Goal: Task Accomplishment & Management: Use online tool/utility

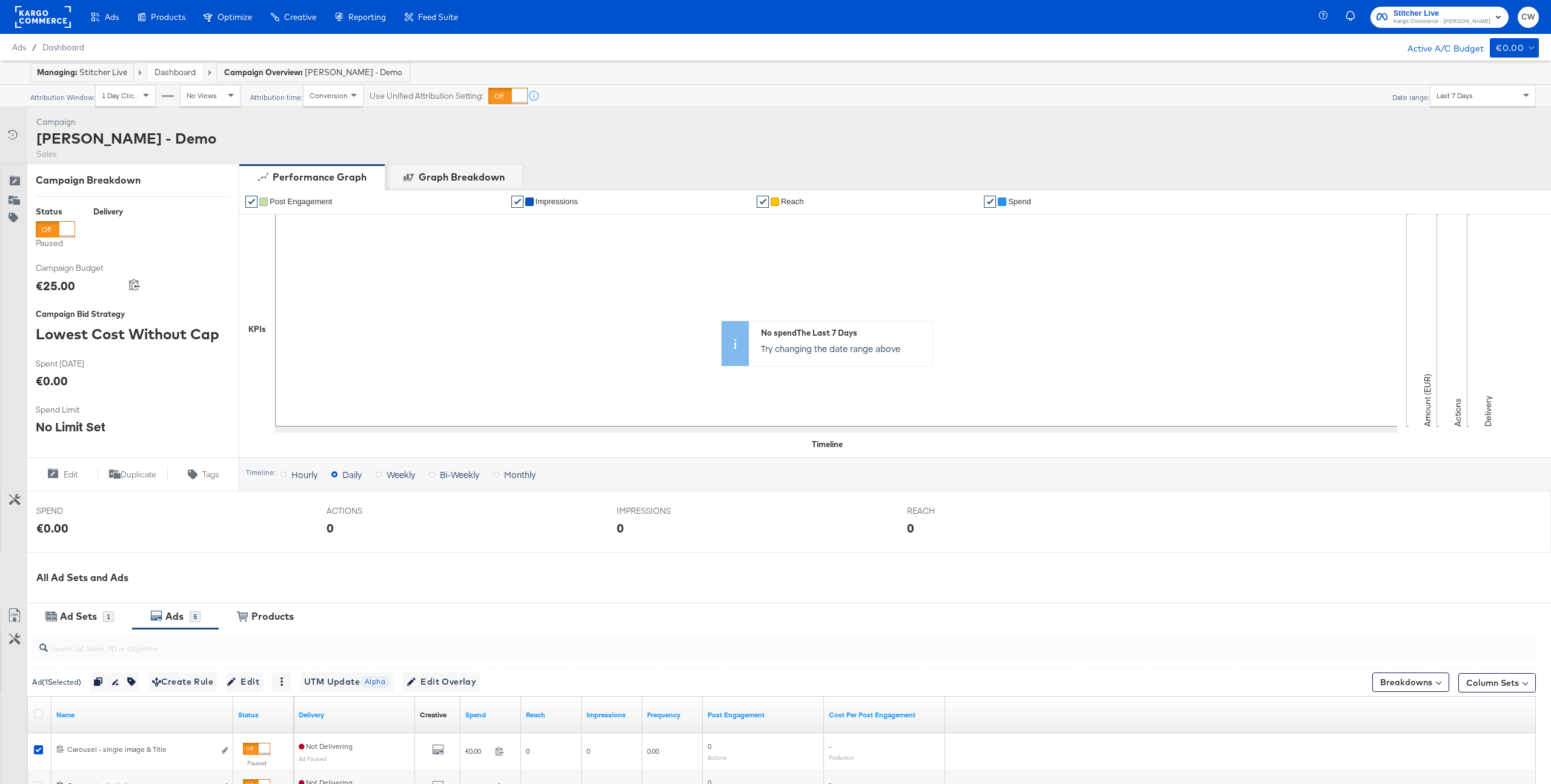
scroll to position [287, 0]
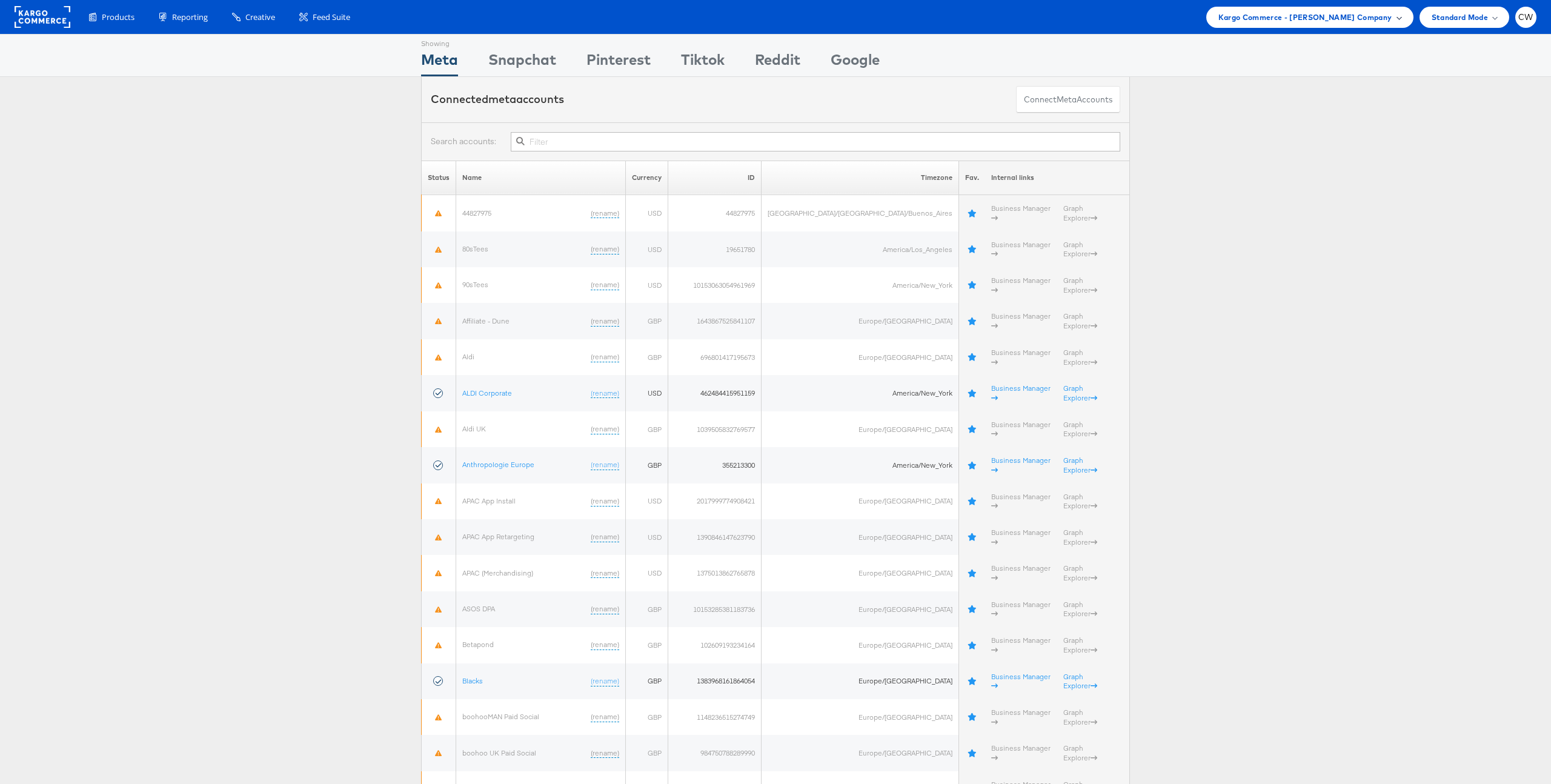
click at [1328, 26] on div "Kargo Commerce - [PERSON_NAME] Company" at bounding box center [1310, 17] width 207 height 21
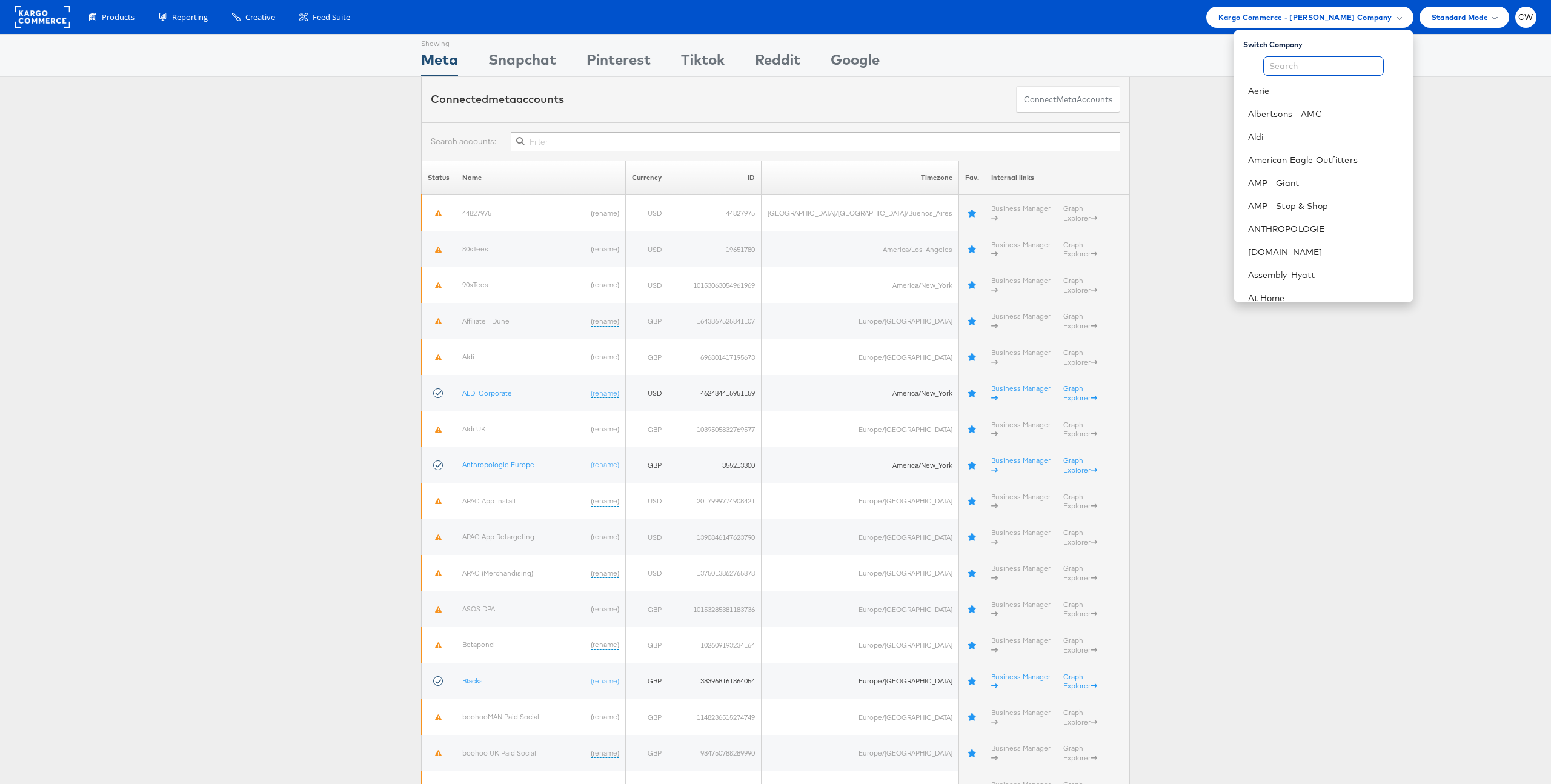
click at [1304, 64] on input "text" at bounding box center [1324, 66] width 121 height 19
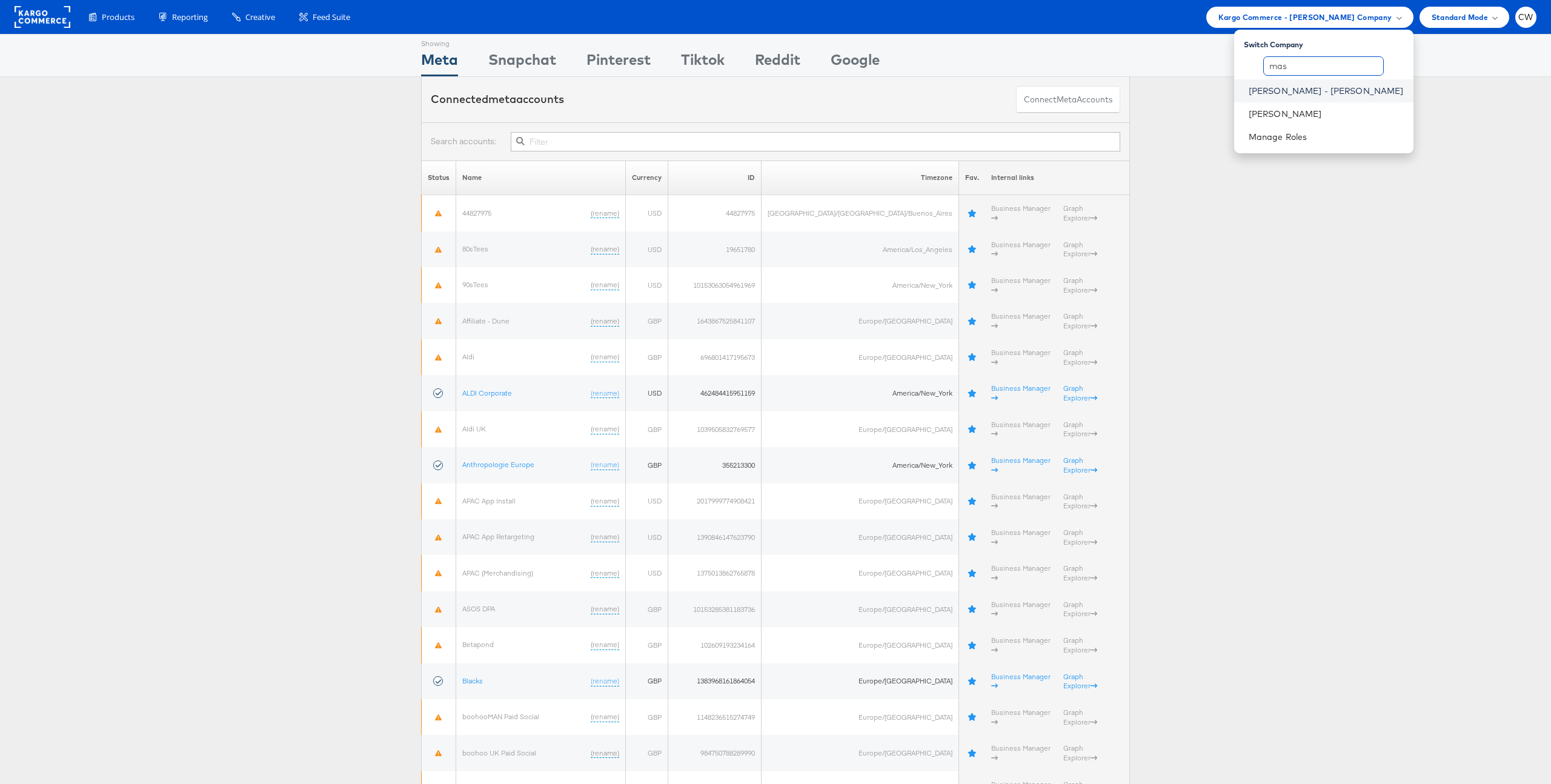
type input "mas"
click at [1336, 89] on link "Mason - Alexis Bittar" at bounding box center [1326, 91] width 155 height 12
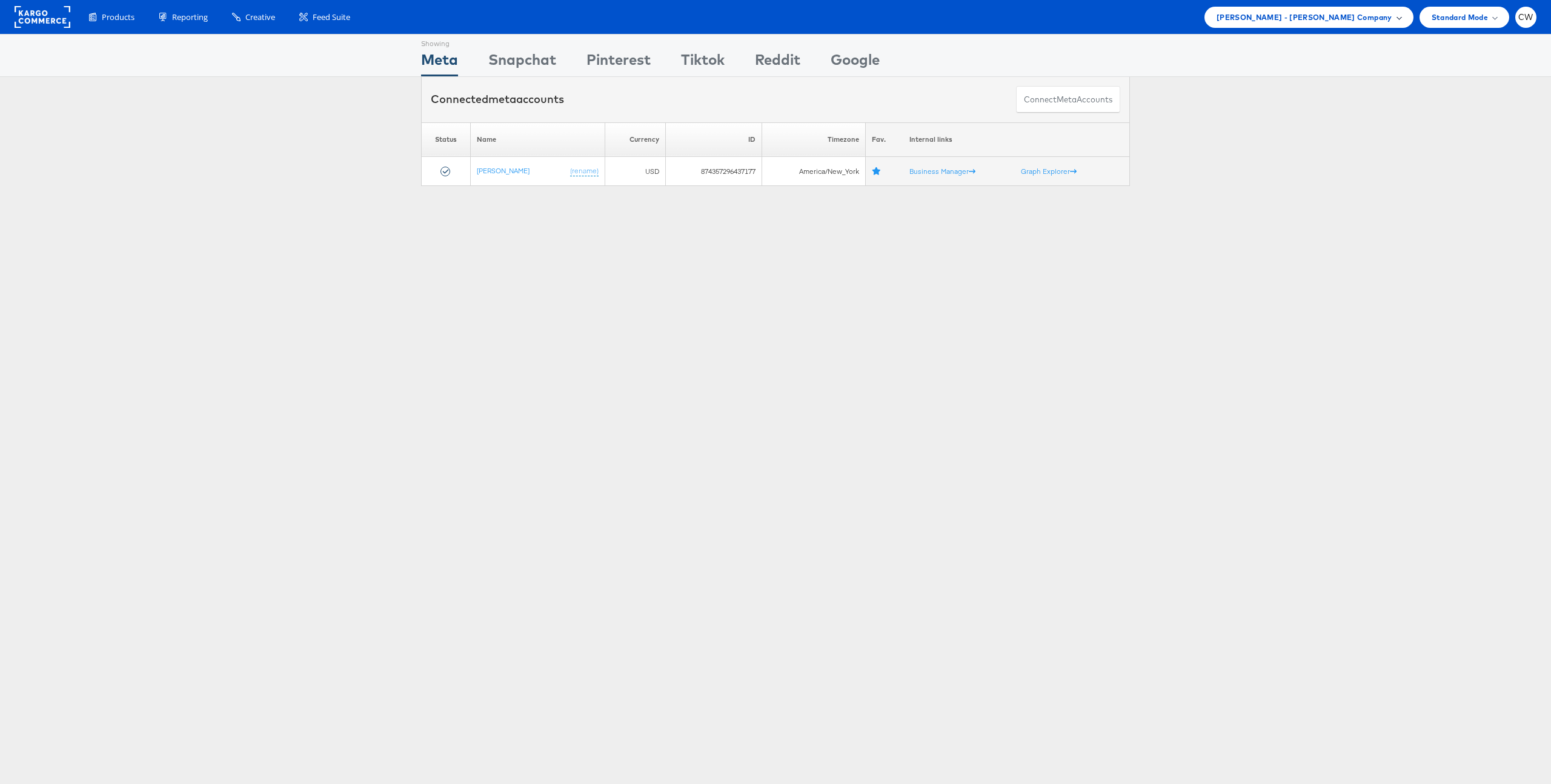
click at [1354, 18] on span "Mason - Alexis Bittar Company" at bounding box center [1304, 17] width 175 height 13
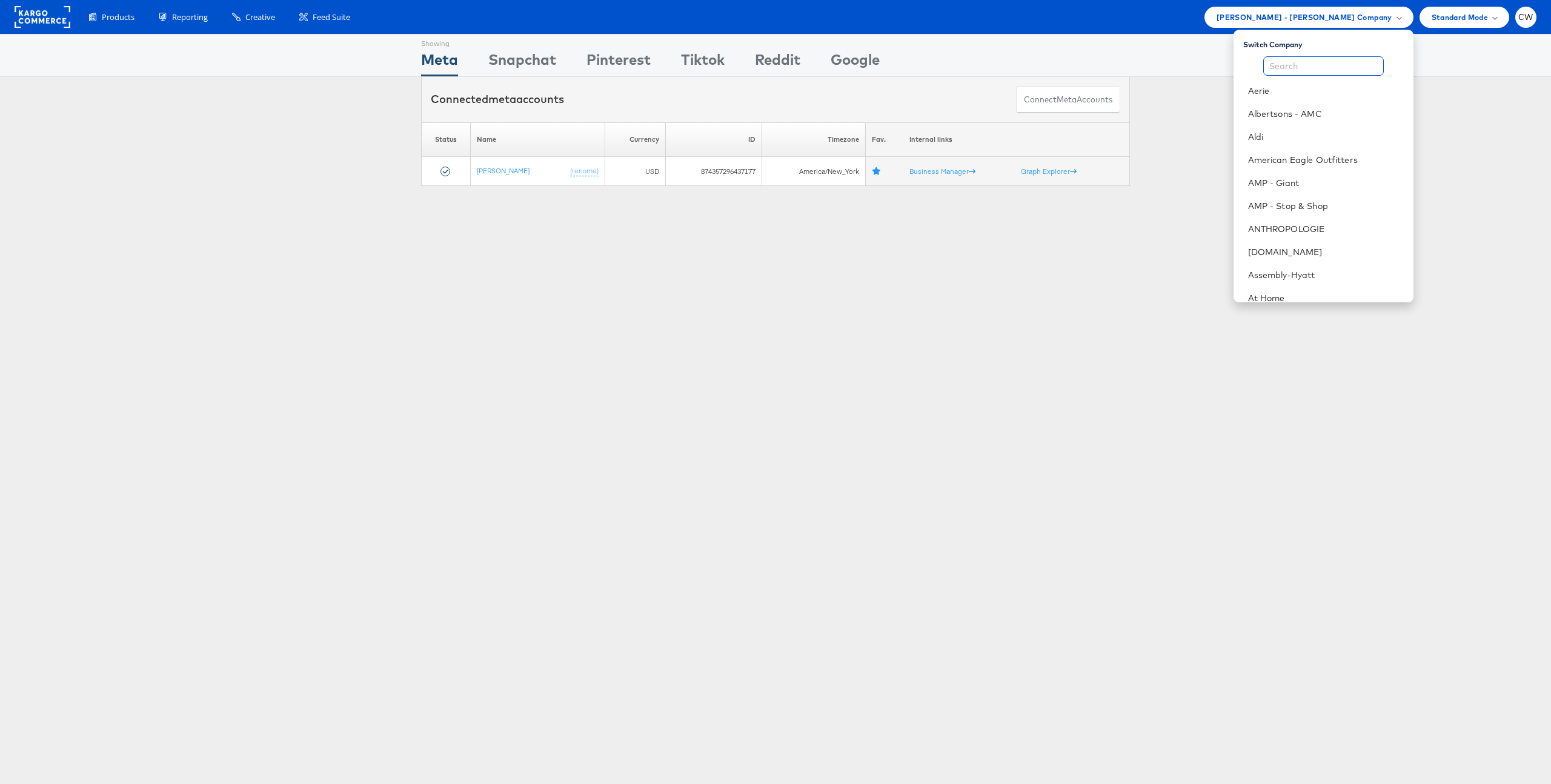
click at [1297, 65] on input "text" at bounding box center [1324, 66] width 121 height 19
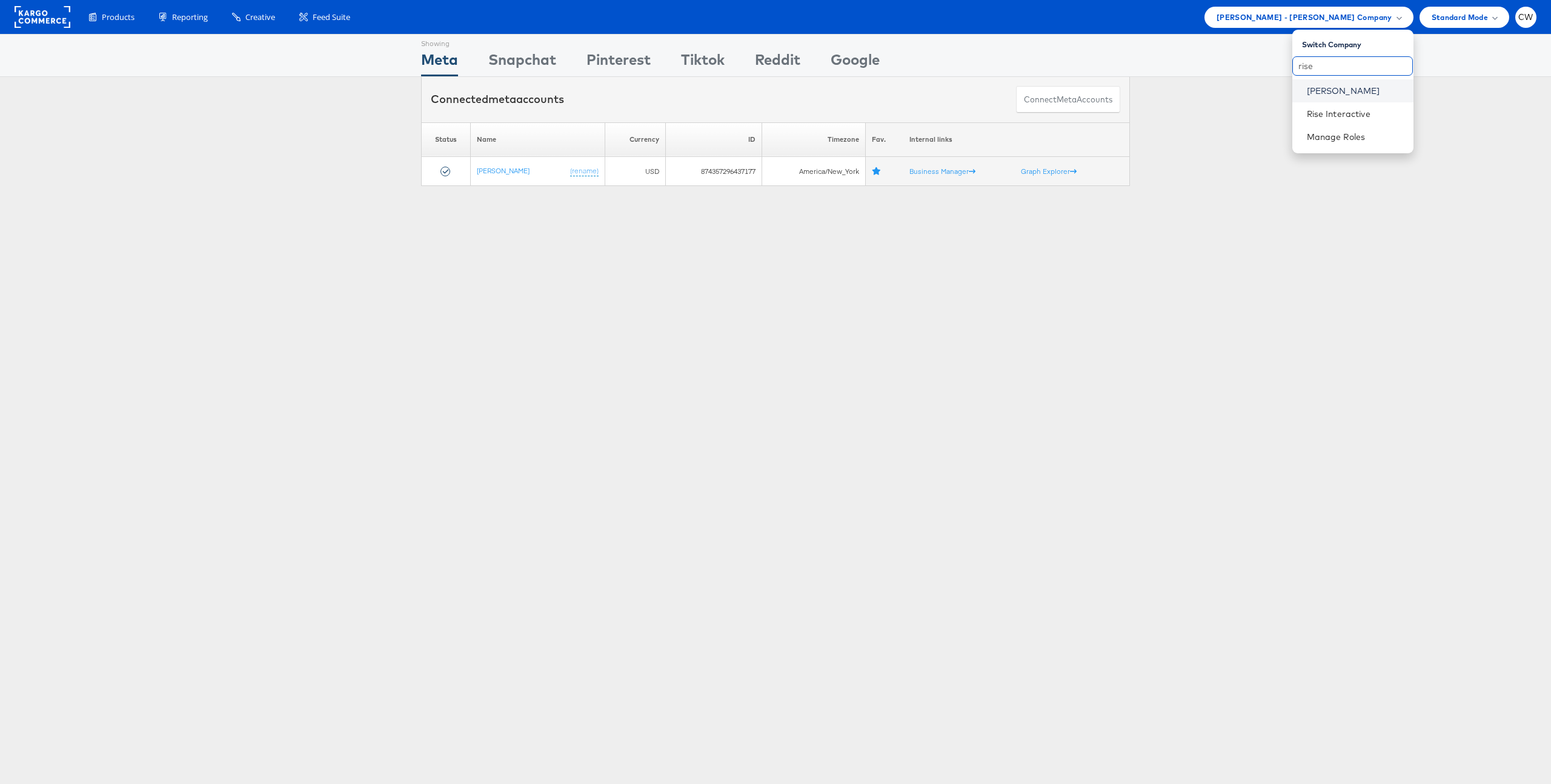
type input "rise"
click at [1339, 91] on link "[PERSON_NAME]" at bounding box center [1355, 91] width 97 height 12
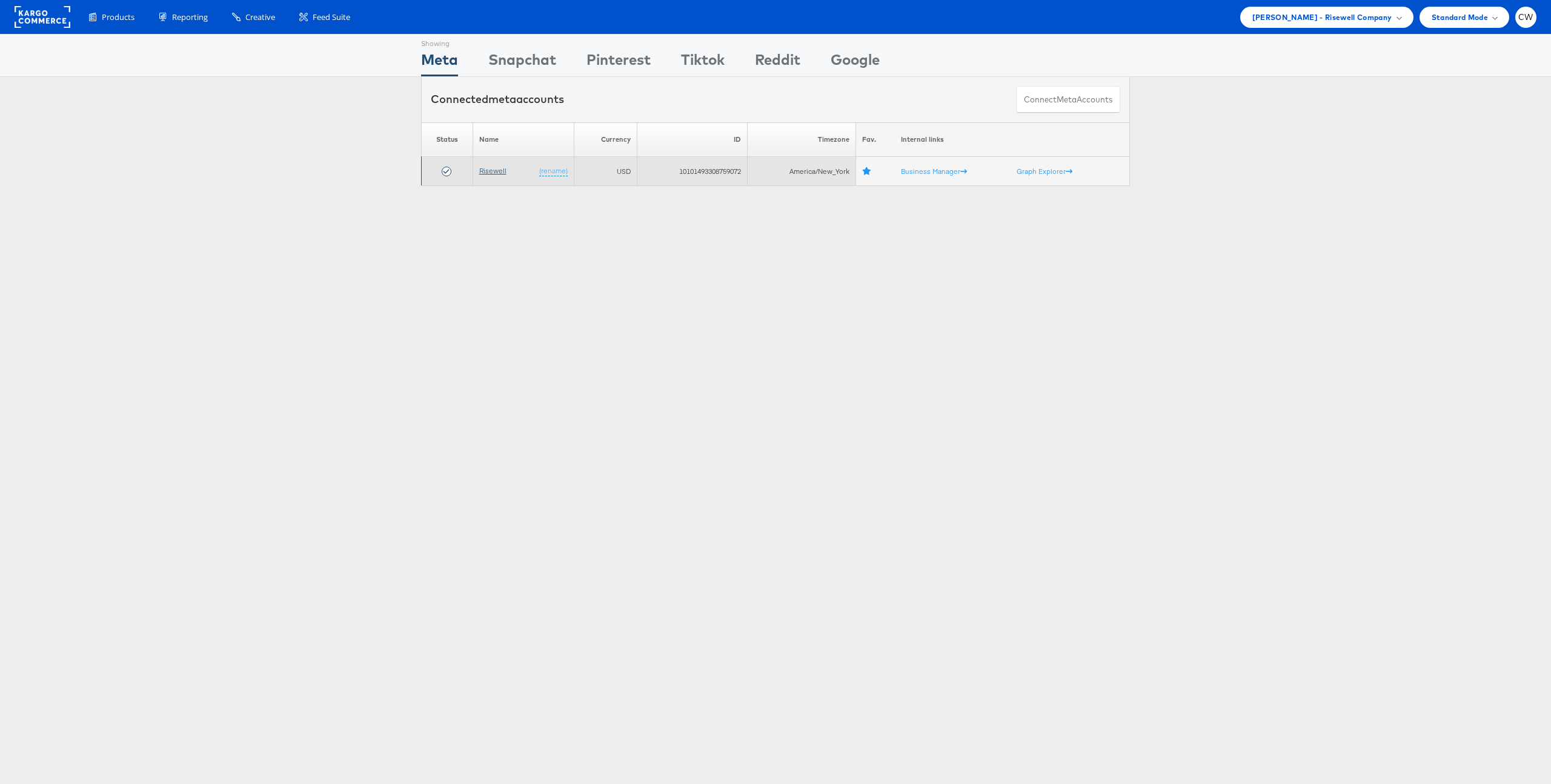
click at [491, 170] on link "Risewell" at bounding box center [493, 171] width 27 height 9
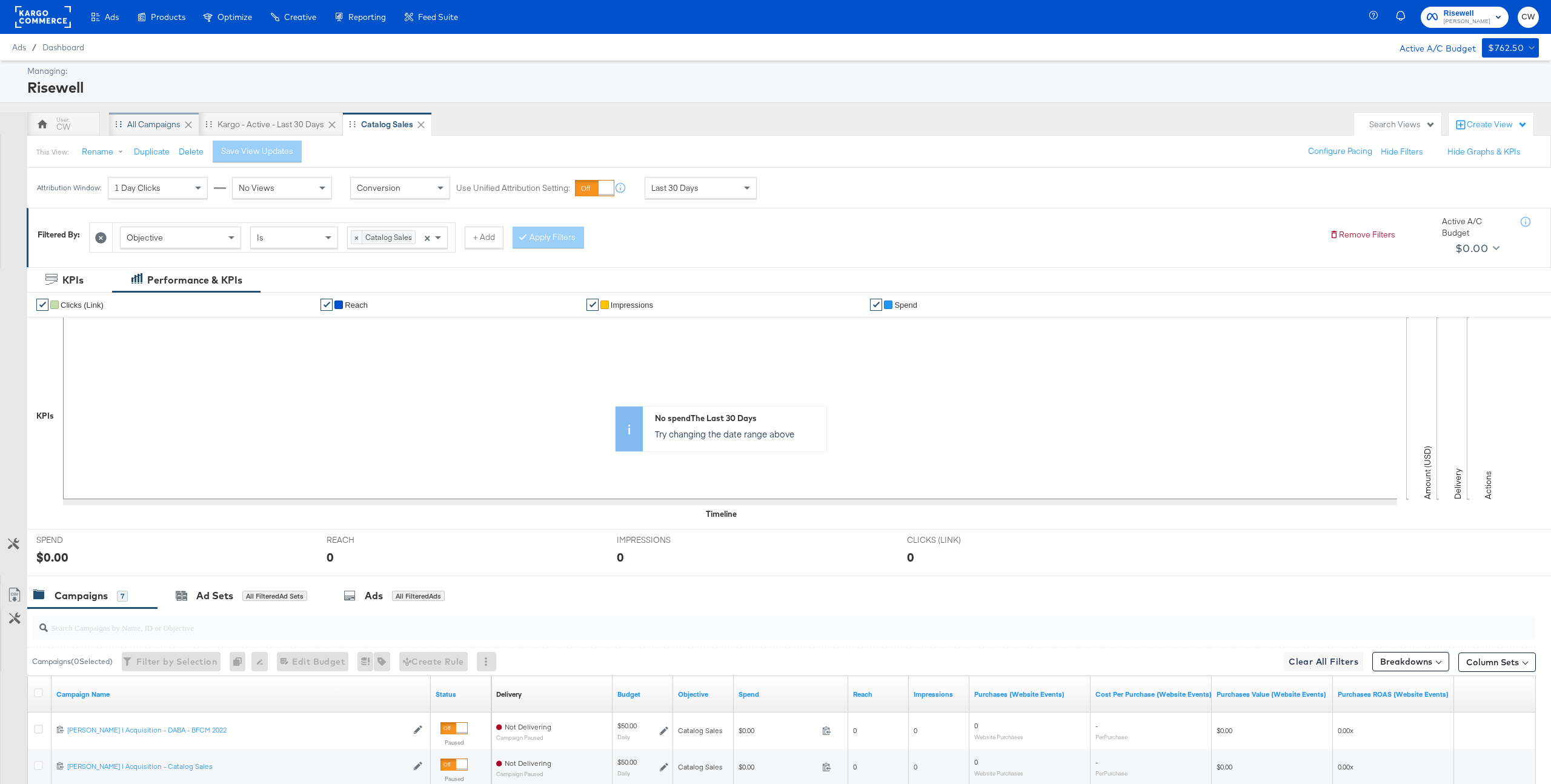
click at [153, 115] on div "All Campaigns" at bounding box center [154, 124] width 90 height 24
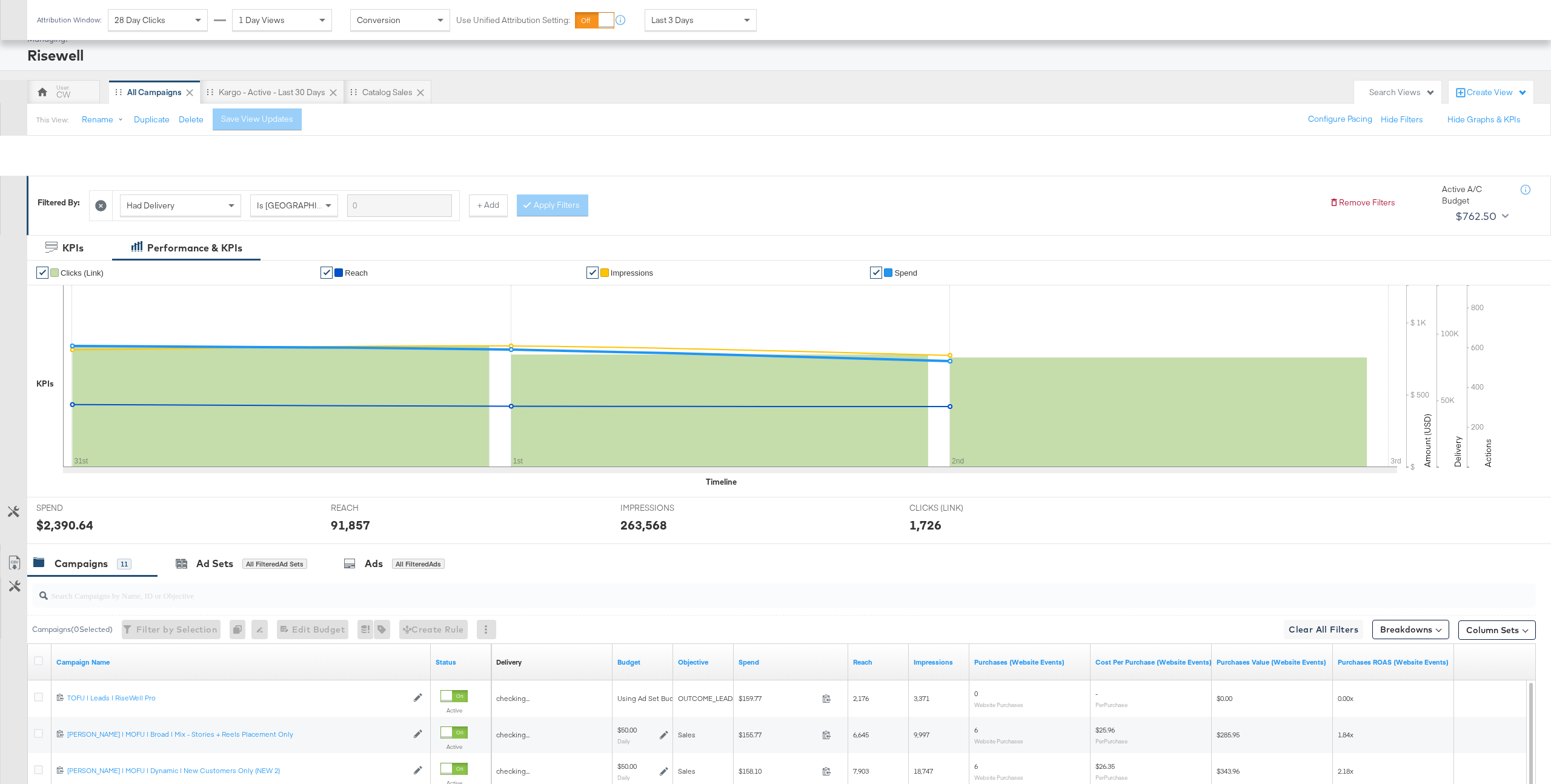
scroll to position [309, 0]
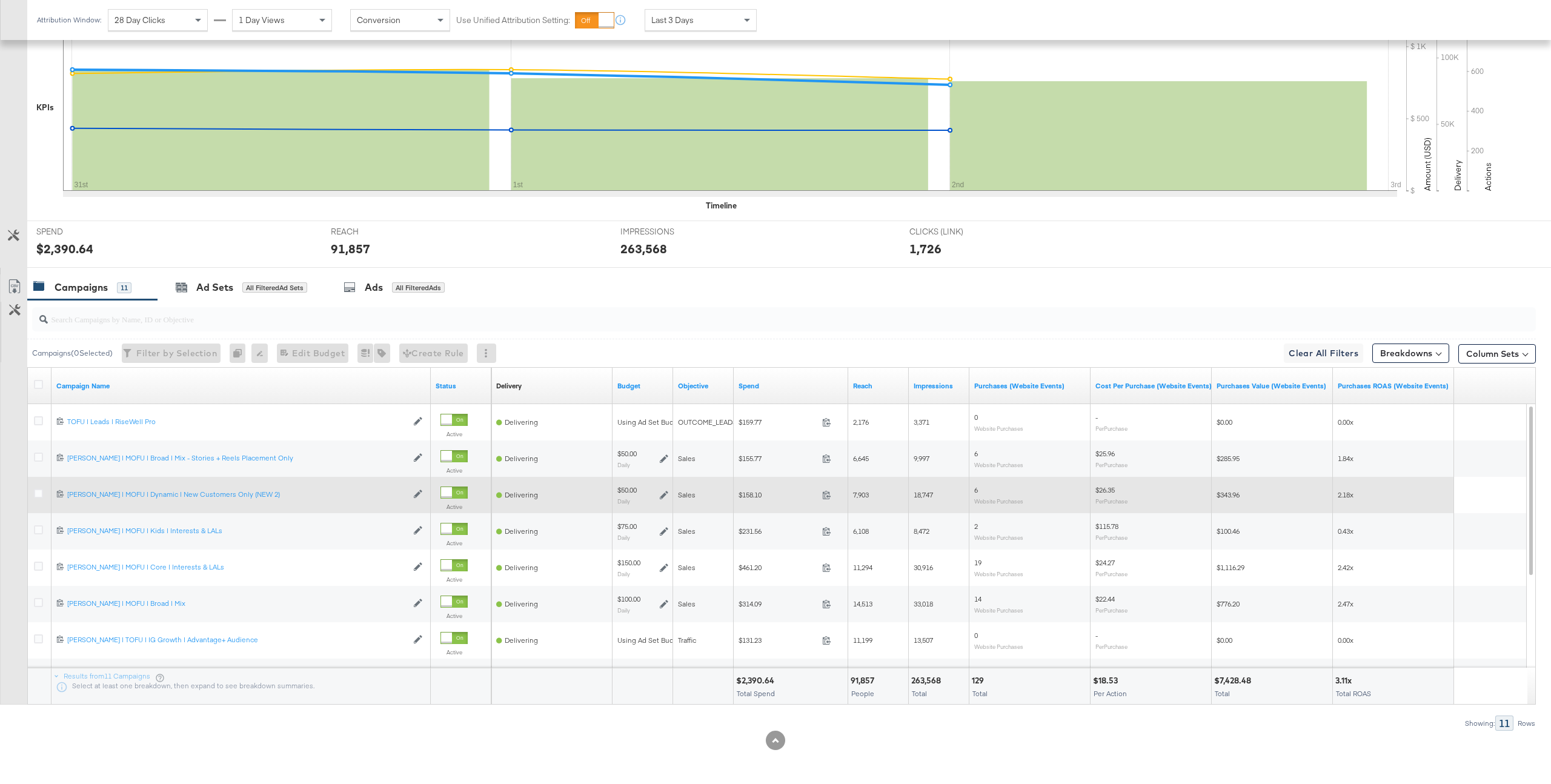
click at [32, 498] on div at bounding box center [40, 495] width 23 height 22
click at [38, 496] on icon at bounding box center [38, 493] width 9 height 9
click at [0, 0] on input "checkbox" at bounding box center [0, 0] width 0 height 0
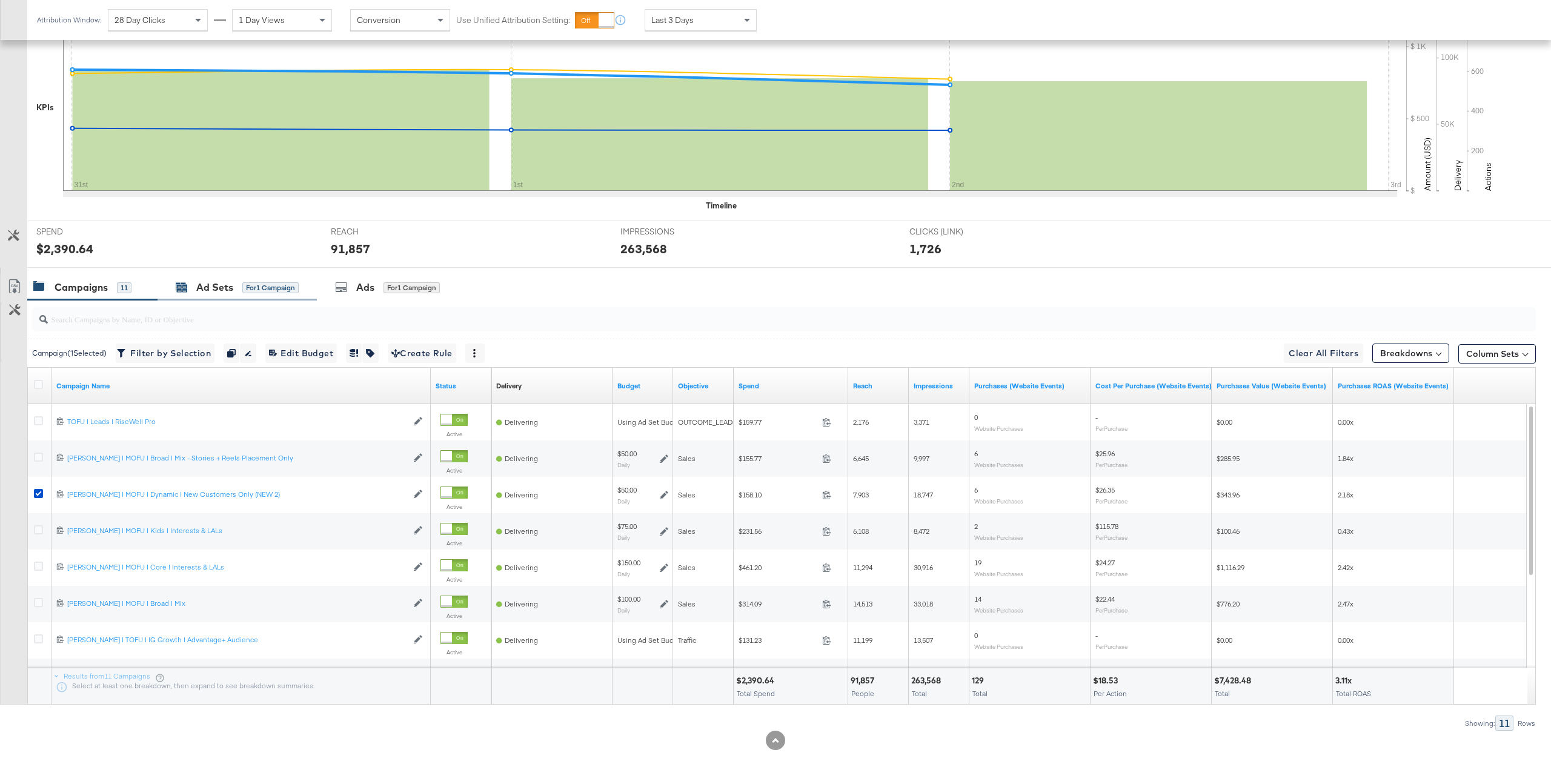
click at [240, 288] on div "Ad Sets for 1 Campaign" at bounding box center [237, 287] width 123 height 14
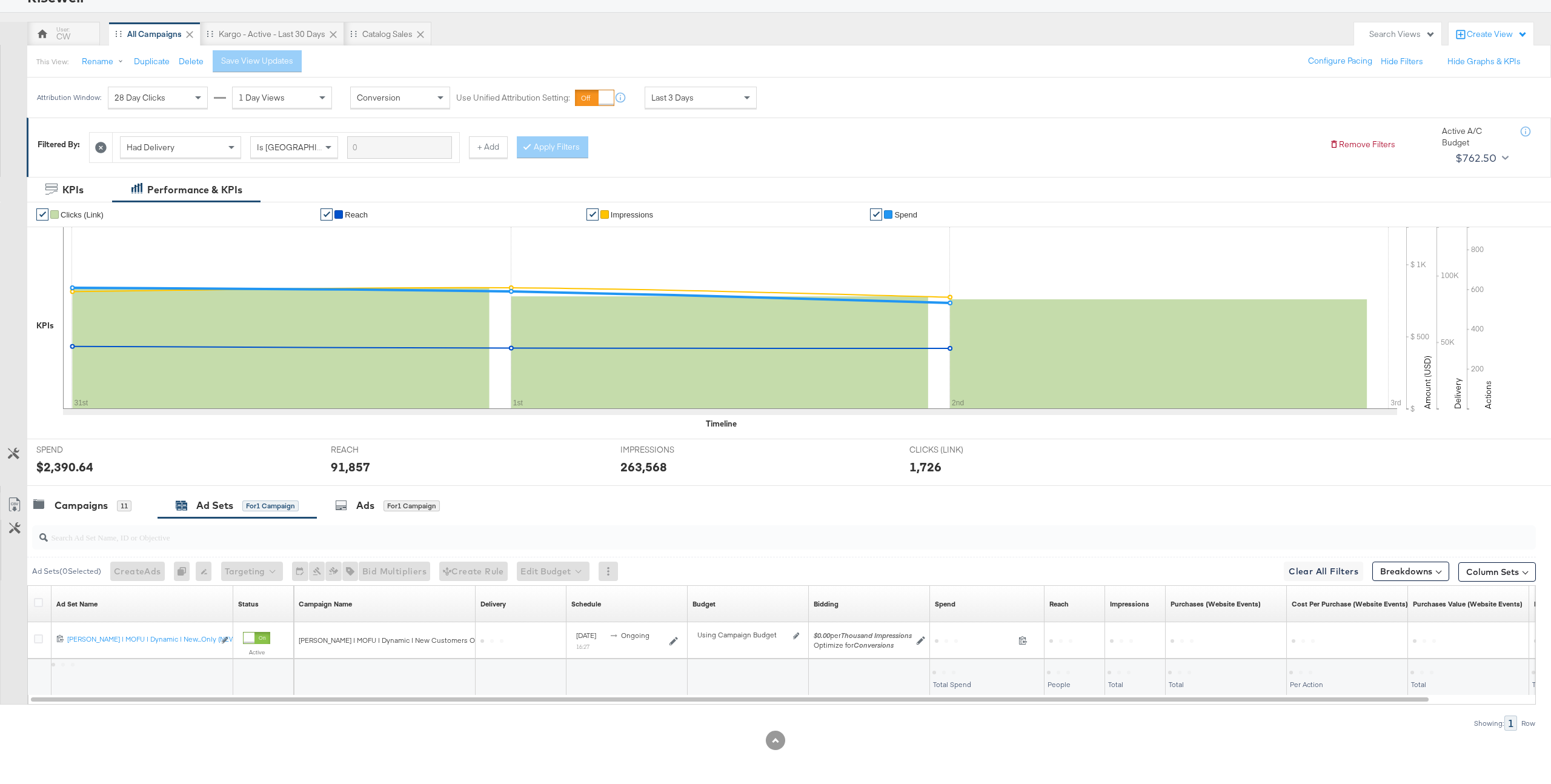
scroll to position [90, 0]
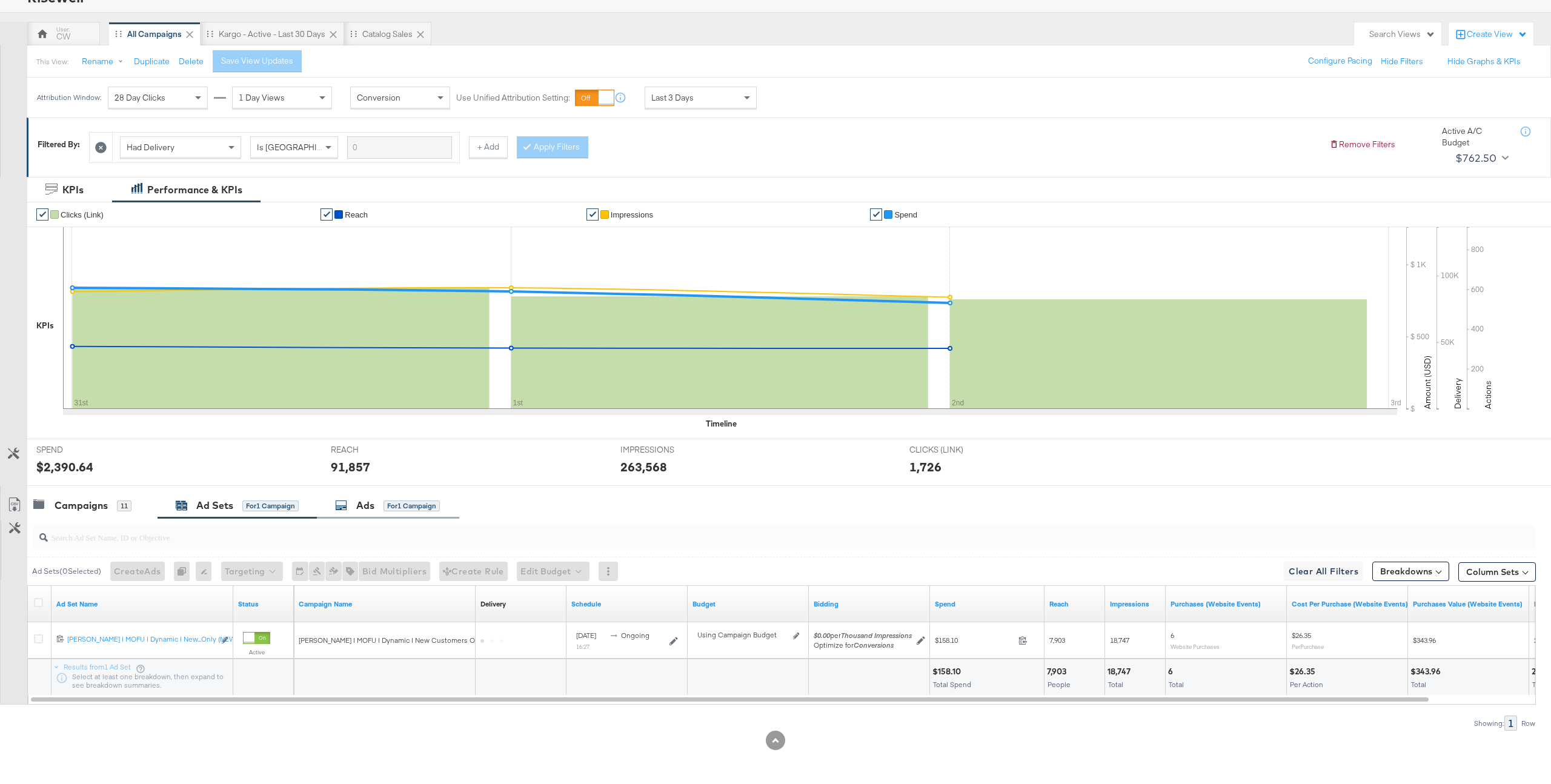
click at [387, 505] on div "for 1 Campaign" at bounding box center [411, 506] width 56 height 11
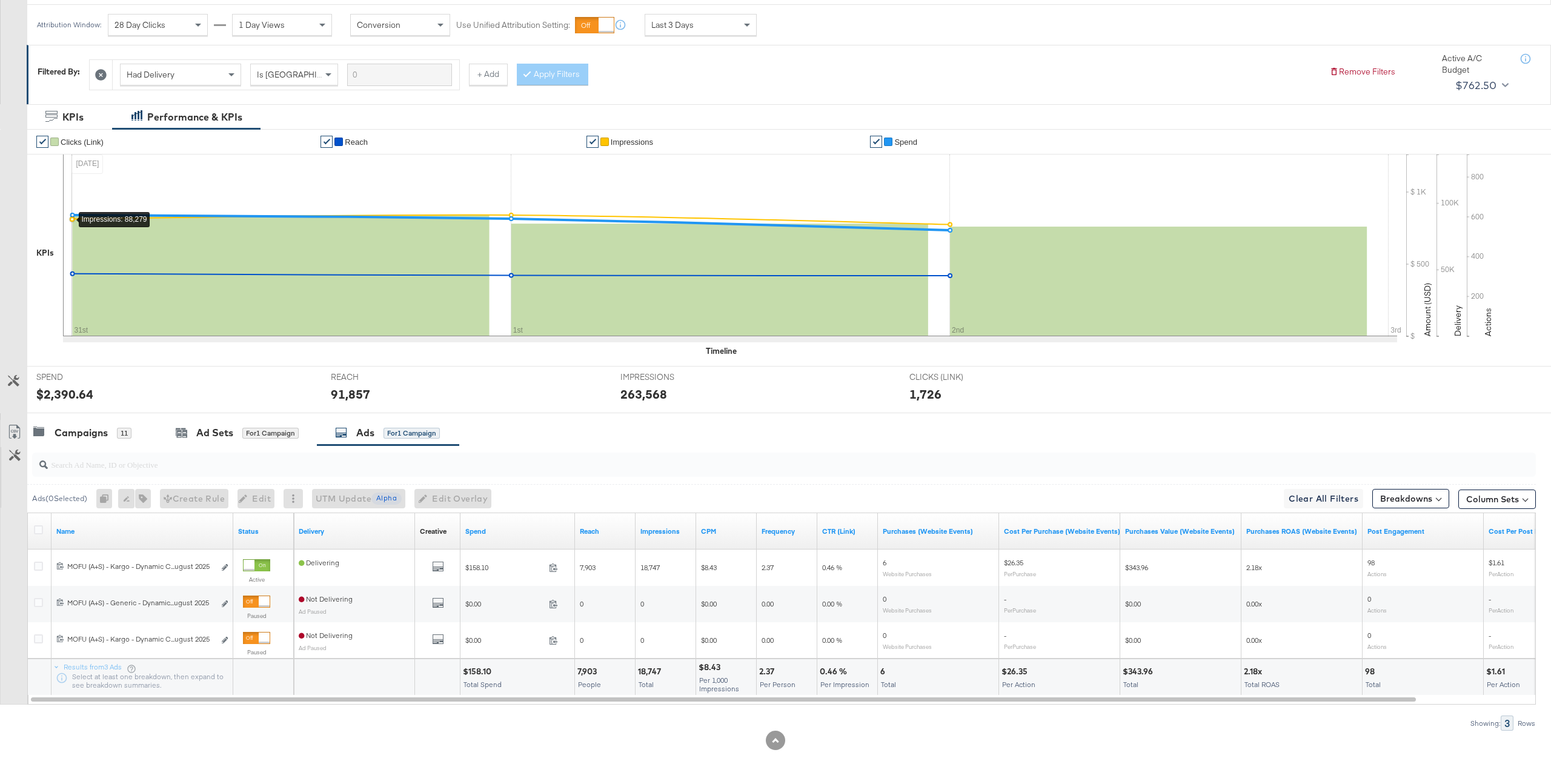
scroll to position [0, 0]
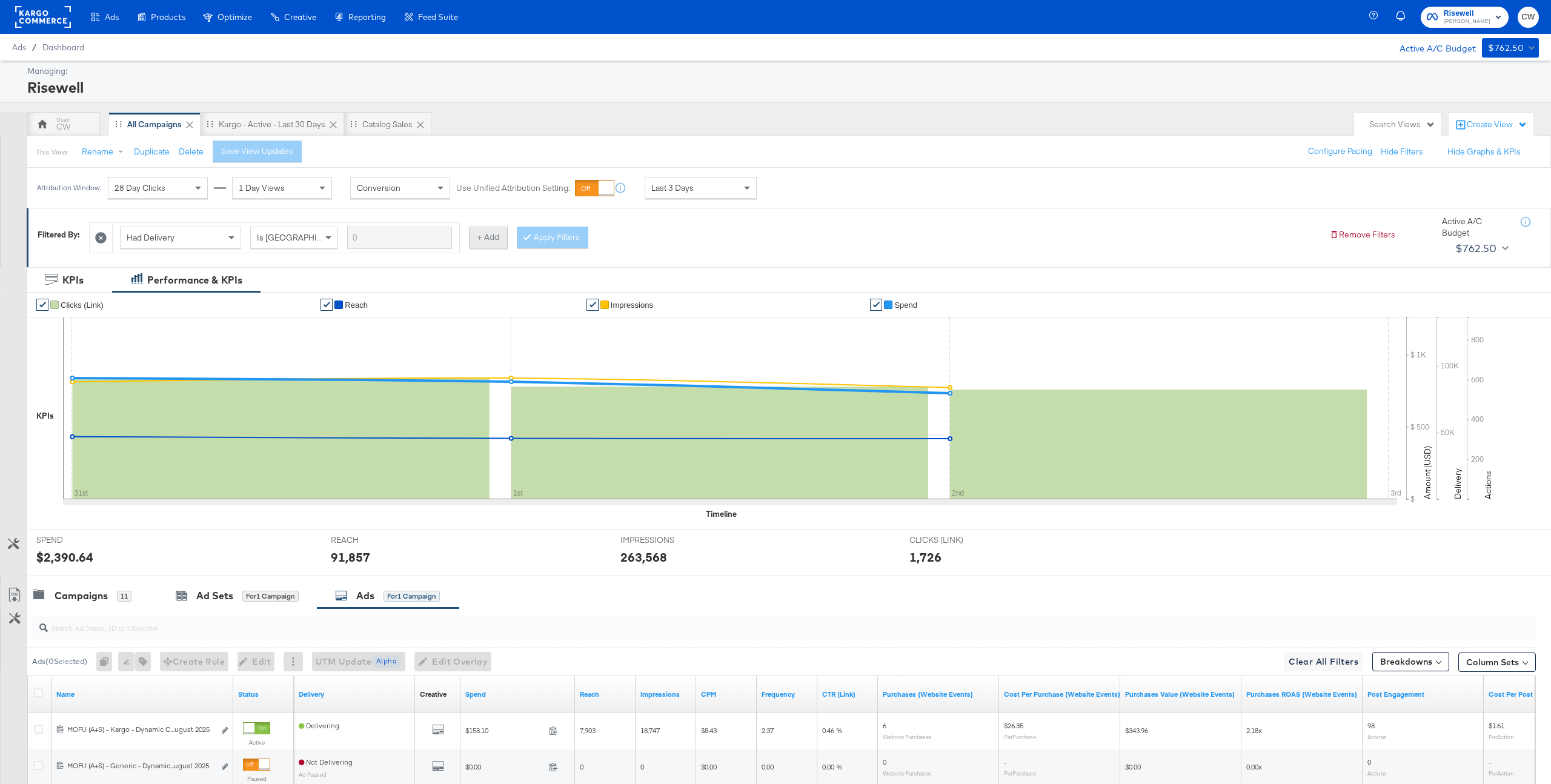
click at [496, 246] on button "+ Add" at bounding box center [488, 237] width 39 height 22
click at [561, 252] on div "Campaign Name Contains" at bounding box center [676, 238] width 366 height 30
click at [579, 234] on div "Campaign Name" at bounding box center [561, 237] width 120 height 21
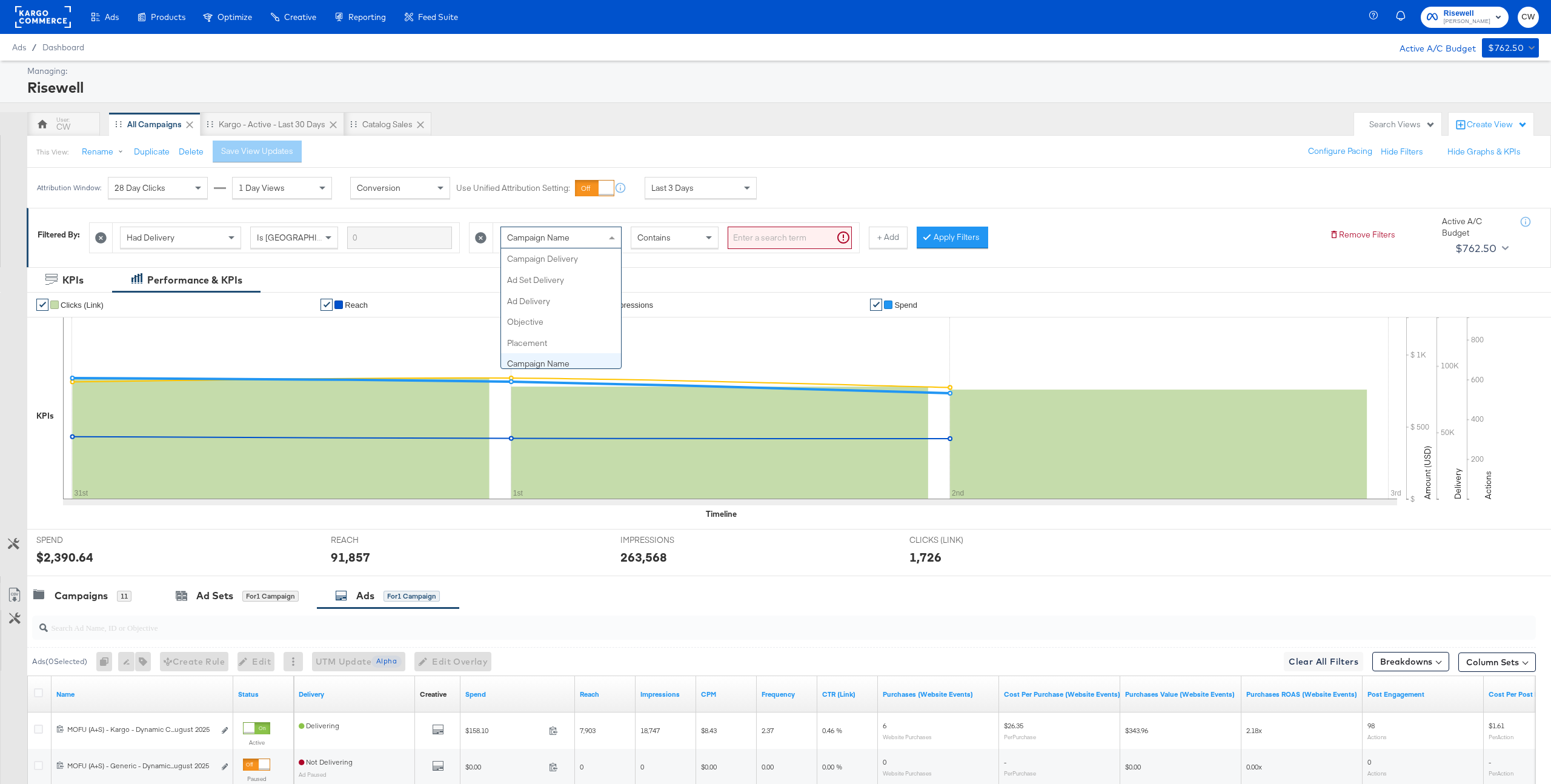
scroll to position [105, 0]
click at [762, 226] on input "search" at bounding box center [790, 238] width 125 height 23
type input "kargo"
click at [917, 224] on div "Had Delivery Is Greater Than Ad Name Contains kargo + Add Apply Filters" at bounding box center [704, 235] width 1230 height 37
click at [917, 231] on button "Apply Filters" at bounding box center [933, 237] width 72 height 22
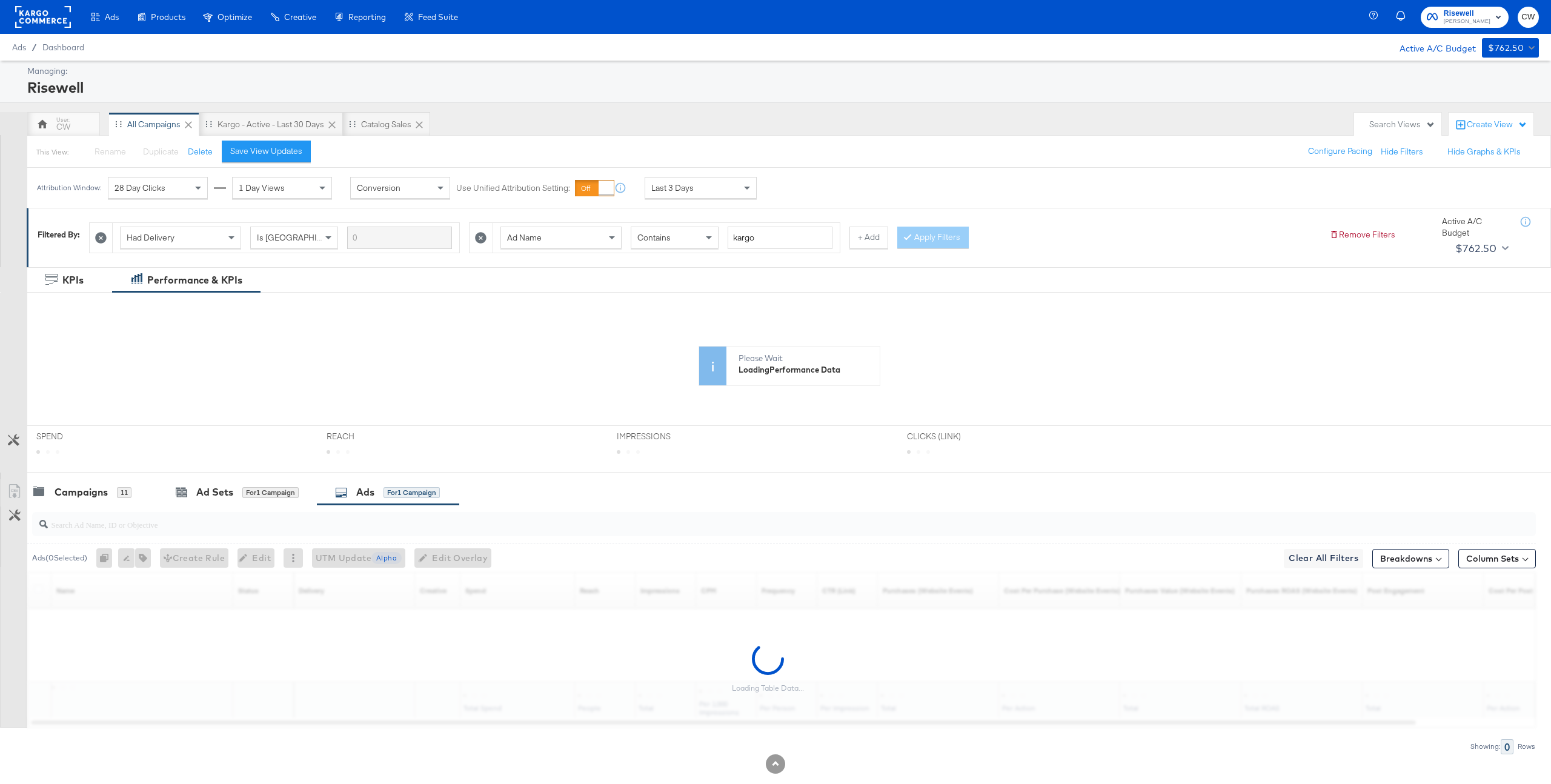
click at [917, 236] on div "Apply Filters" at bounding box center [933, 237] width 72 height 22
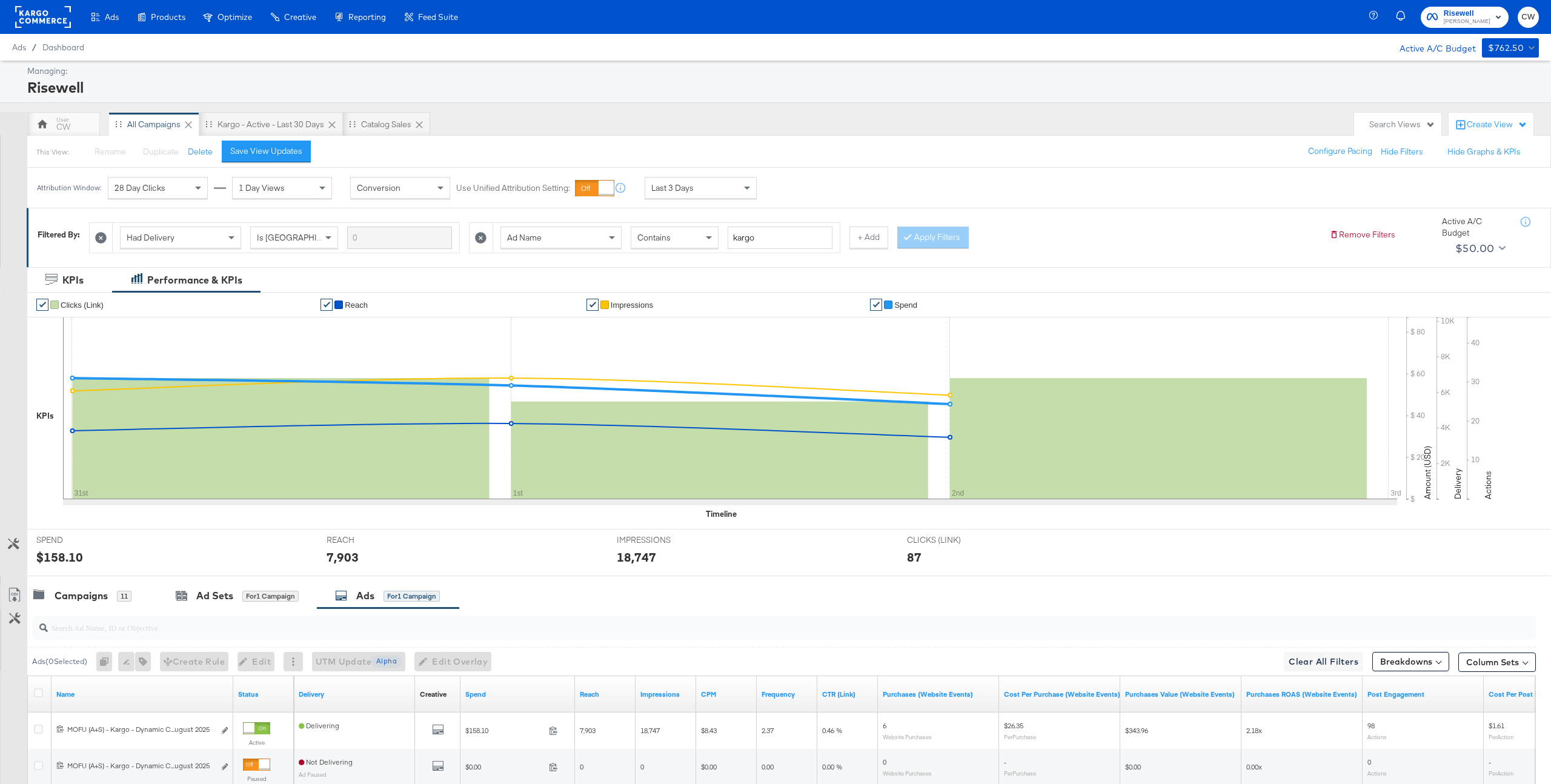
click at [1376, 119] on div "Search Views" at bounding box center [1403, 124] width 66 height 11
click at [1352, 270] on div "Kargo - Active - Last 30 Days" at bounding box center [1358, 271] width 107 height 9
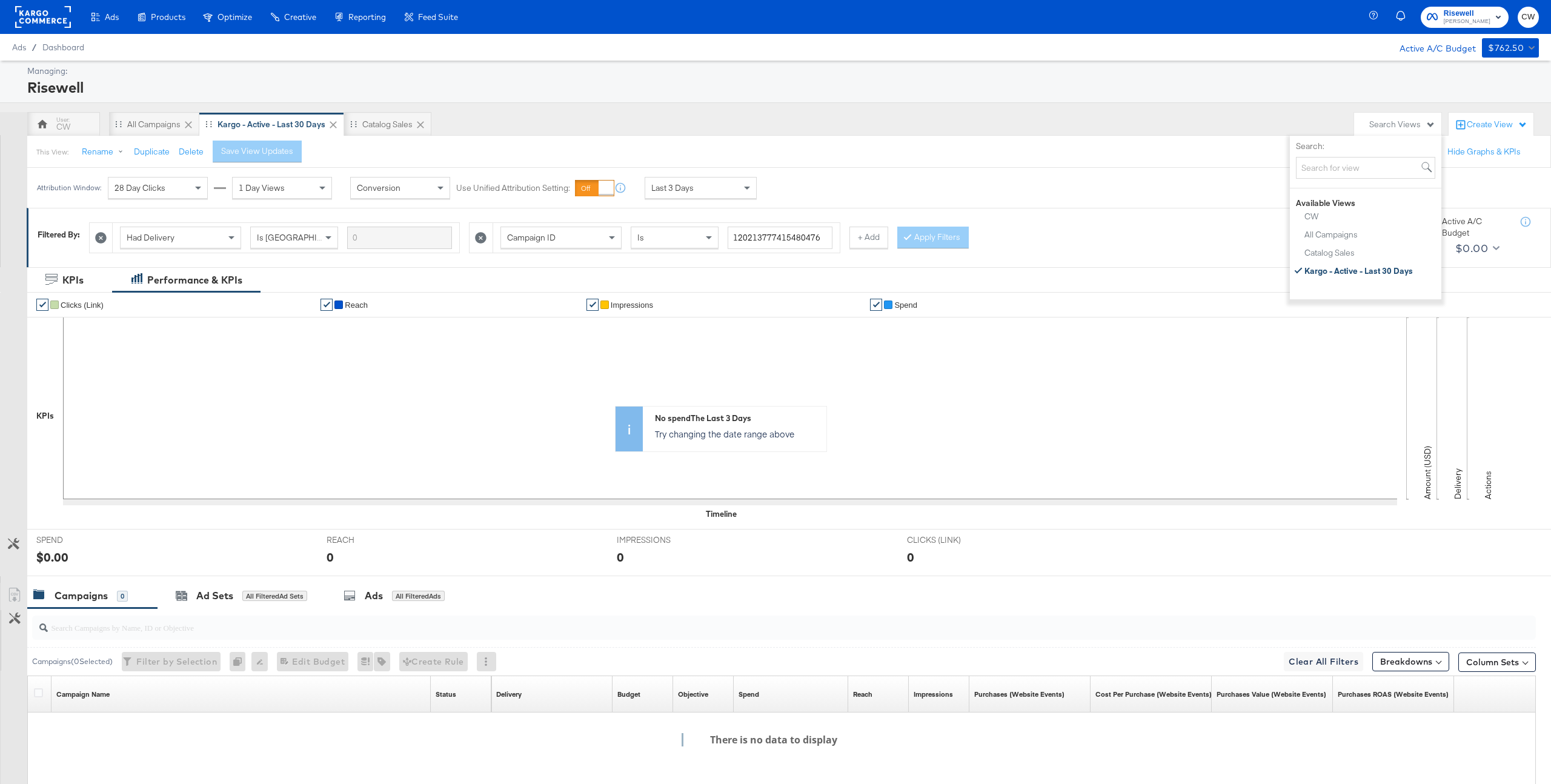
scroll to position [9, 0]
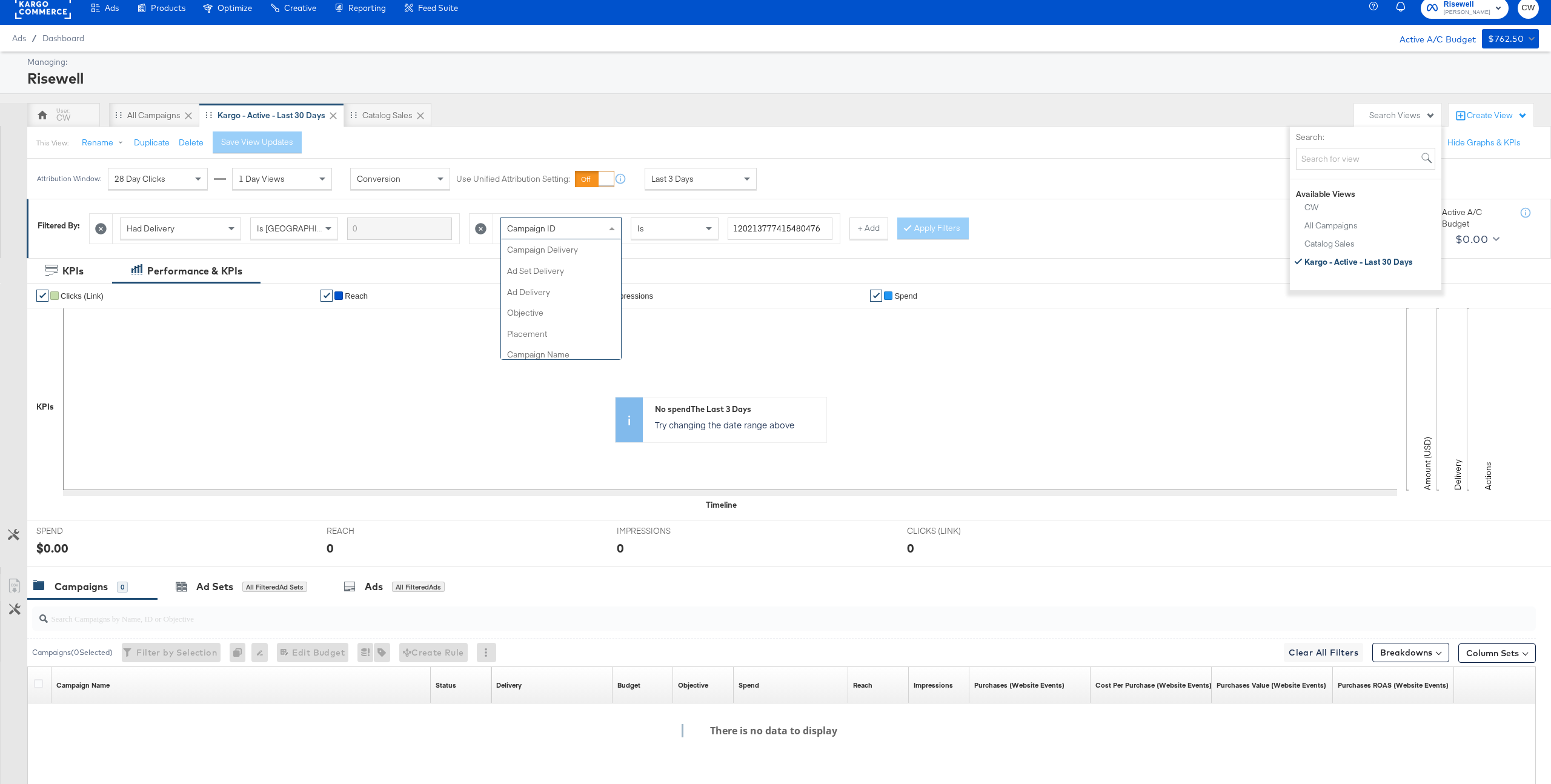
click at [573, 236] on div "Campaign ID" at bounding box center [561, 228] width 120 height 21
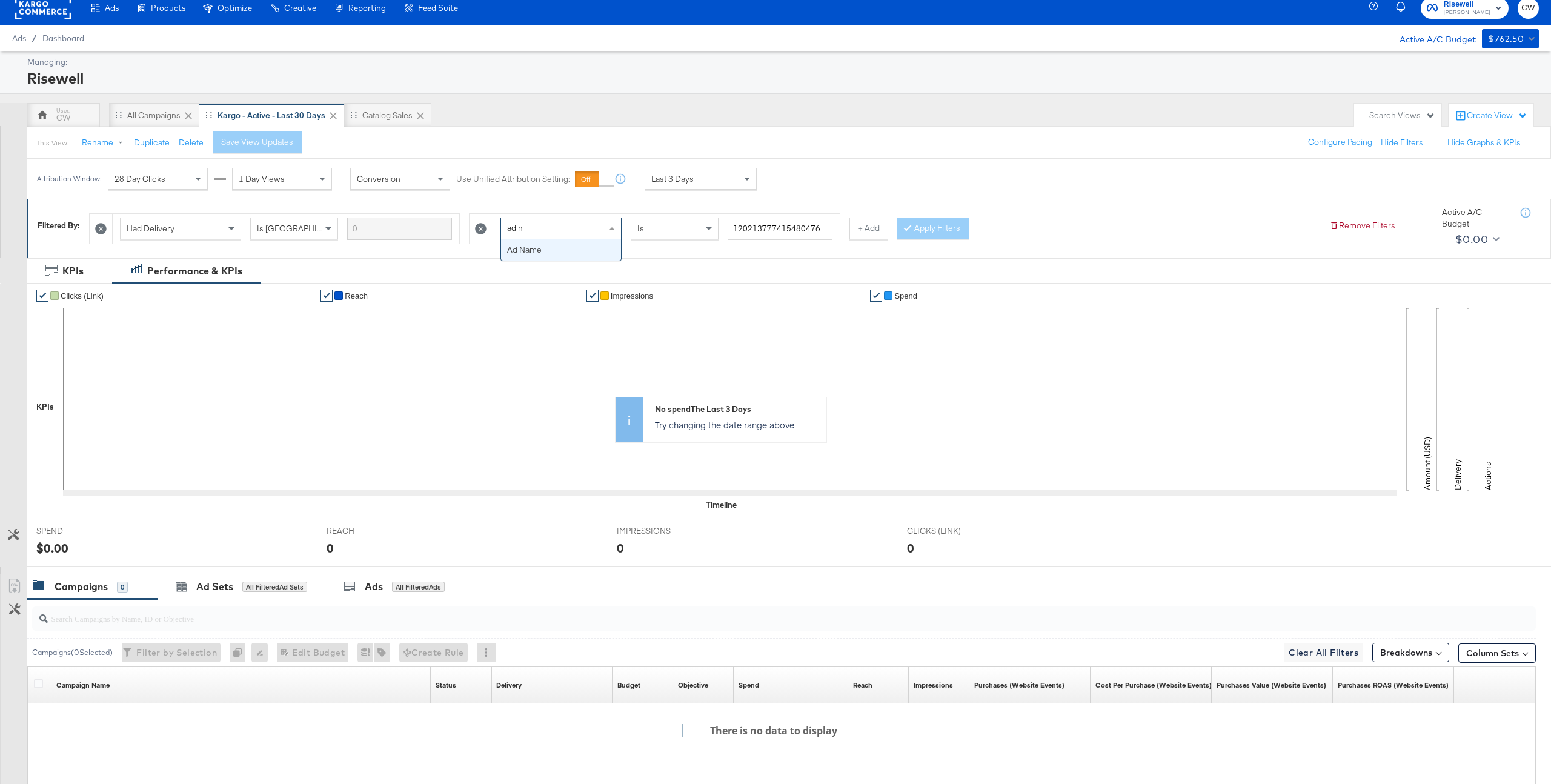
type input "ad na"
click at [758, 225] on input "search" at bounding box center [790, 228] width 125 height 23
type input "kargo"
click at [930, 226] on button "Apply Filters" at bounding box center [933, 228] width 72 height 22
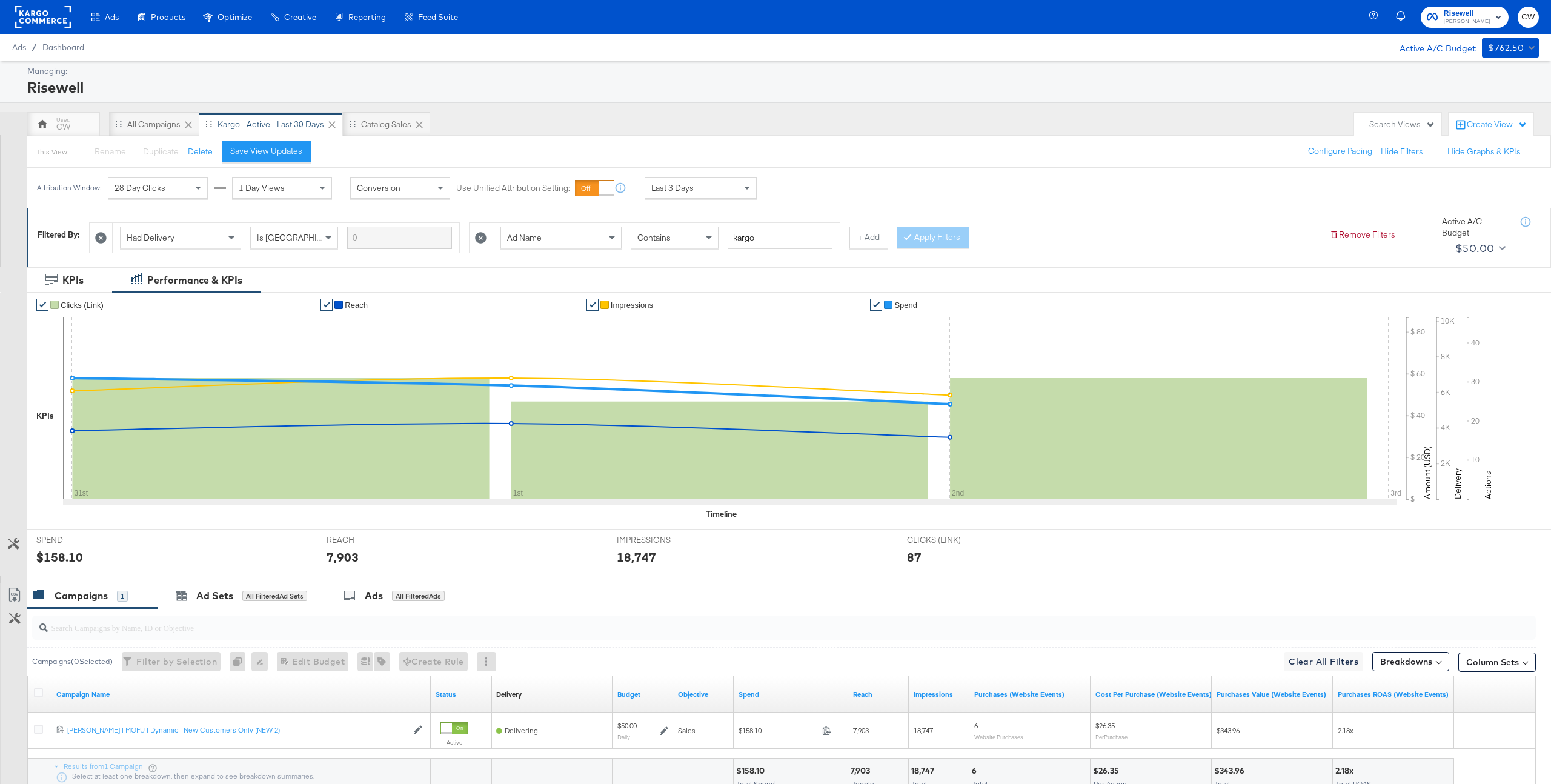
click at [697, 188] on div "Last 3 Days" at bounding box center [700, 187] width 111 height 21
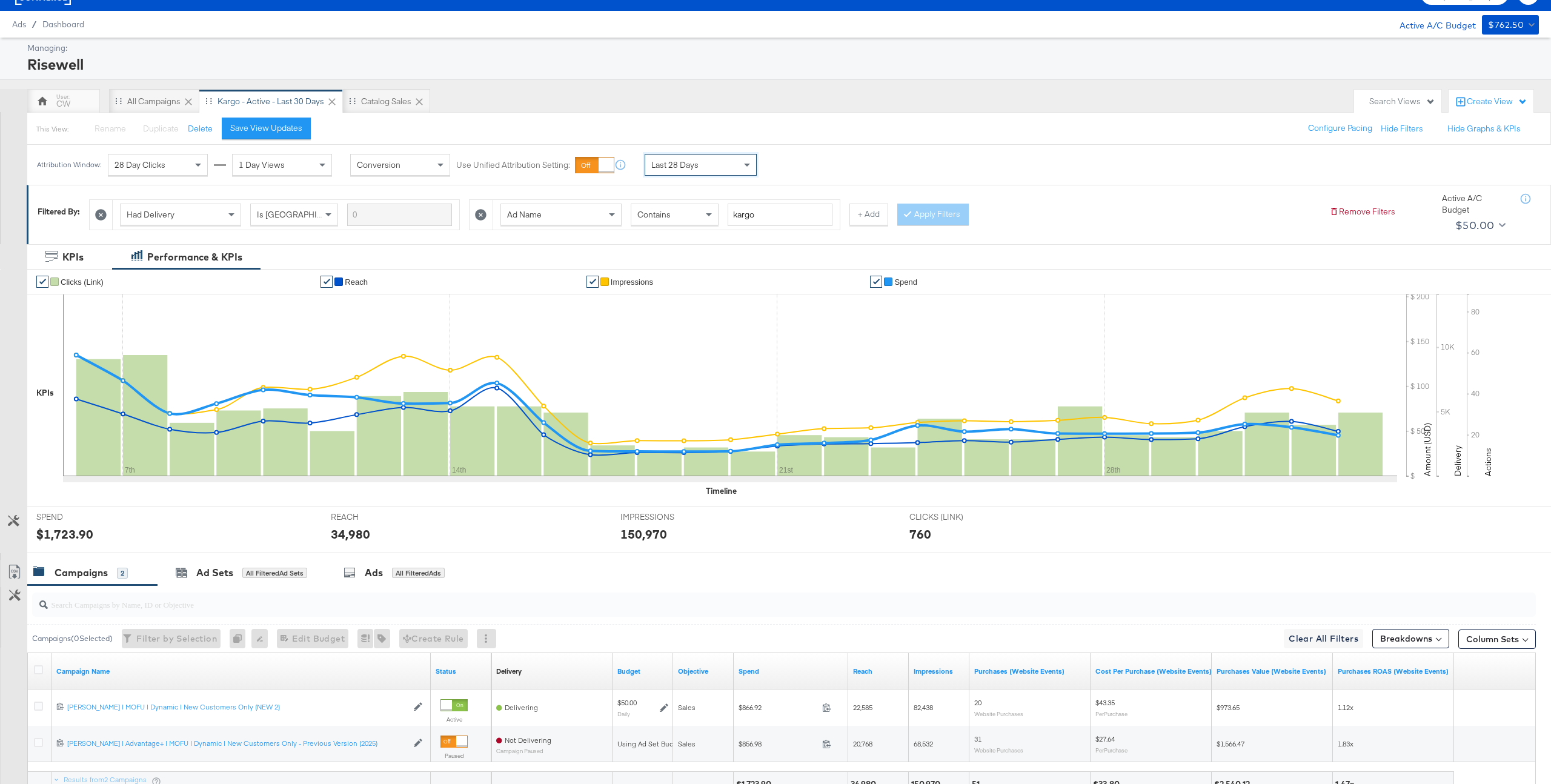
scroll to position [126, 0]
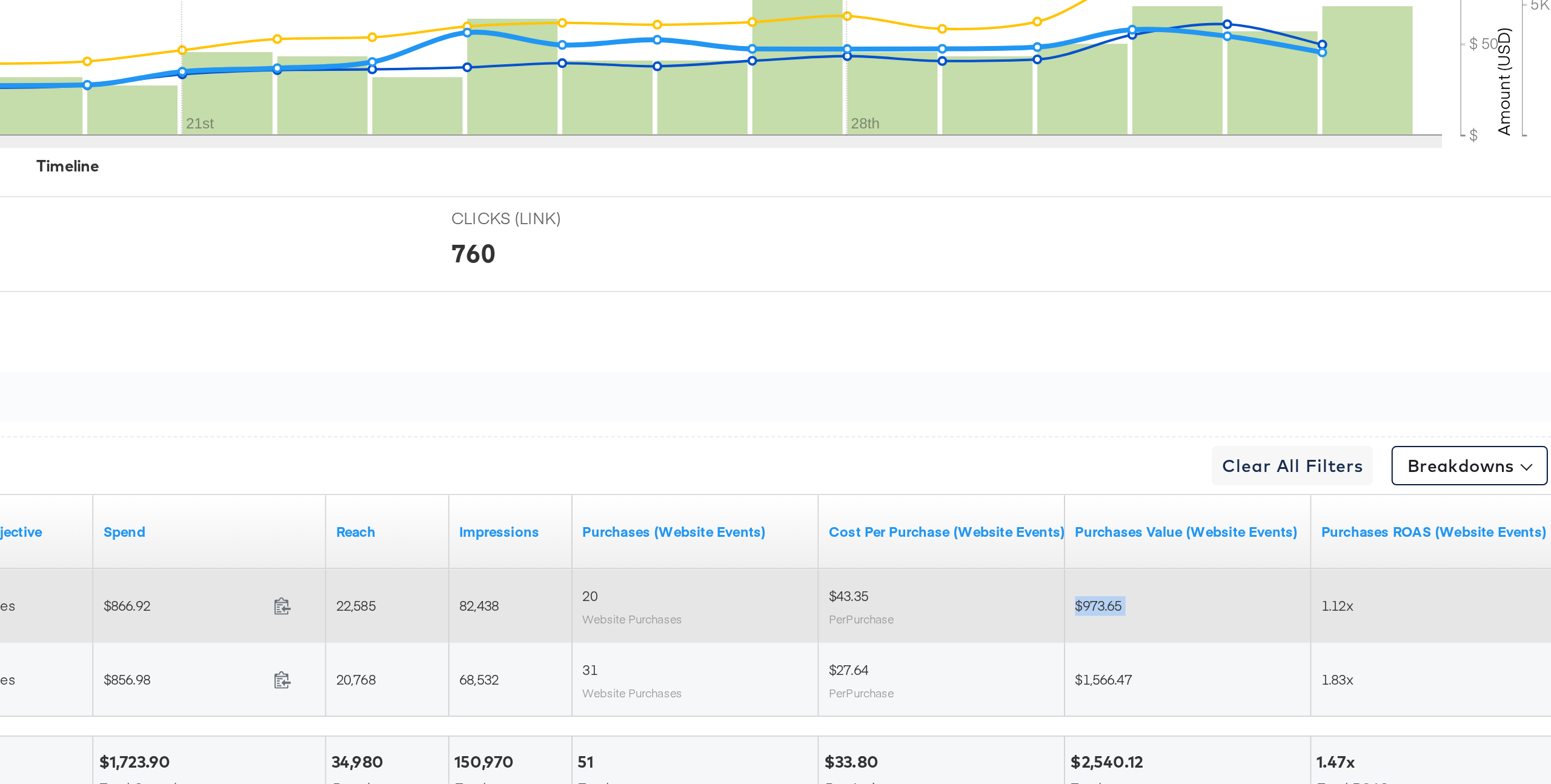
drag, startPoint x: 1330, startPoint y: 598, endPoint x: 1365, endPoint y: 598, distance: 35.0
click at [1365, 598] on div "Delivering $50.00 Daily Sales $866.92 866.92 22,585 82,438 20 Website Purchases…" at bounding box center [973, 604] width 963 height 36
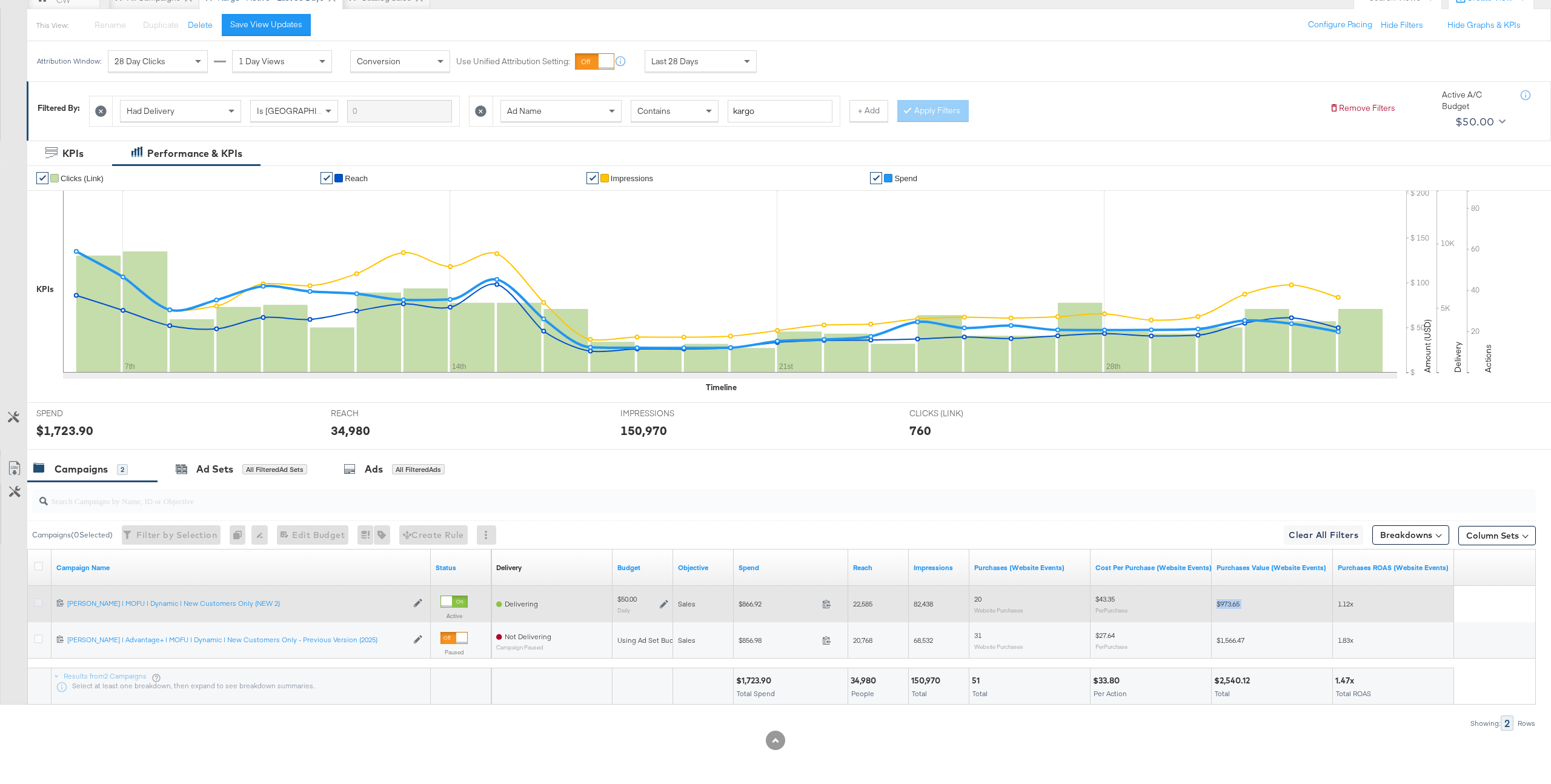
click at [36, 605] on icon at bounding box center [38, 603] width 9 height 9
click at [0, 0] on input "checkbox" at bounding box center [0, 0] width 0 height 0
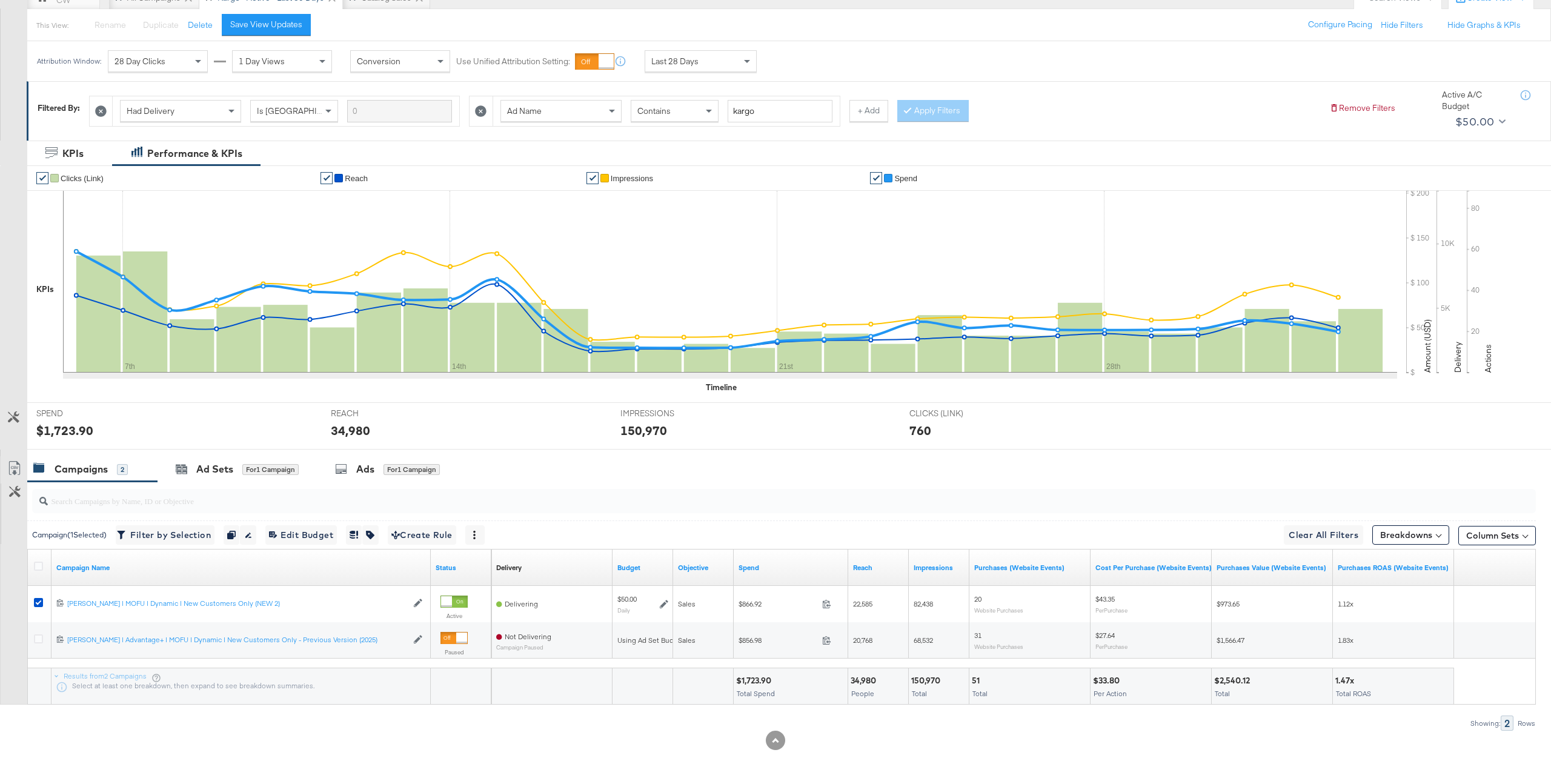
click at [383, 482] on div at bounding box center [781, 501] width 1509 height 39
click at [299, 475] on div "Ad Sets for 1 Campaign" at bounding box center [237, 469] width 123 height 14
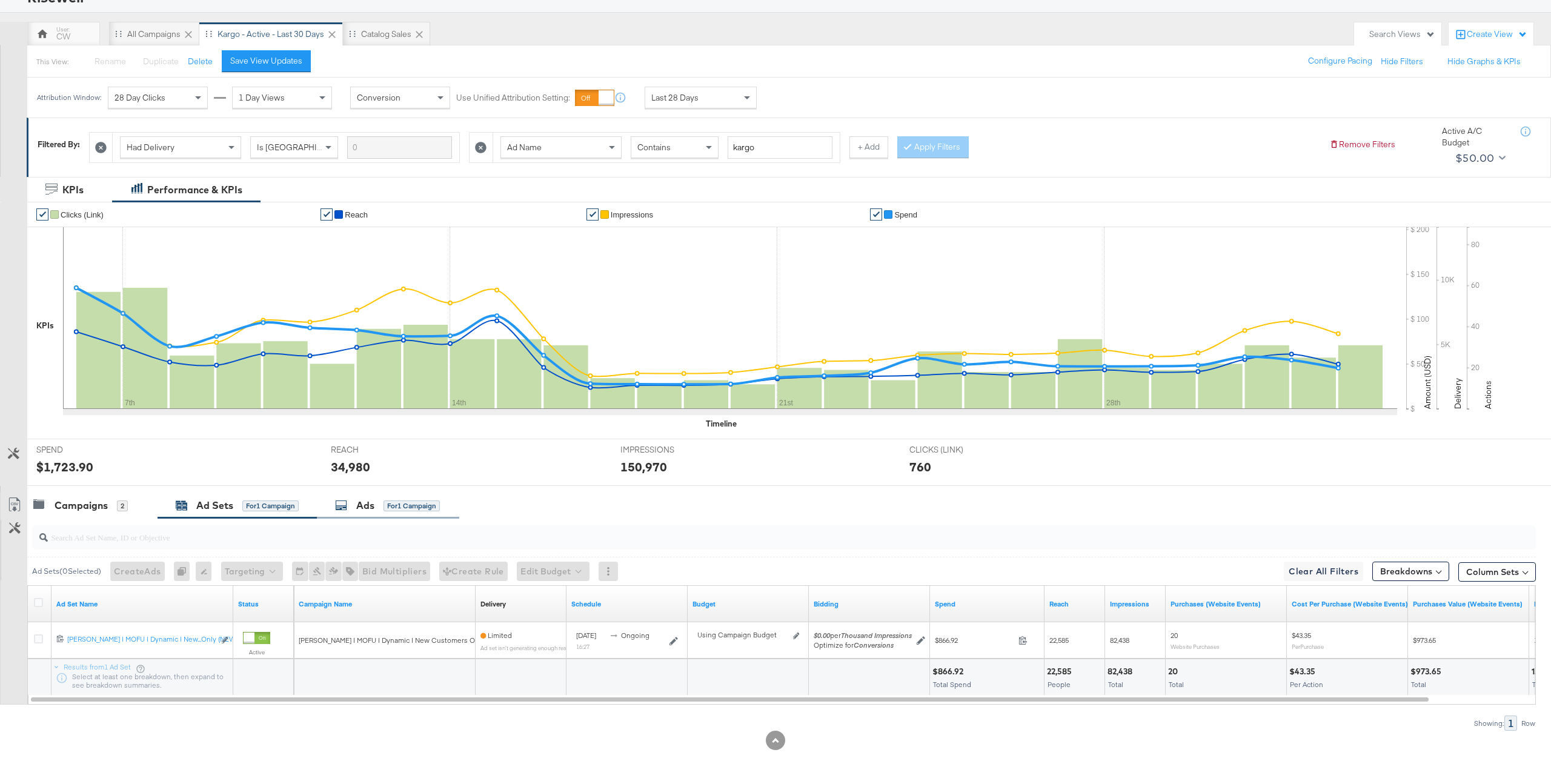
click at [388, 505] on div "for 1 Campaign" at bounding box center [411, 506] width 56 height 11
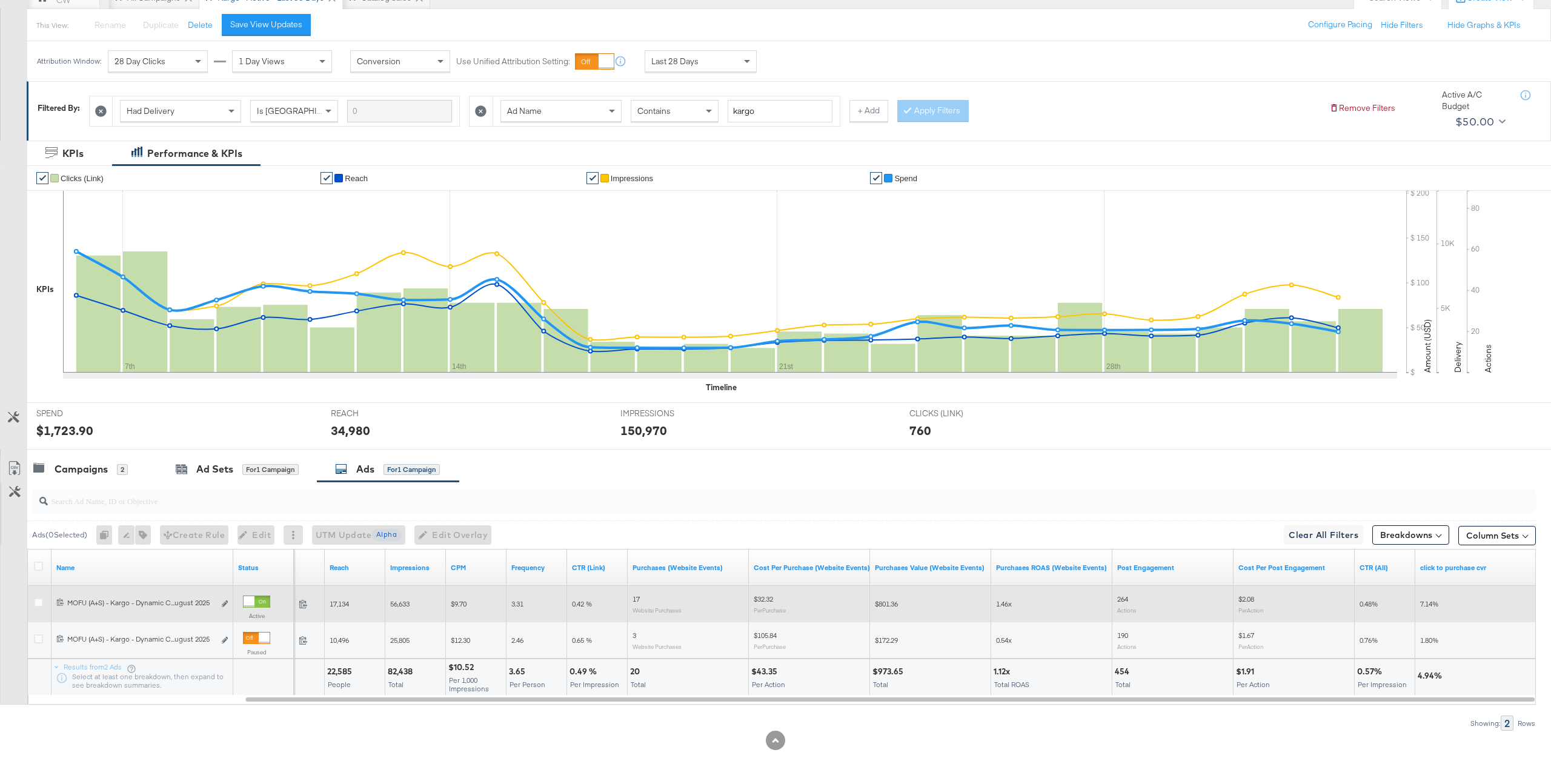
click at [1005, 603] on span "1.46x" at bounding box center [1004, 604] width 16 height 9
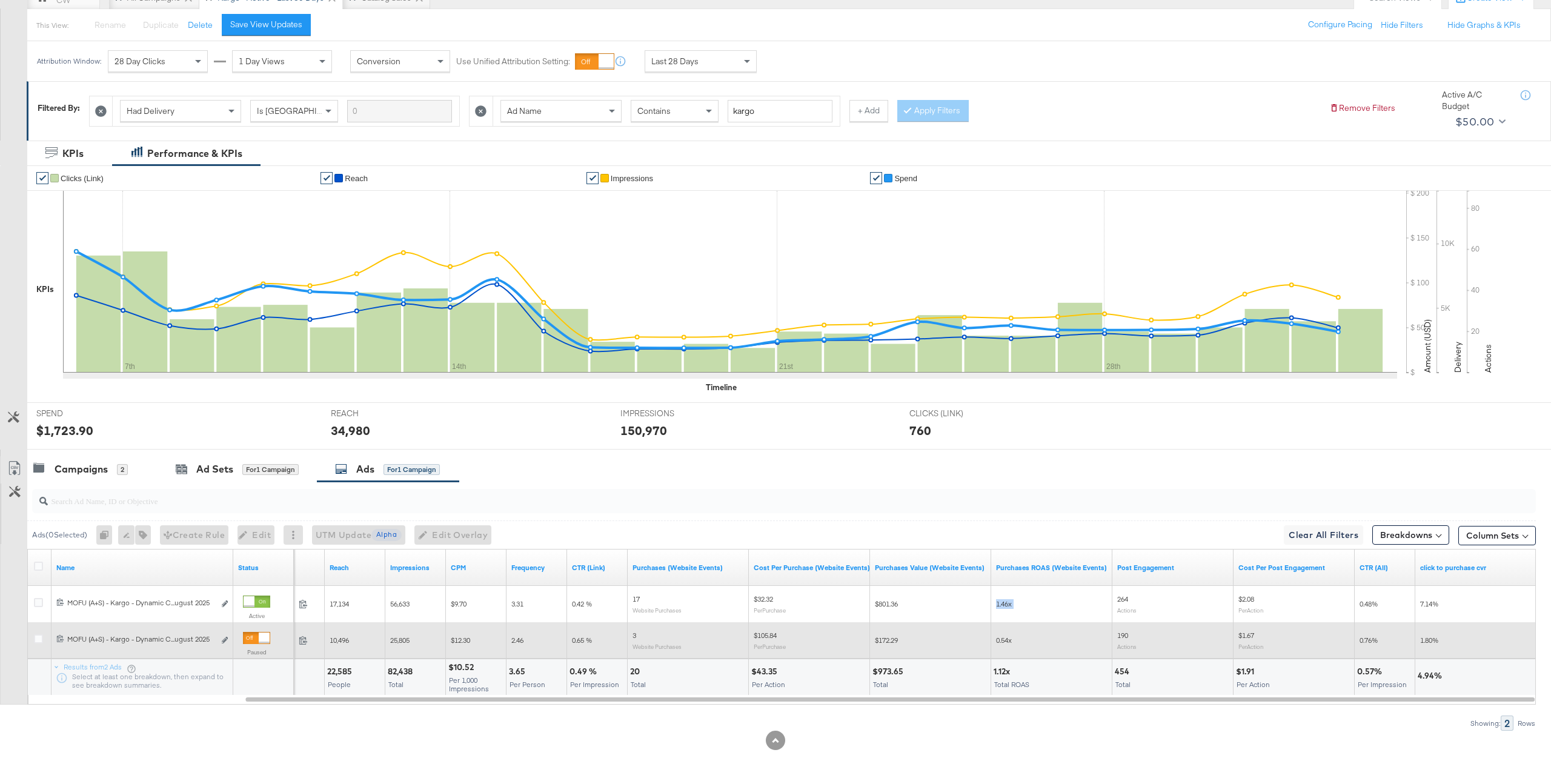
click at [1005, 648] on div "0.54x" at bounding box center [1052, 640] width 121 height 19
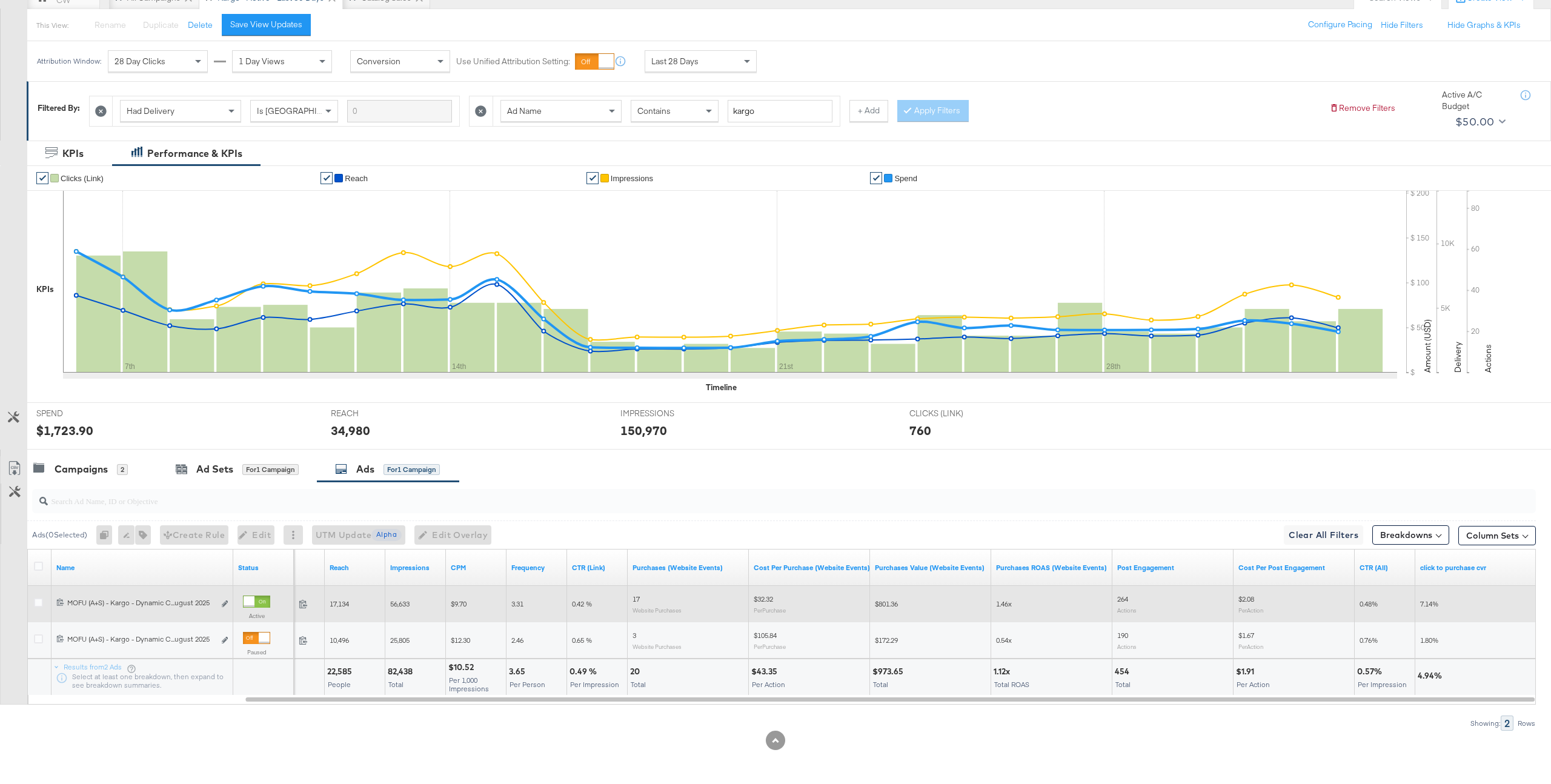
click at [1005, 597] on div "1.46x" at bounding box center [1052, 604] width 121 height 19
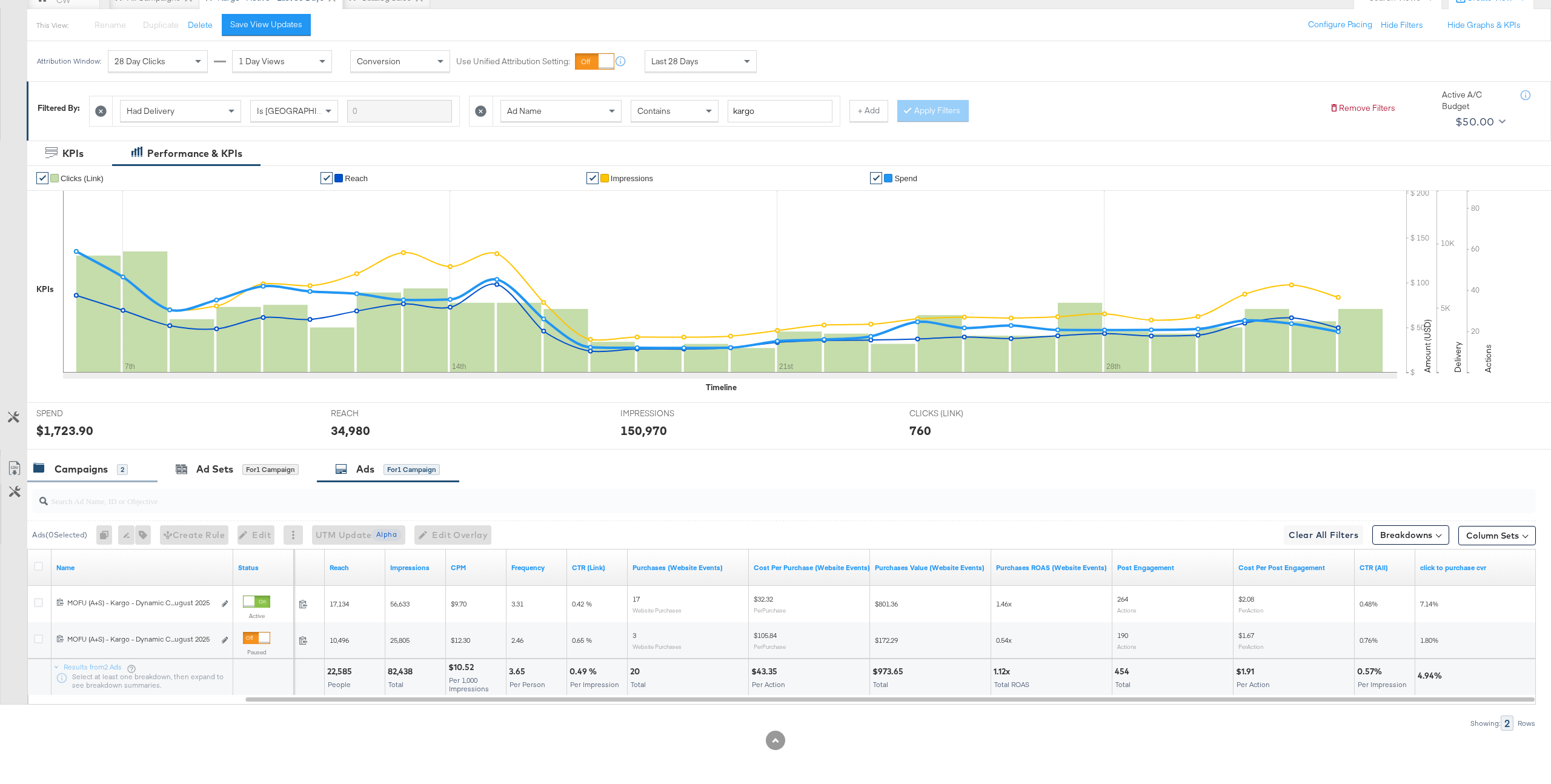
click at [105, 467] on div "Campaigns" at bounding box center [81, 469] width 54 height 14
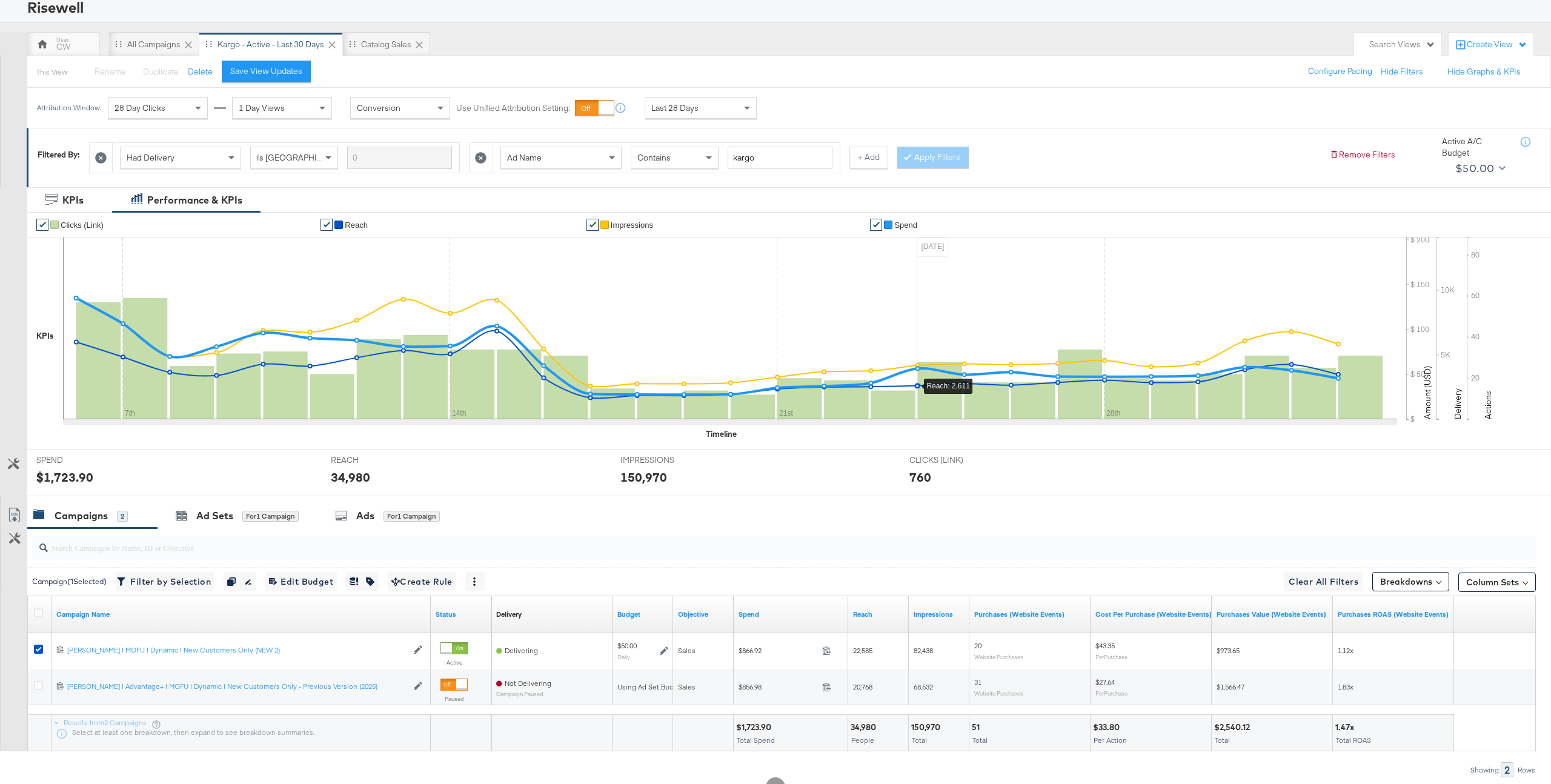
scroll to position [79, 0]
click at [11, 472] on button "Customize KPIs" at bounding box center [13, 465] width 27 height 21
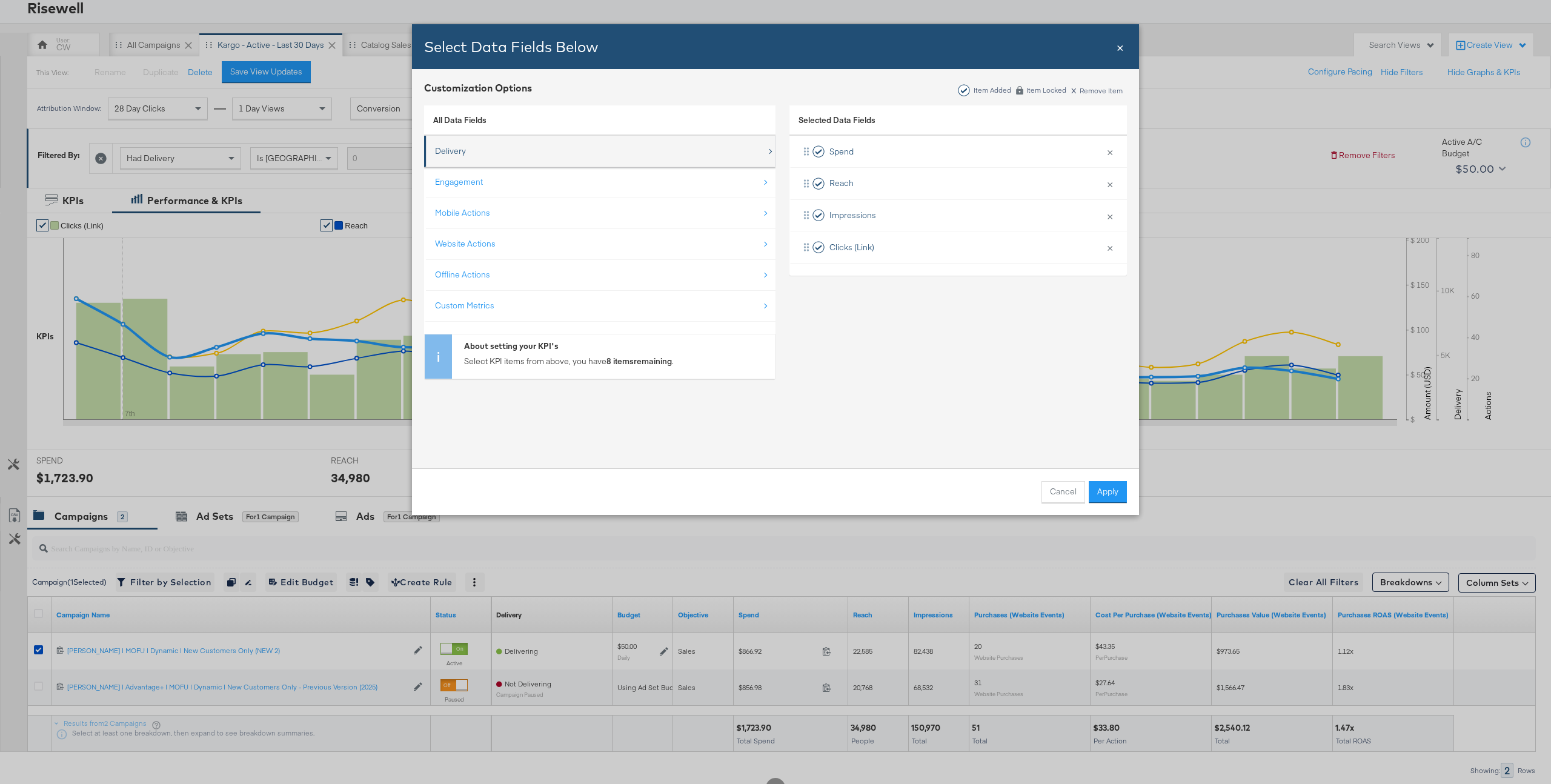
click at [515, 154] on div "Delivery" at bounding box center [601, 152] width 331 height 25
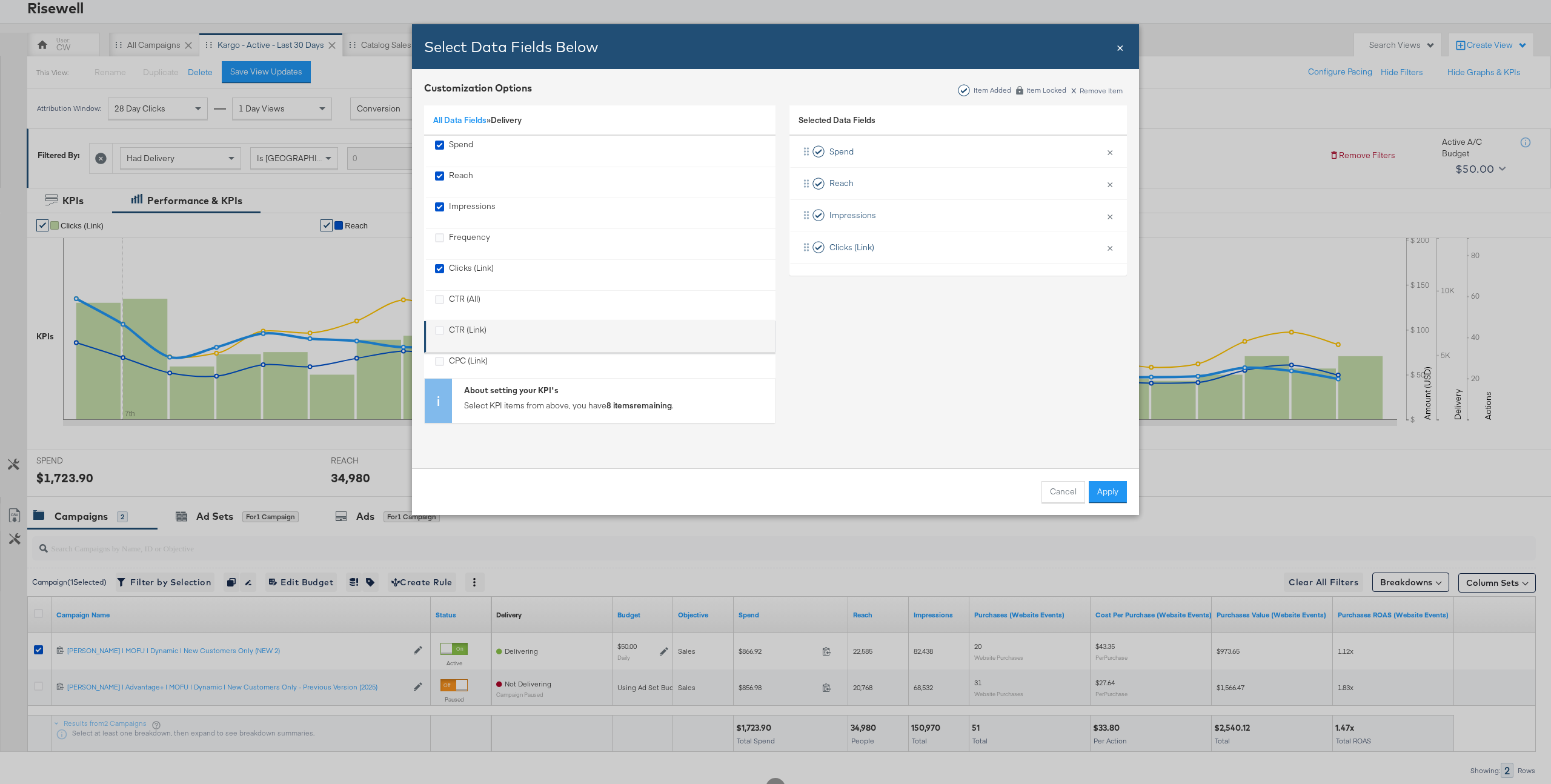
click at [475, 331] on div "CTR (Link)" at bounding box center [468, 336] width 38 height 25
click at [458, 347] on div "CPM" at bounding box center [458, 353] width 18 height 25
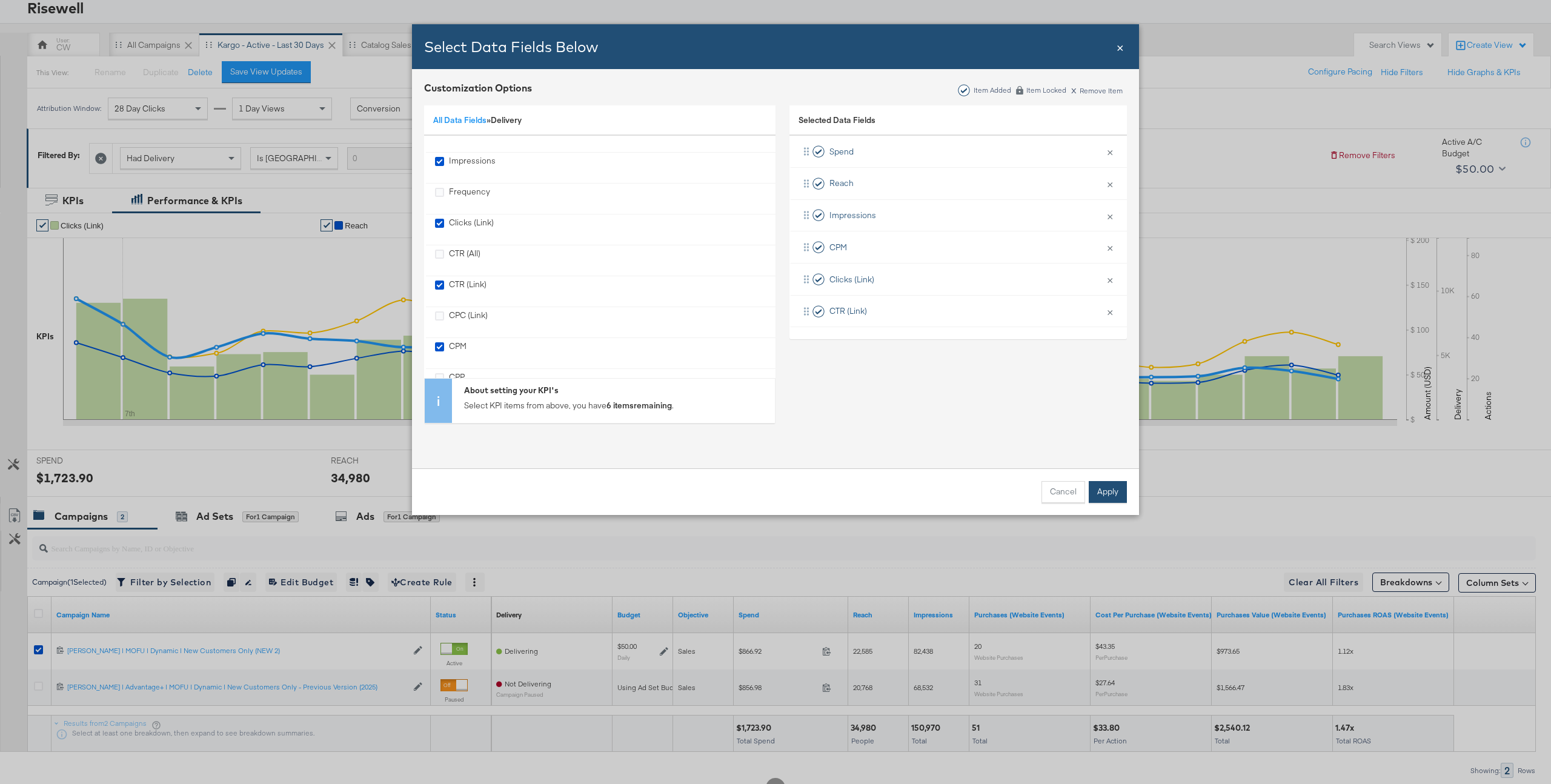
click at [1119, 501] on button "Apply" at bounding box center [1108, 491] width 38 height 22
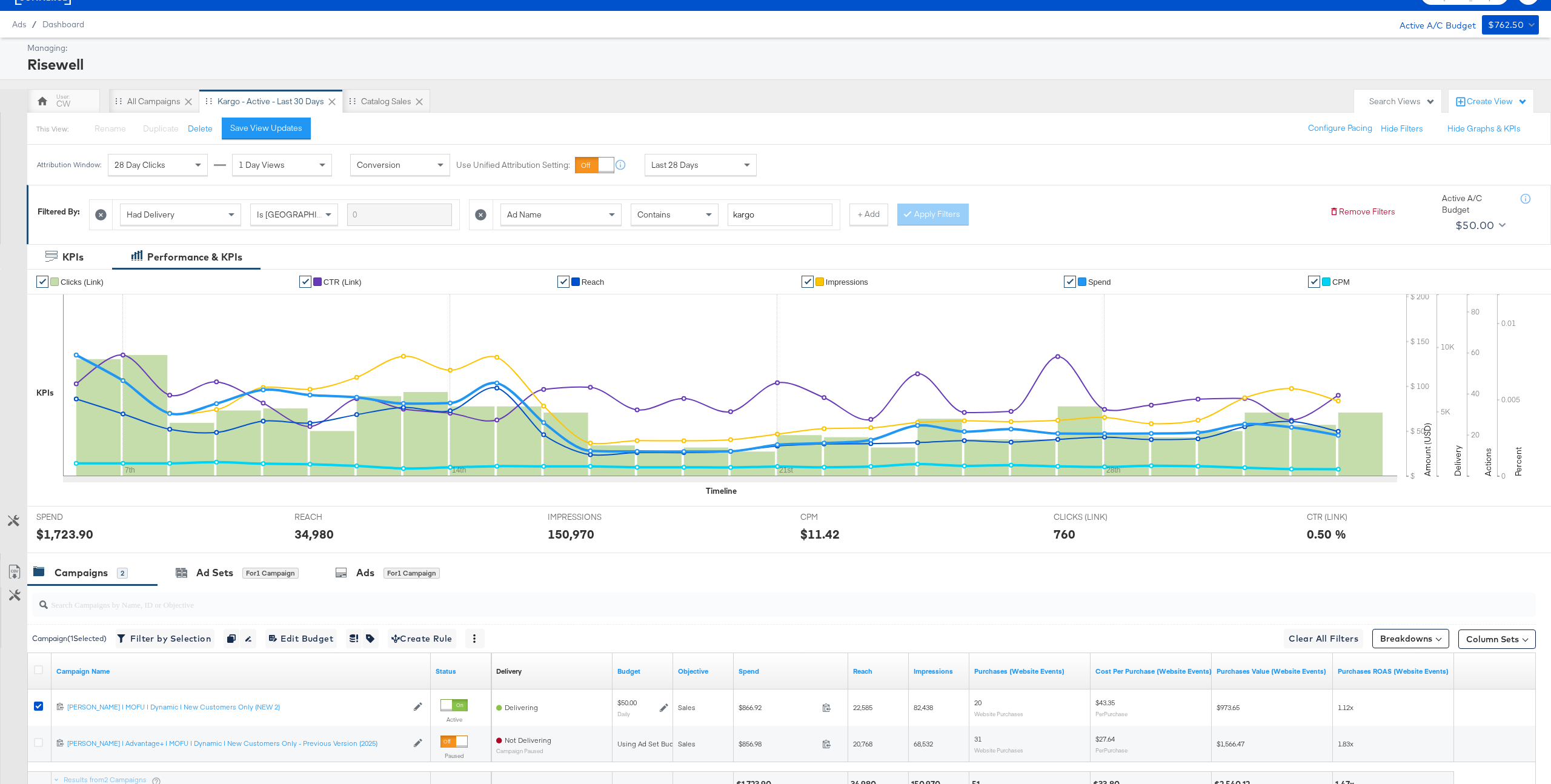
scroll to position [53, 0]
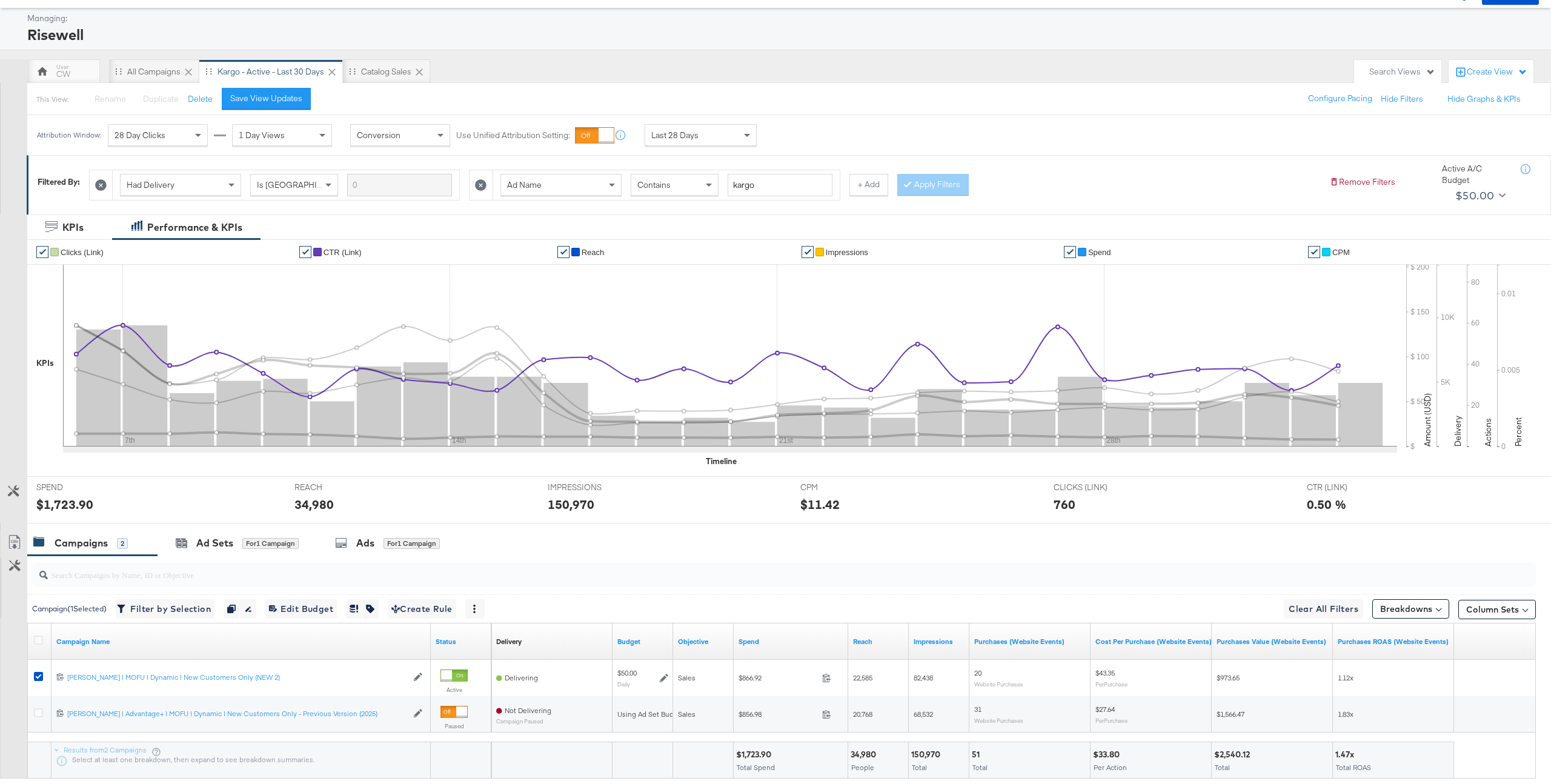
click at [347, 248] on span "CTR (Link)" at bounding box center [343, 252] width 38 height 9
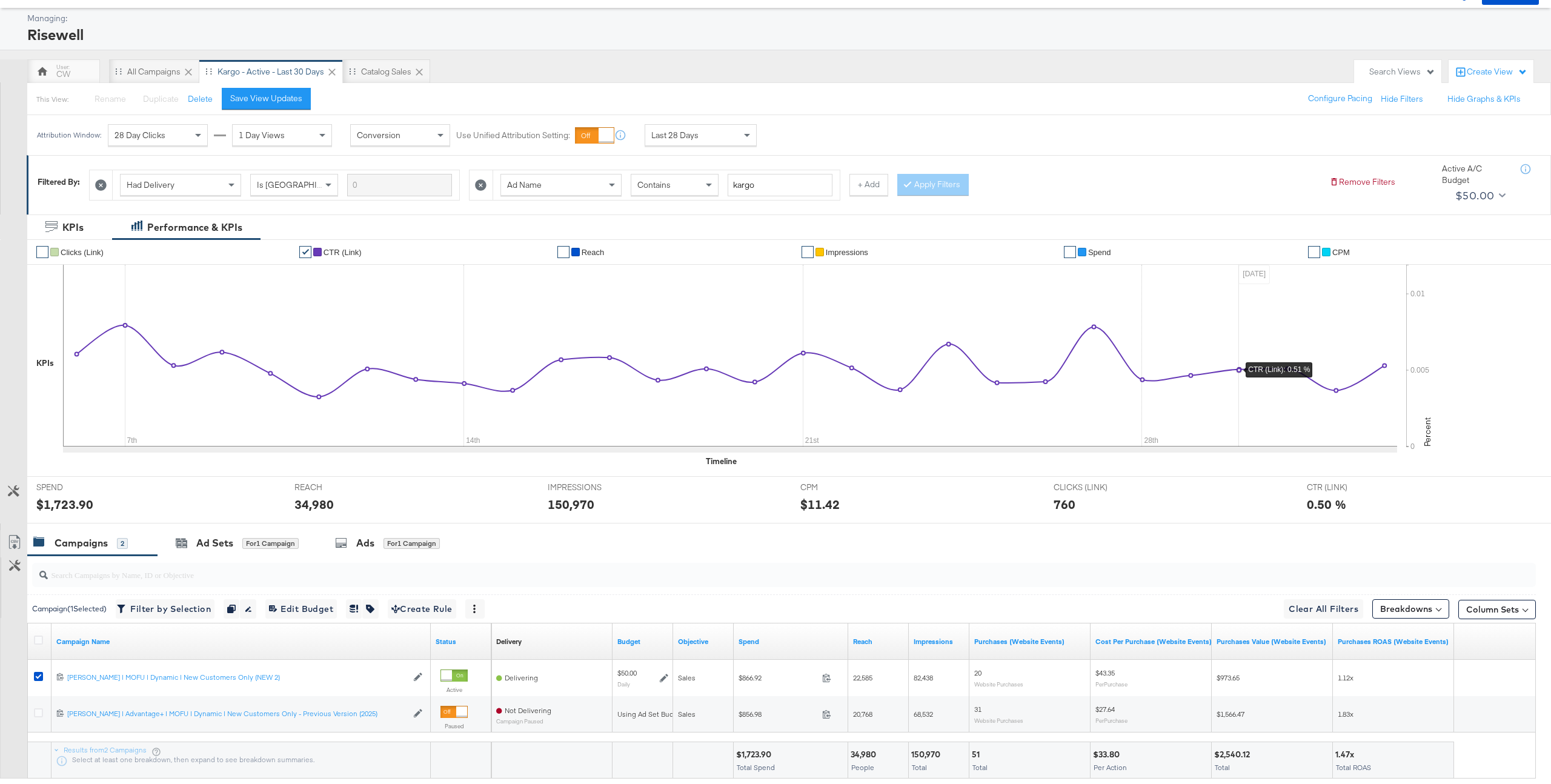
click at [1236, 440] on icon at bounding box center [730, 356] width 1334 height 181
click at [1101, 140] on div "Attribution Window: 28 Day Clicks 1 Day Views Conversion Use Unified Attributio…" at bounding box center [776, 135] width 1551 height 40
click at [1342, 251] on span "CPM" at bounding box center [1341, 252] width 18 height 9
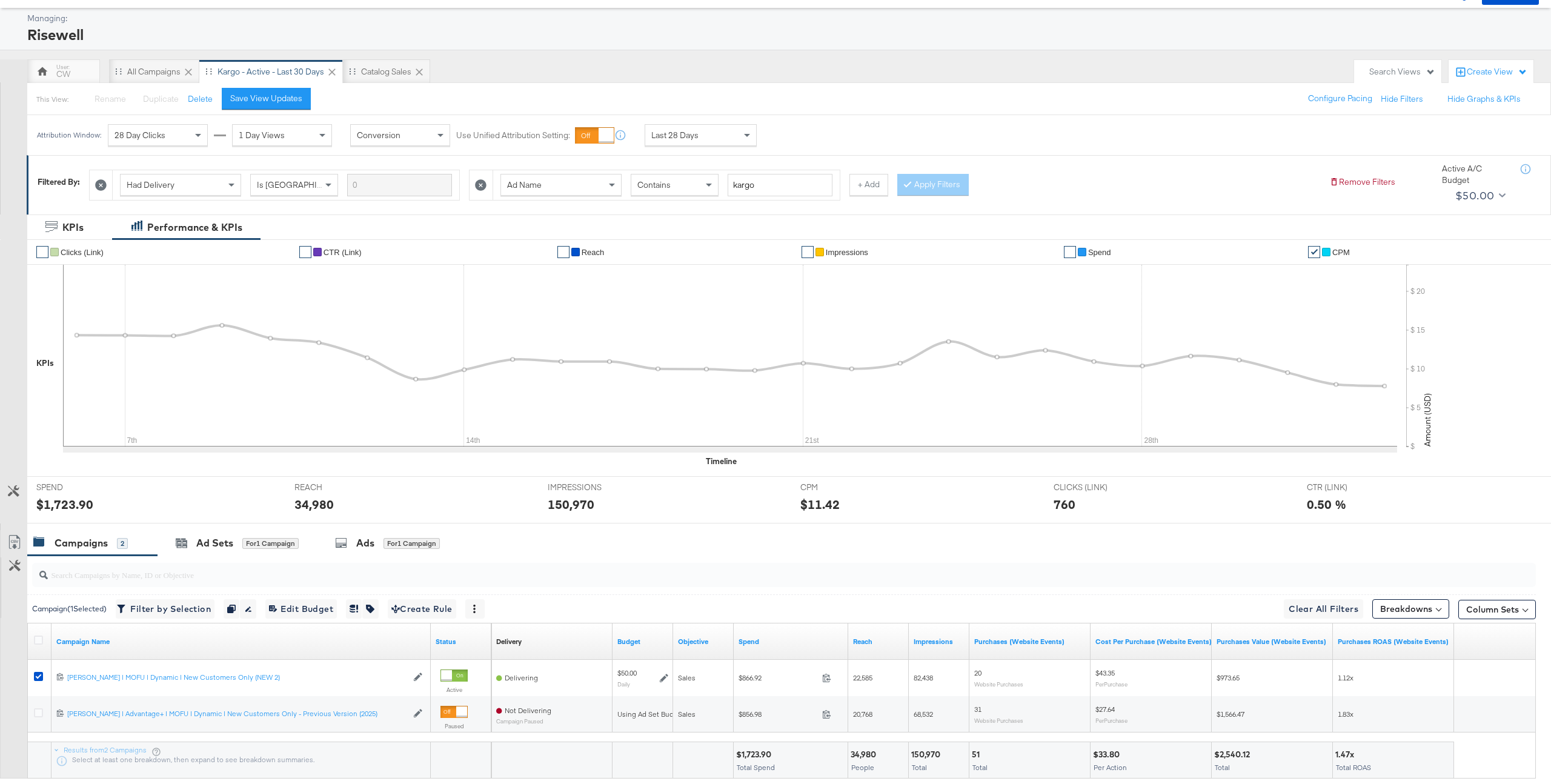
click at [1101, 249] on span "Spend" at bounding box center [1099, 252] width 23 height 9
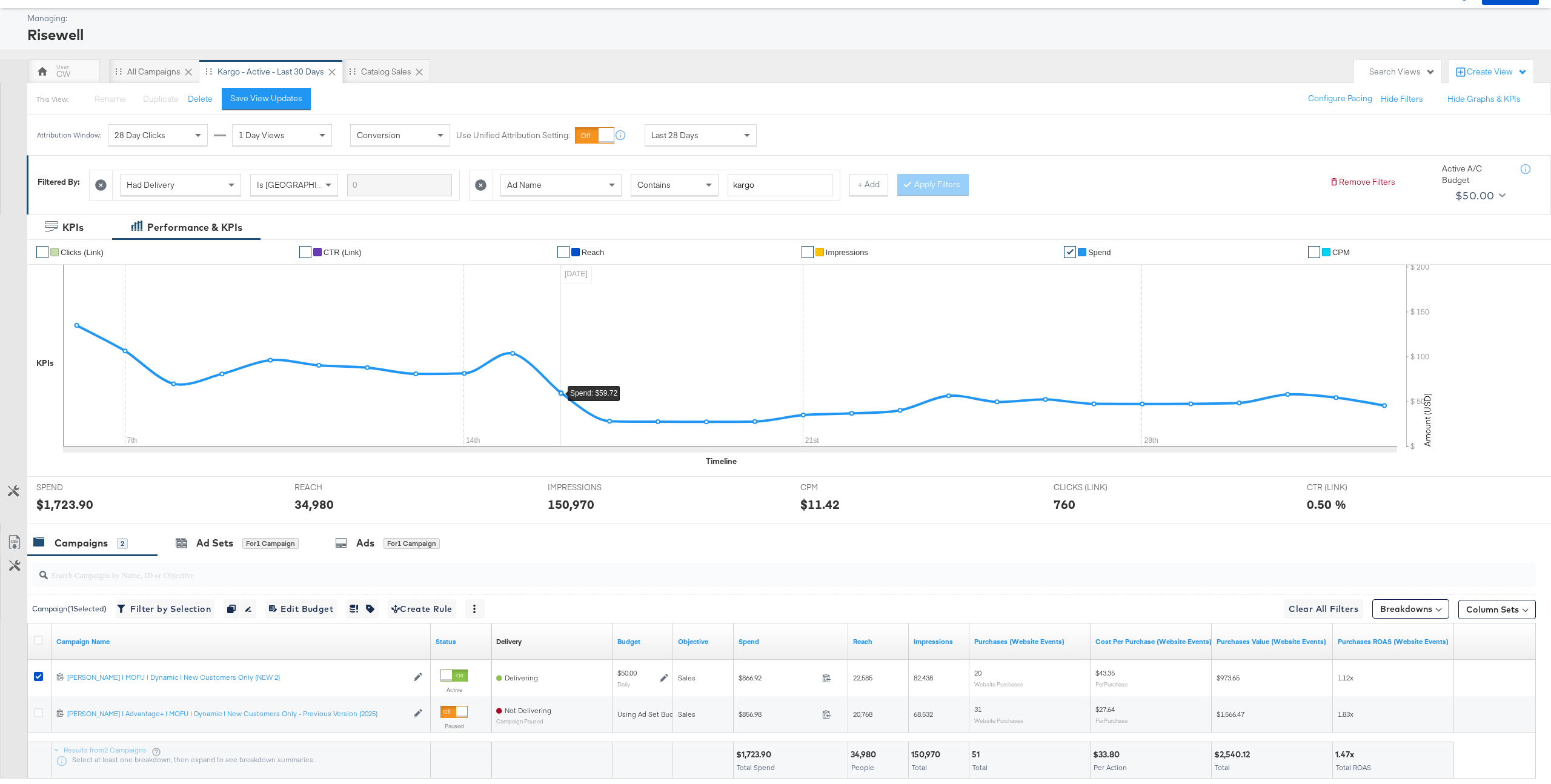
scroll to position [126, 0]
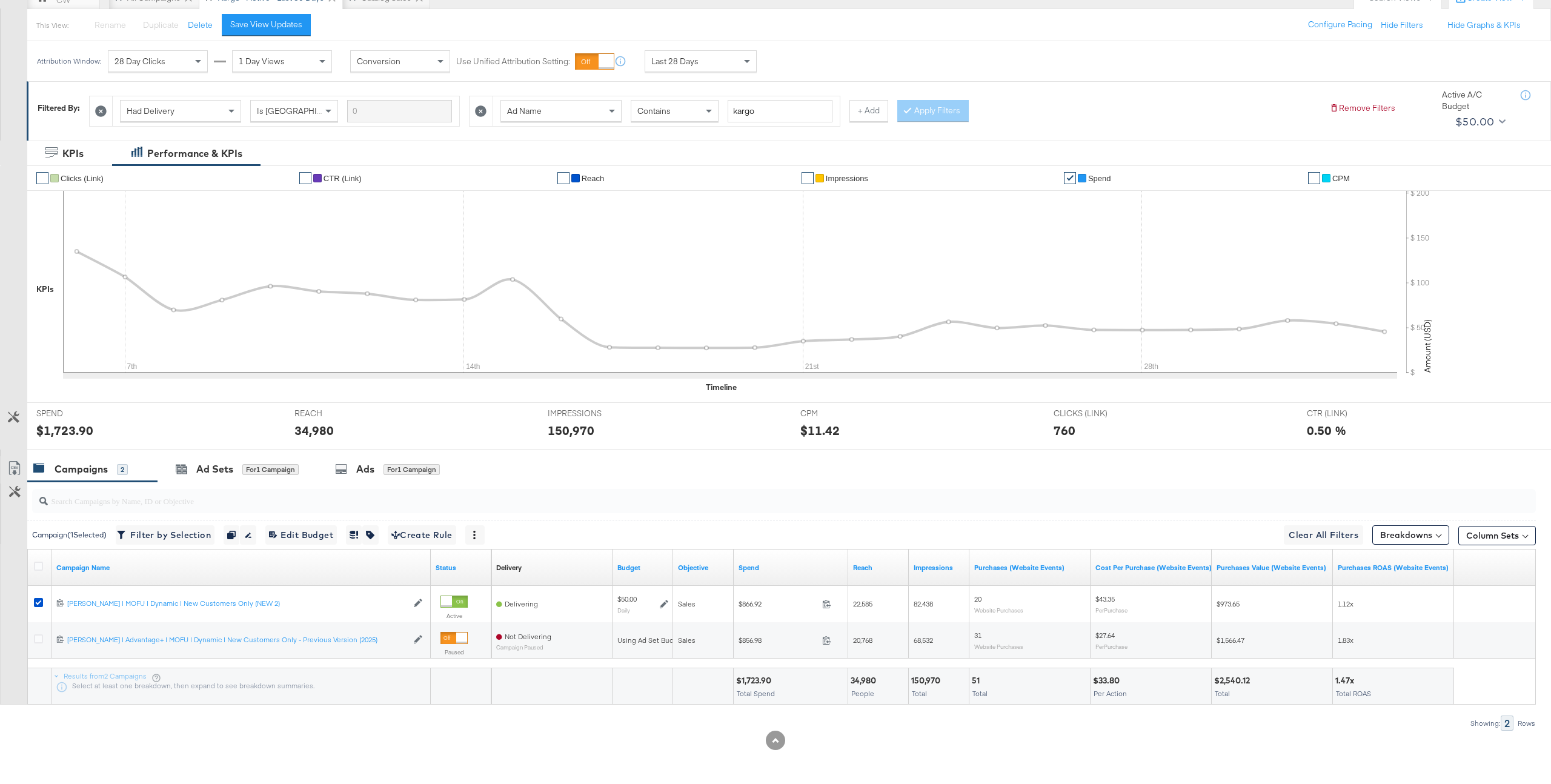
click at [350, 178] on span "CTR (Link)" at bounding box center [343, 179] width 38 height 9
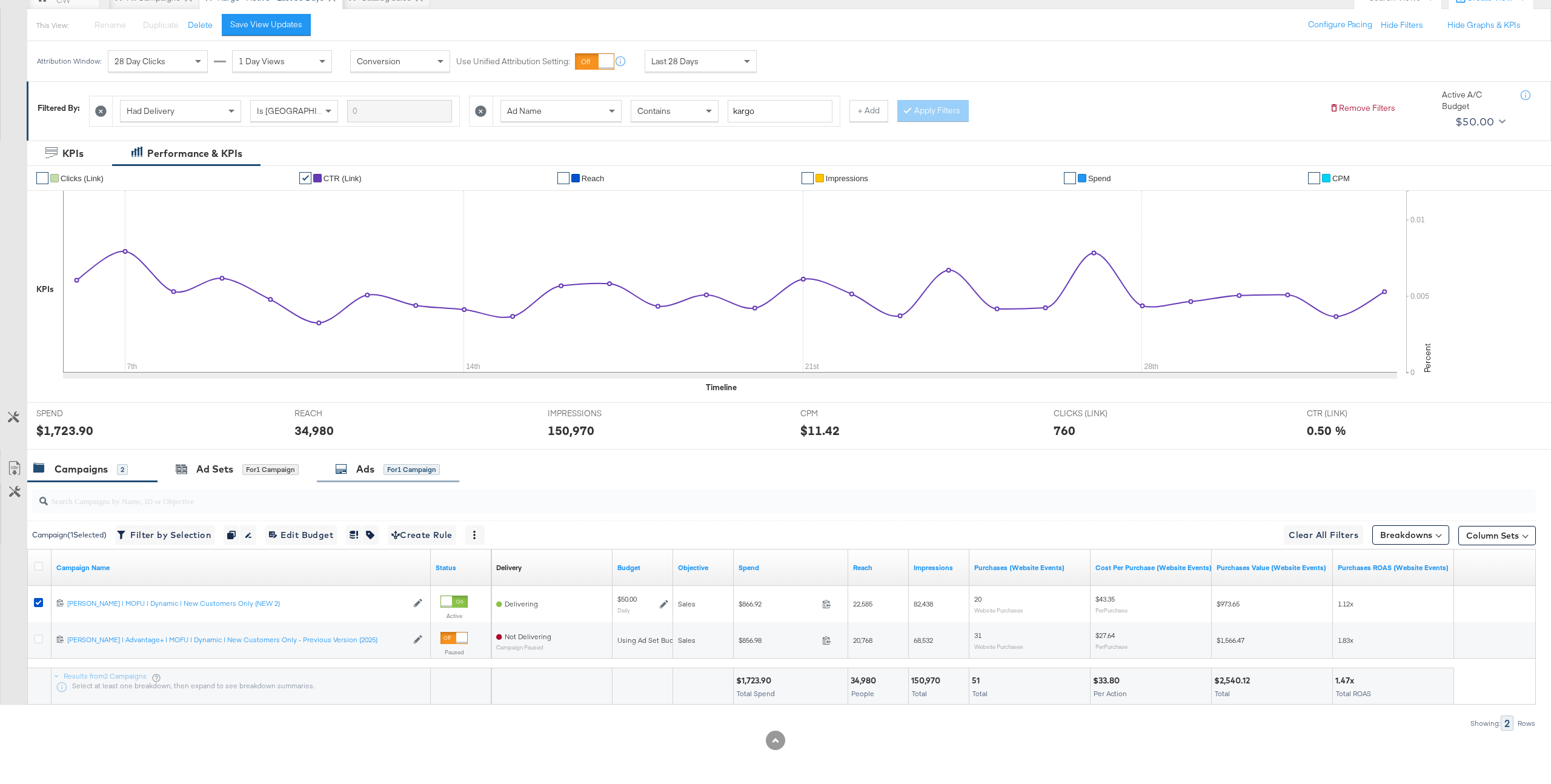
click at [423, 473] on div "for 1 Campaign" at bounding box center [411, 469] width 56 height 11
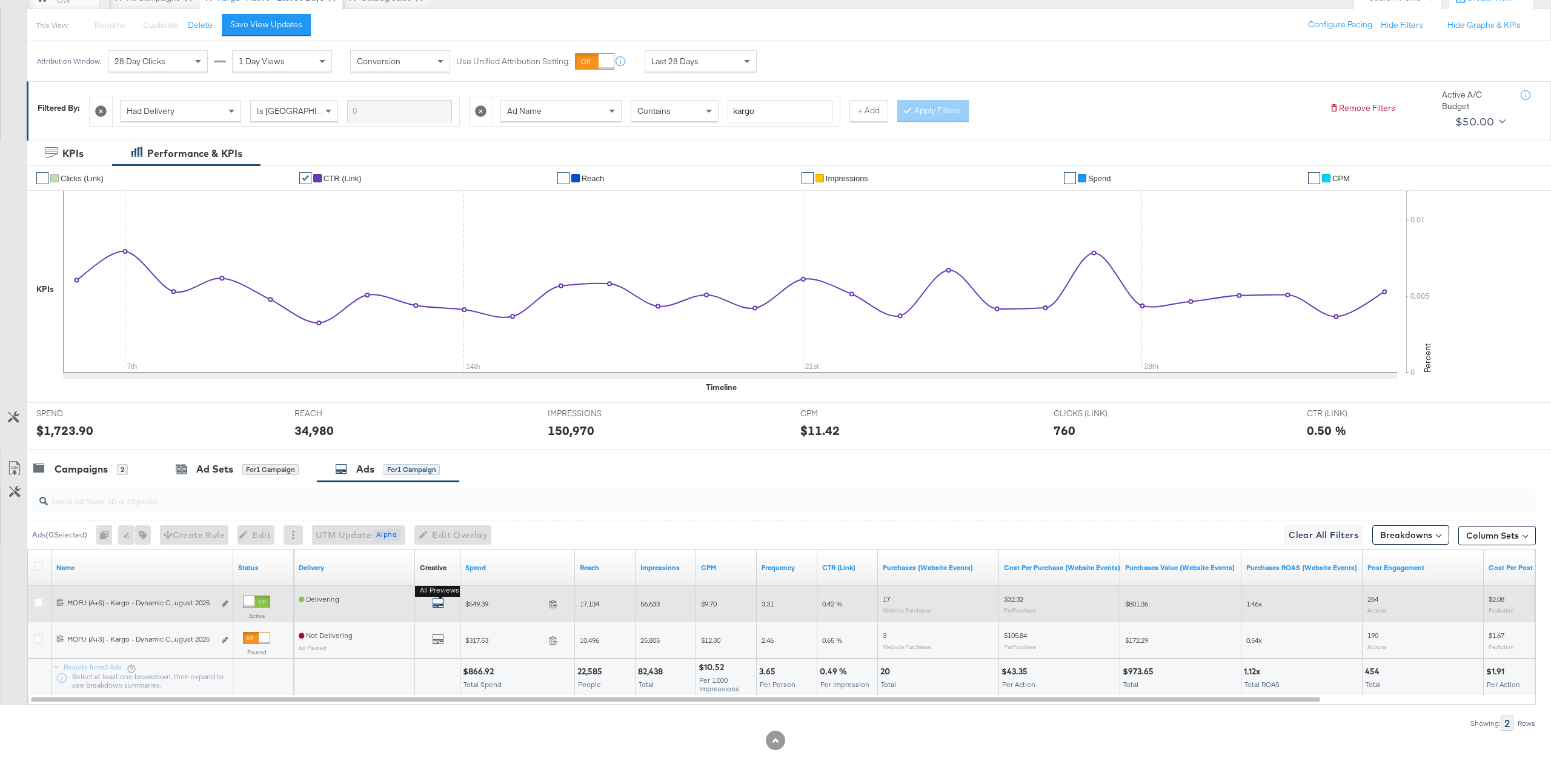
click at [440, 602] on icon "default" at bounding box center [438, 603] width 12 height 12
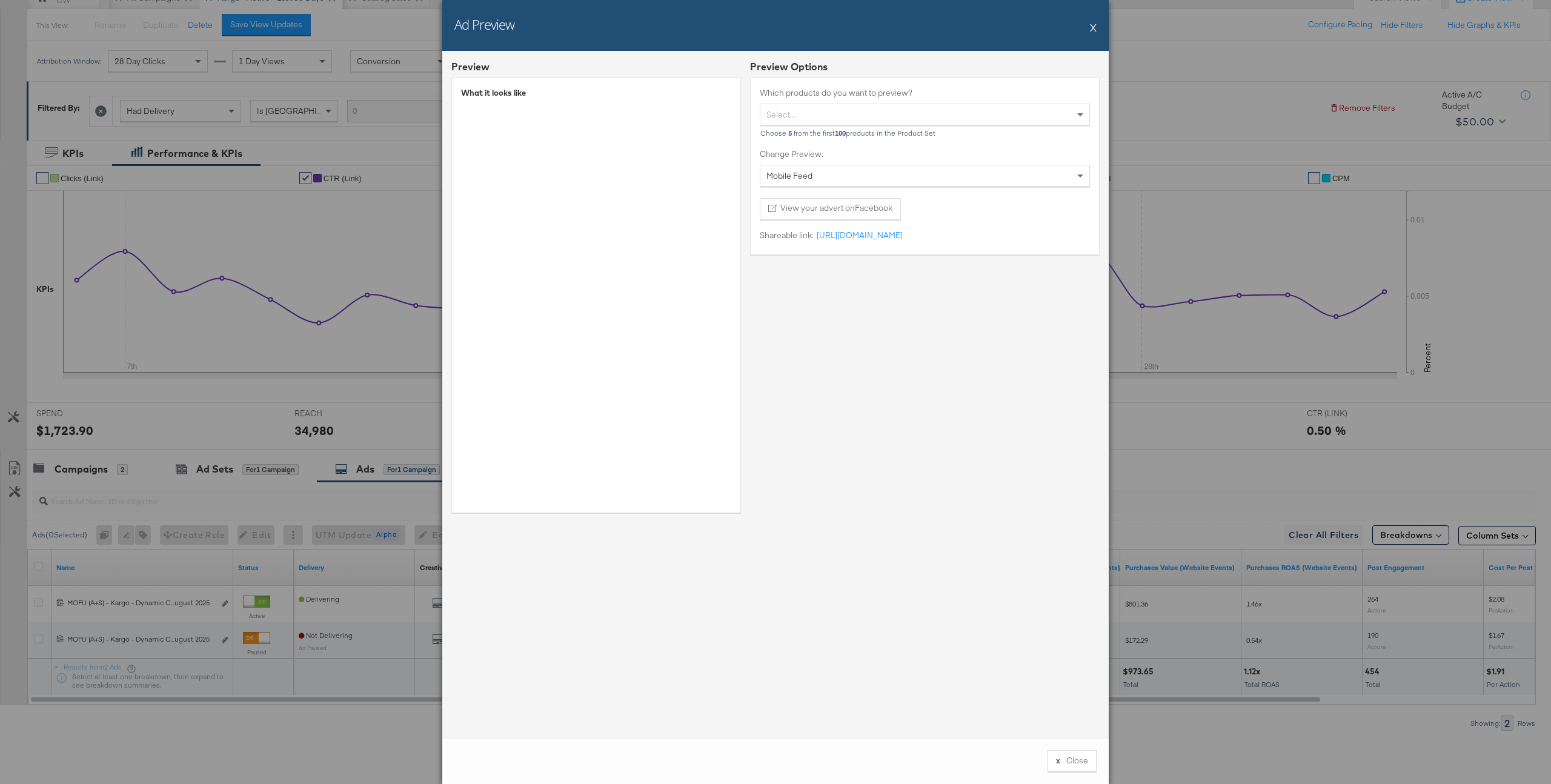
click at [1095, 27] on button "X" at bounding box center [1093, 27] width 7 height 24
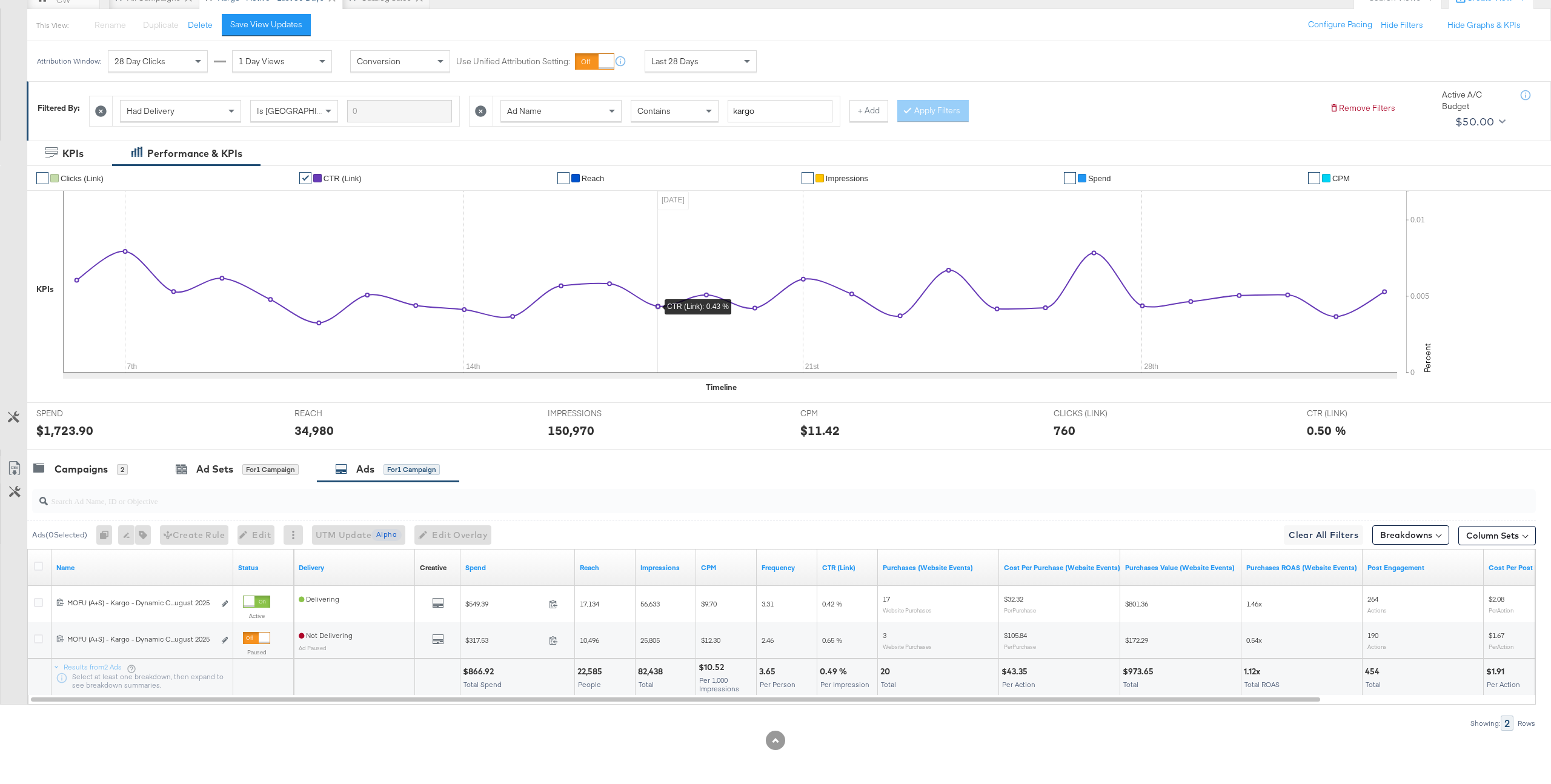
scroll to position [0, 0]
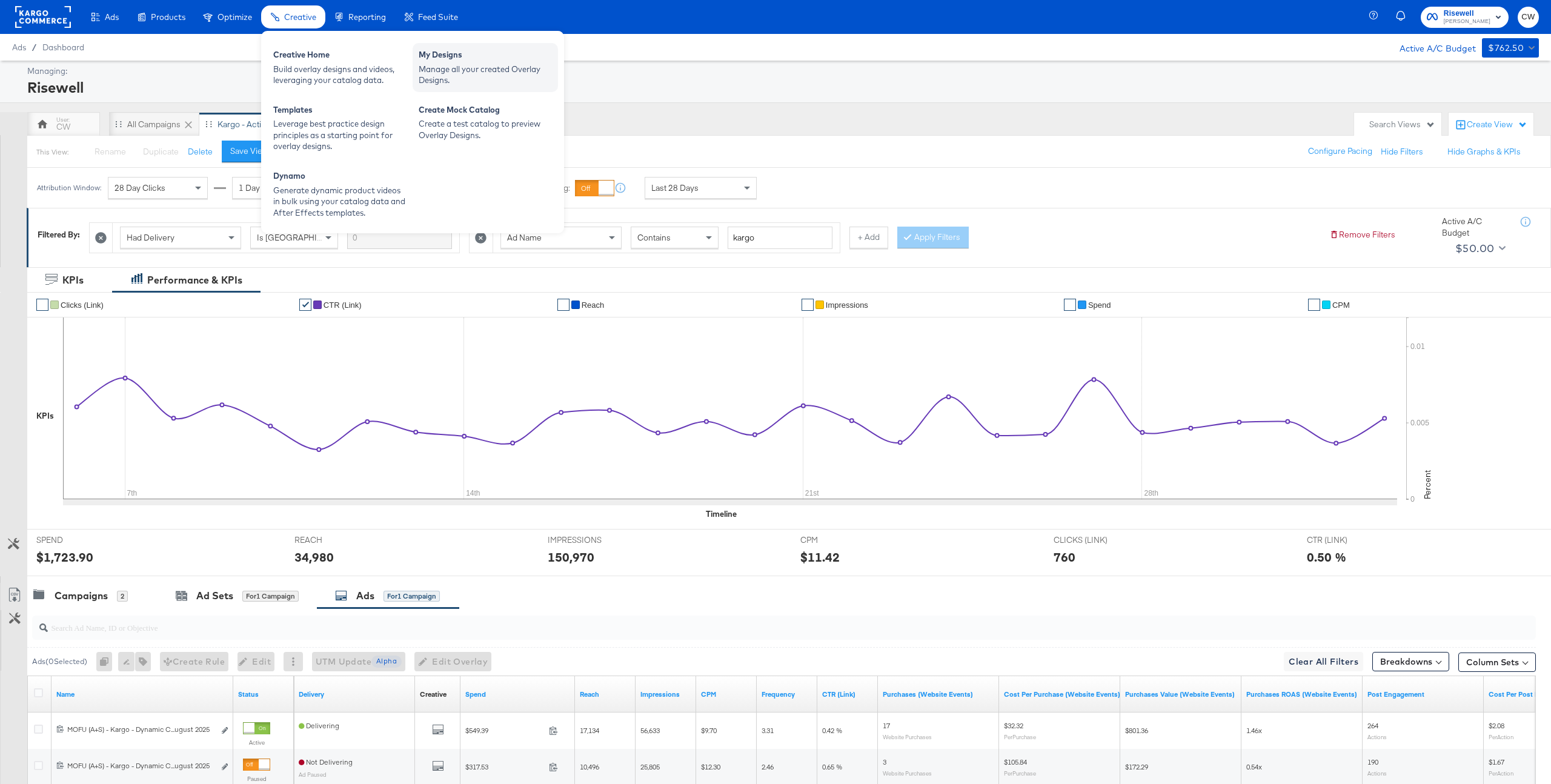
click at [461, 61] on div "My Designs" at bounding box center [485, 56] width 133 height 15
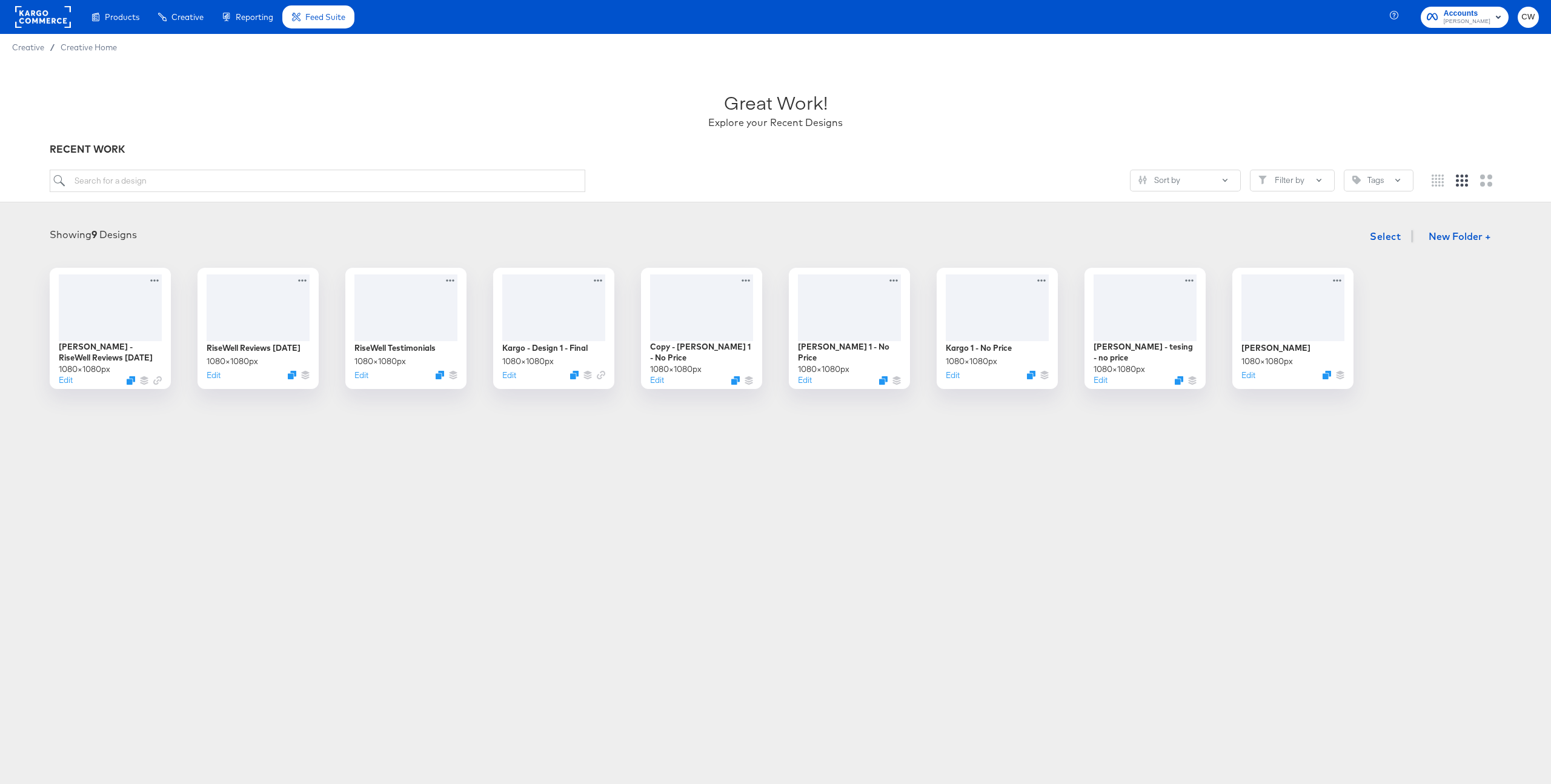
scroll to position [13, 0]
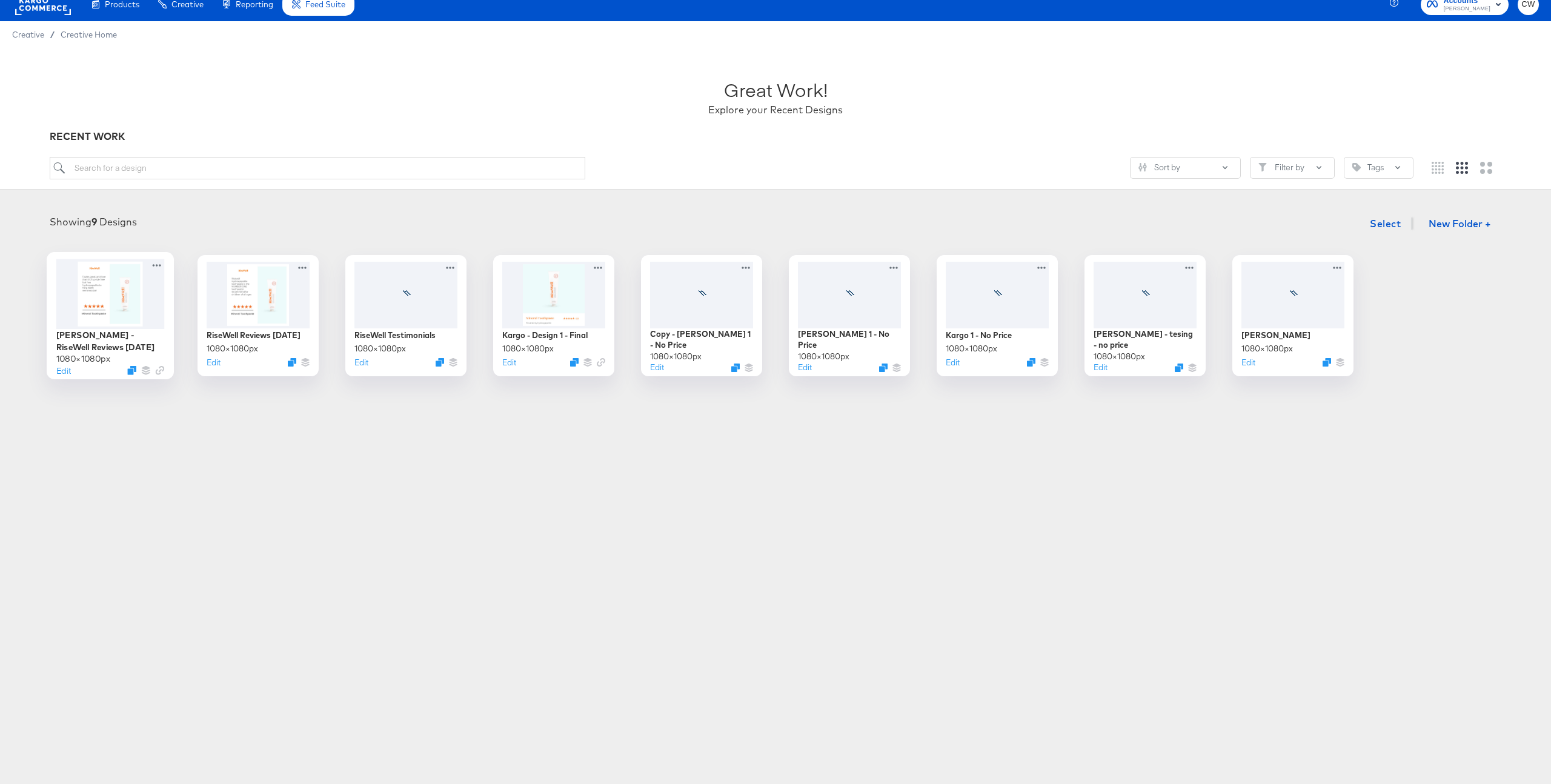
click at [127, 283] on div at bounding box center [111, 293] width 109 height 70
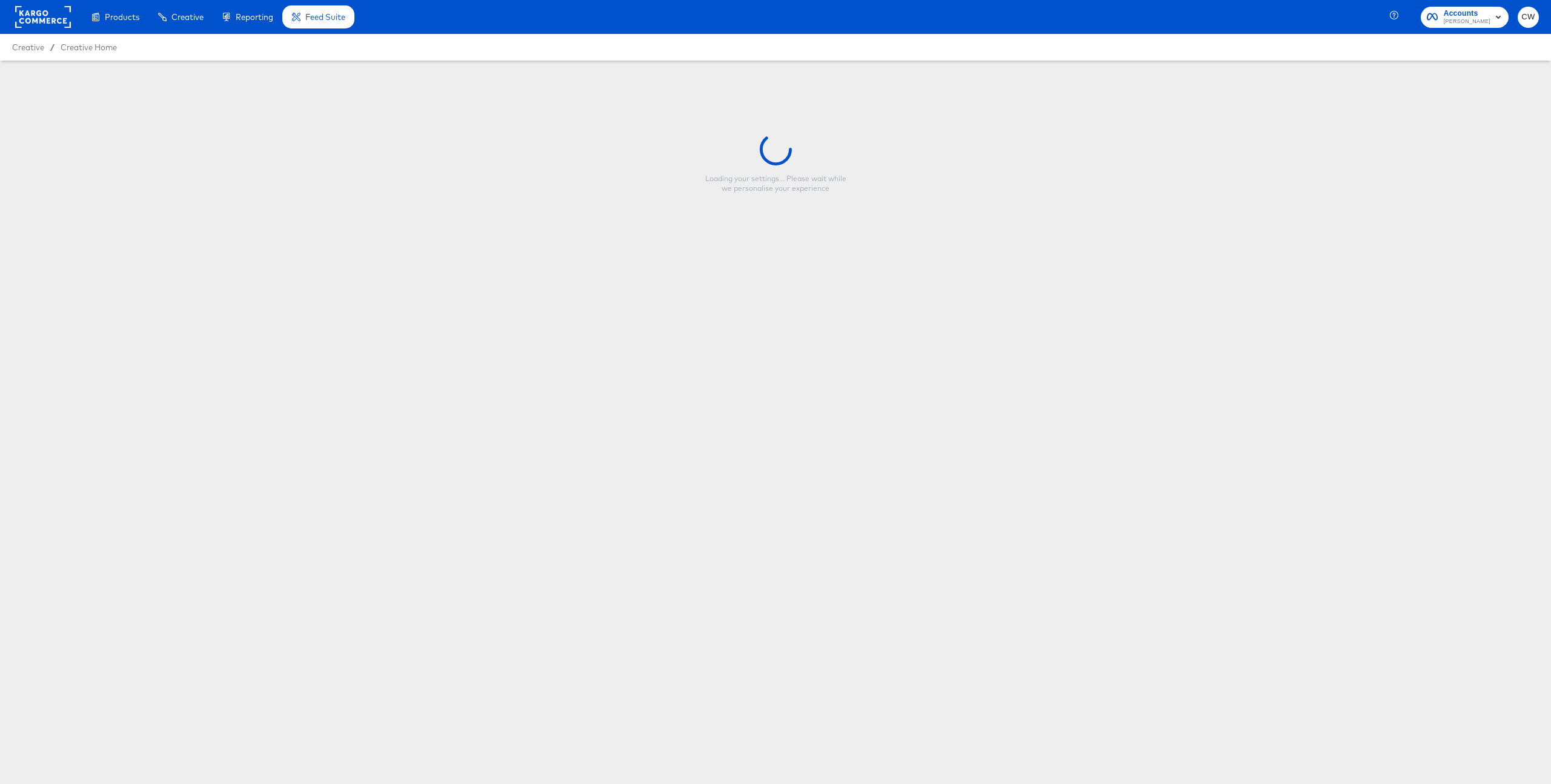
type input "craig - RiseWell Reviews July 2025"
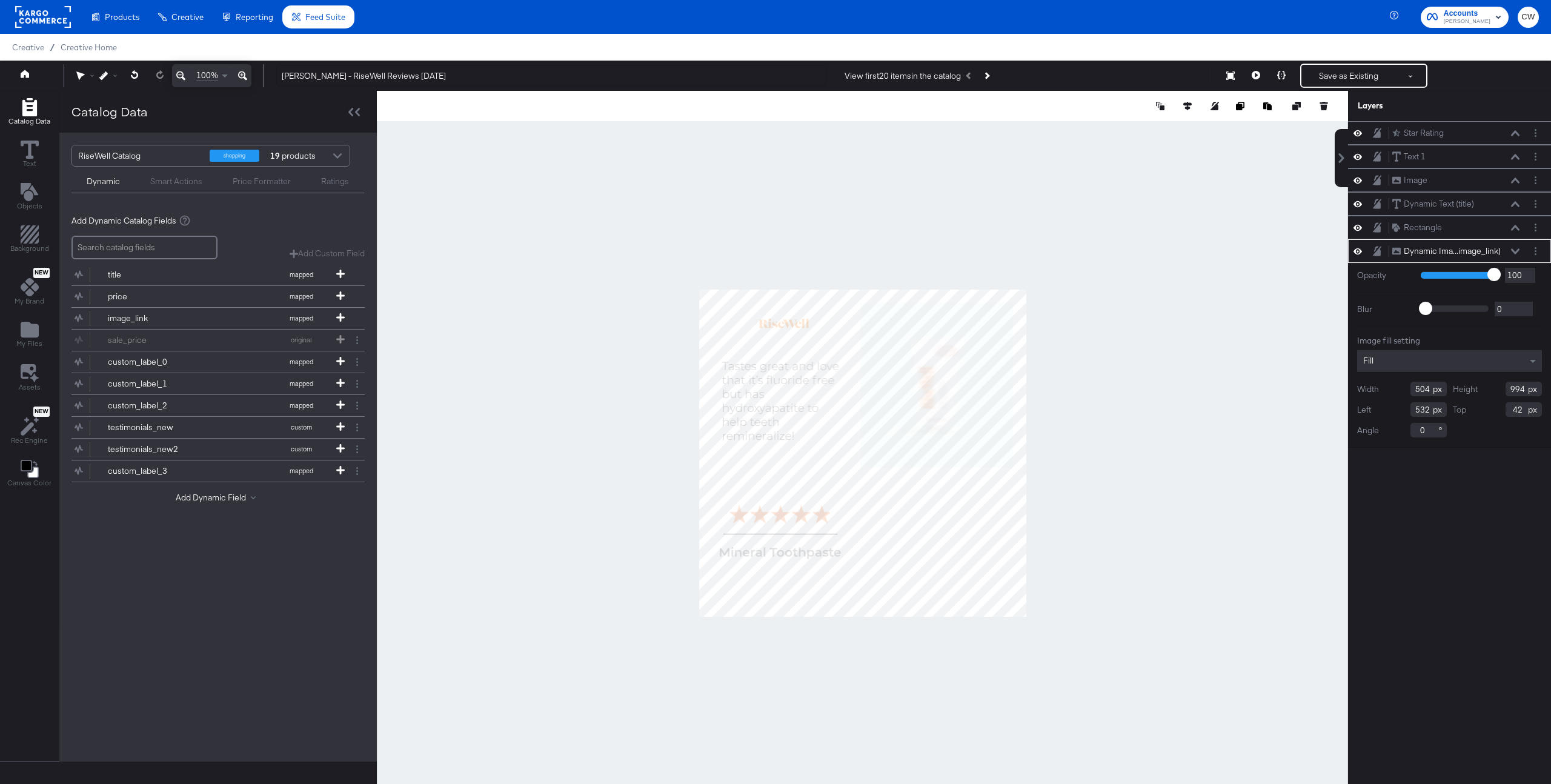
type input "517"
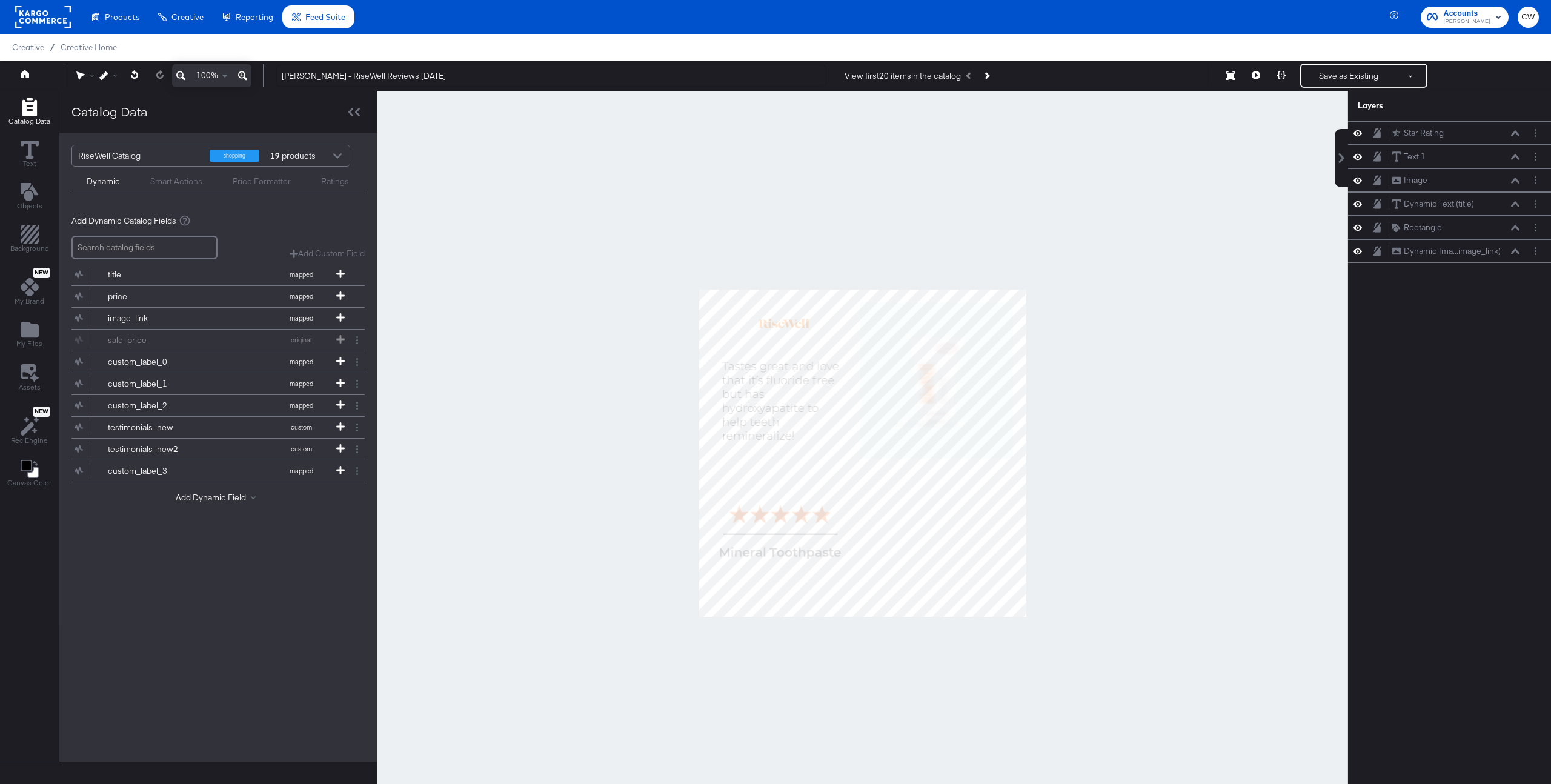
click at [1170, 383] on div at bounding box center [862, 452] width 972 height 724
click at [199, 501] on button "Add Dynamic Field" at bounding box center [218, 497] width 85 height 11
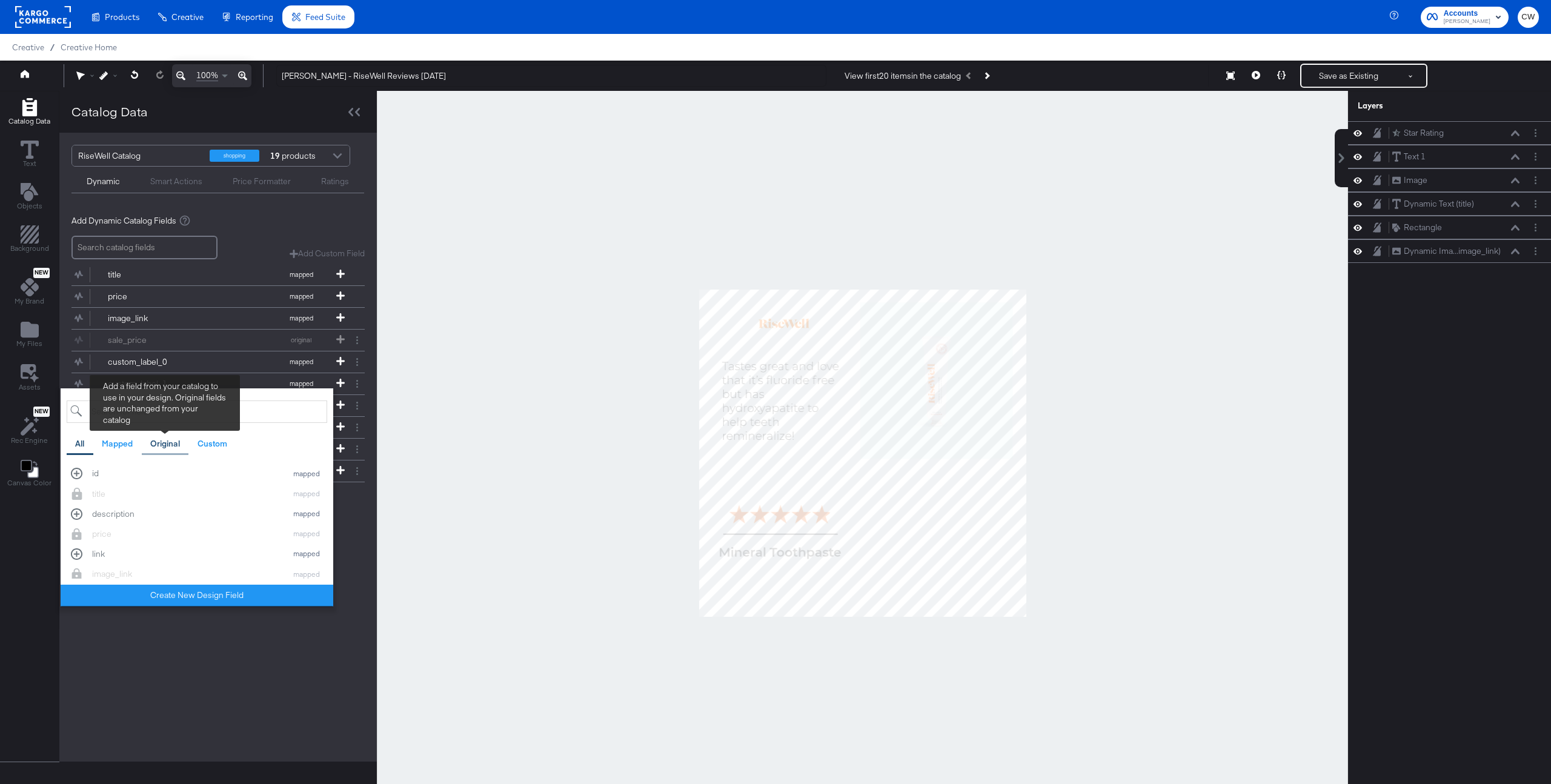
click at [172, 434] on div "Original" at bounding box center [165, 444] width 47 height 24
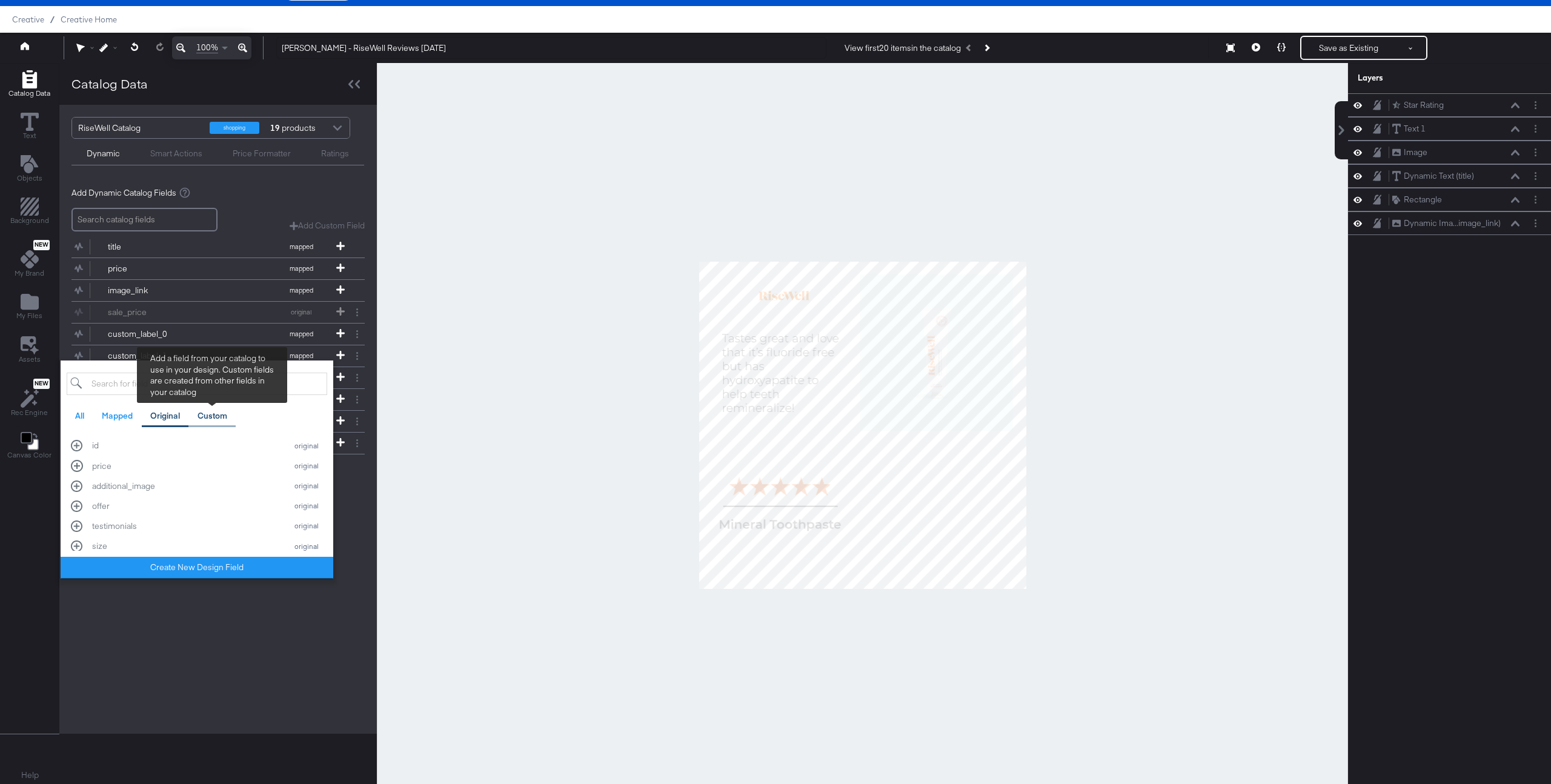
click at [217, 418] on div "Custom" at bounding box center [212, 415] width 30 height 11
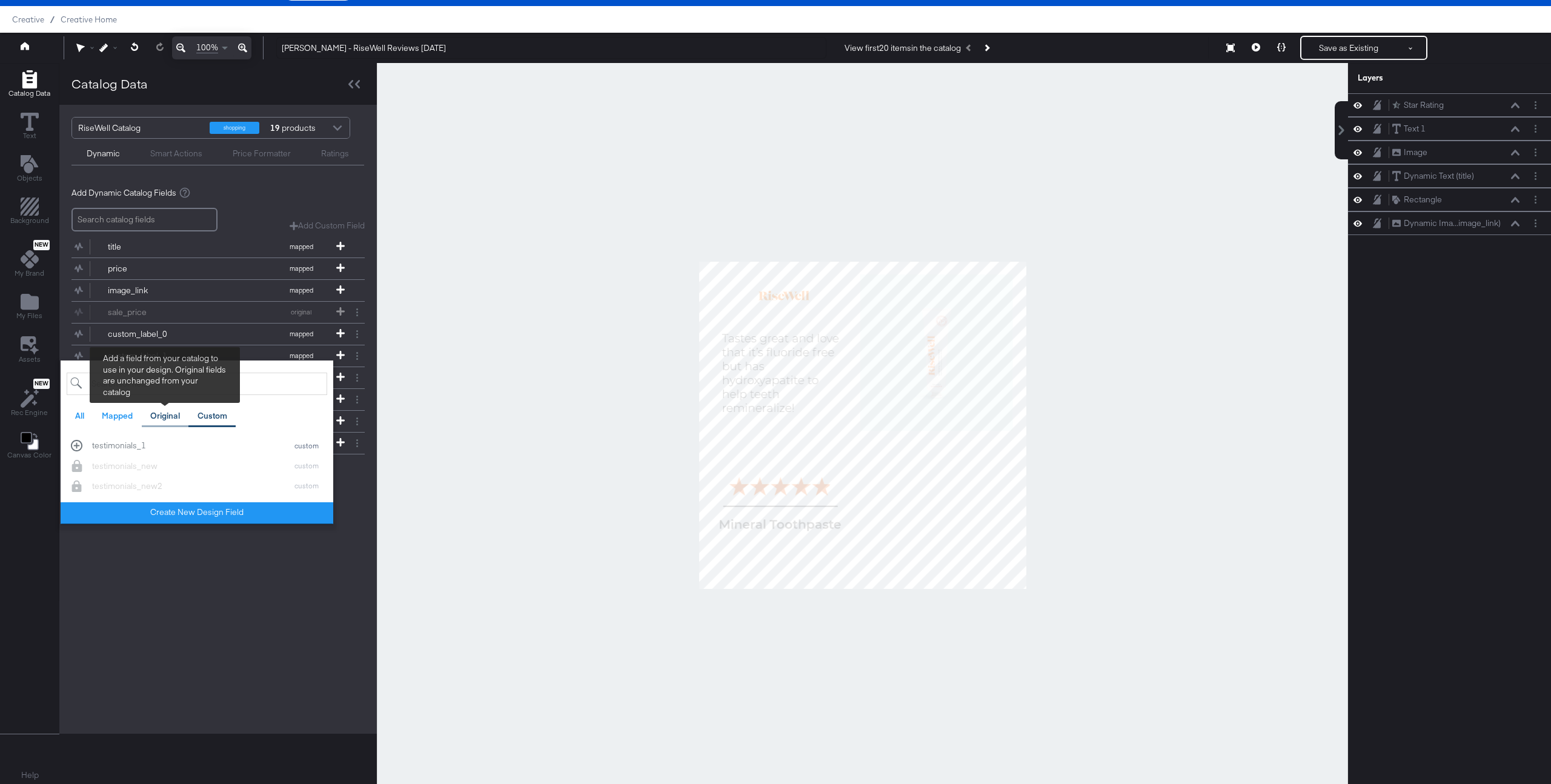
click at [180, 411] on div "Original" at bounding box center [165, 416] width 47 height 24
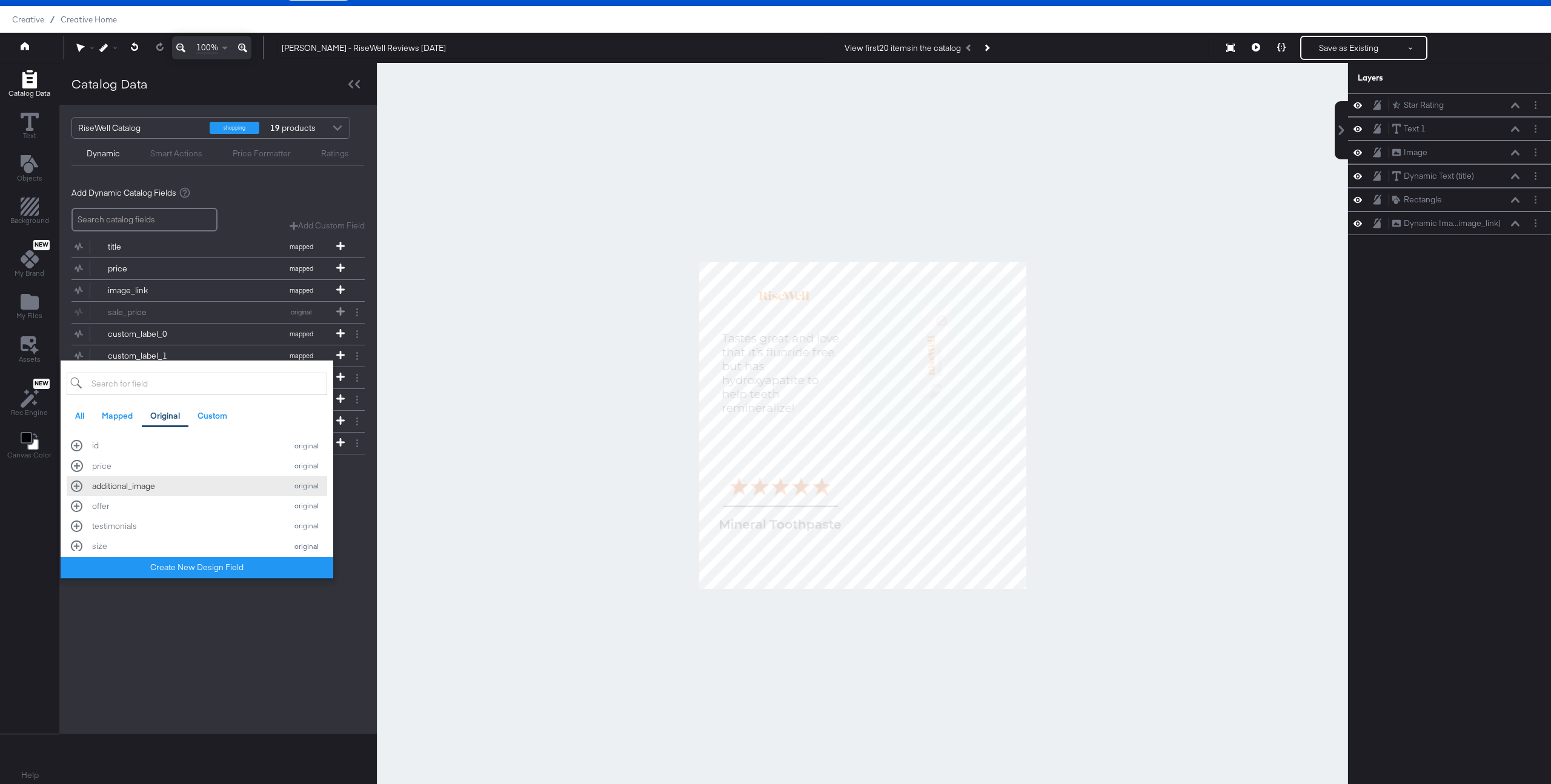
click at [148, 487] on div "additional_image" at bounding box center [186, 486] width 189 height 11
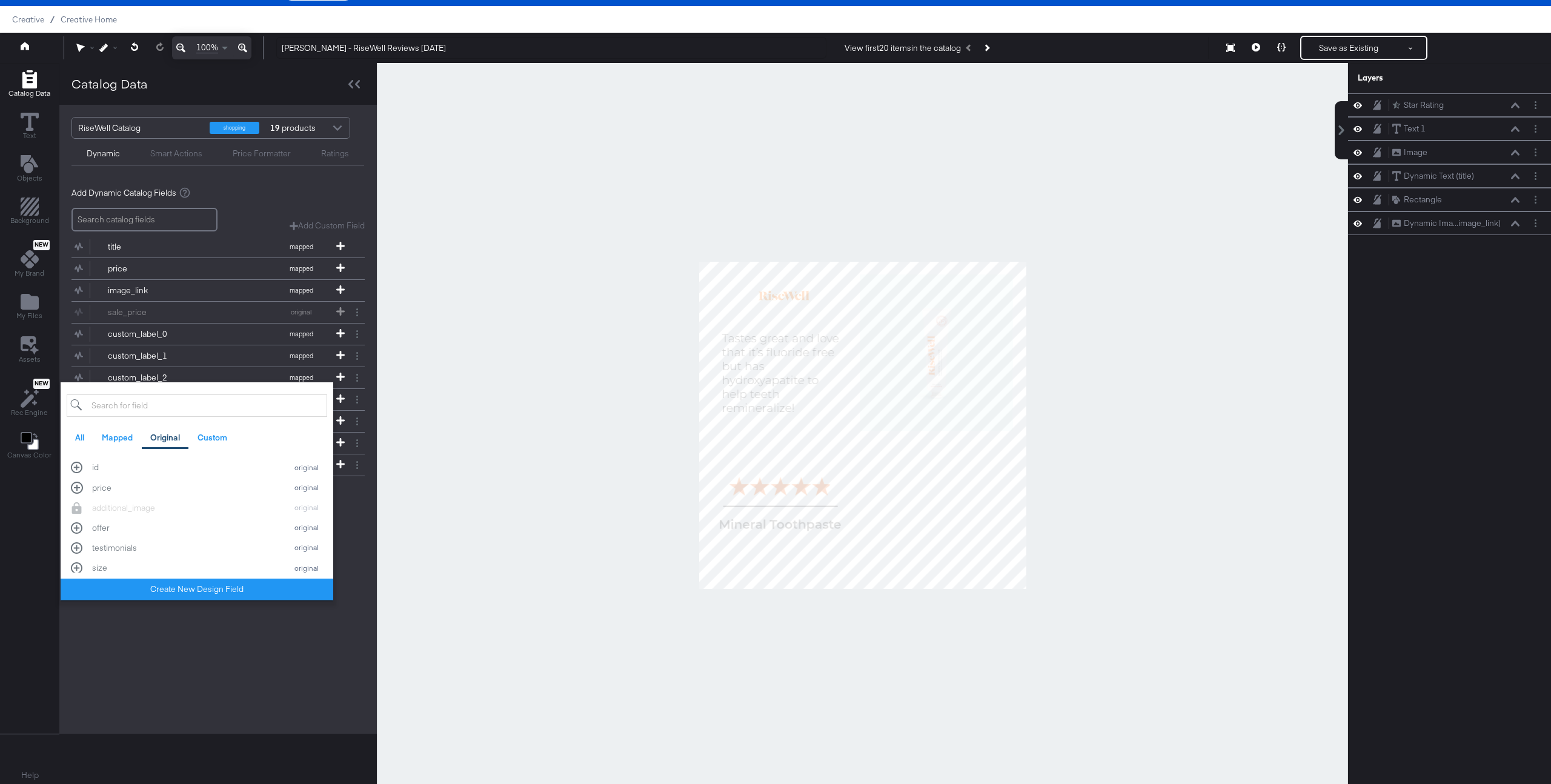
click at [163, 656] on div "RiseWell Catalog shopping 19 products Dynamic Smart Actions Price Formatter Rat…" at bounding box center [218, 419] width 317 height 629
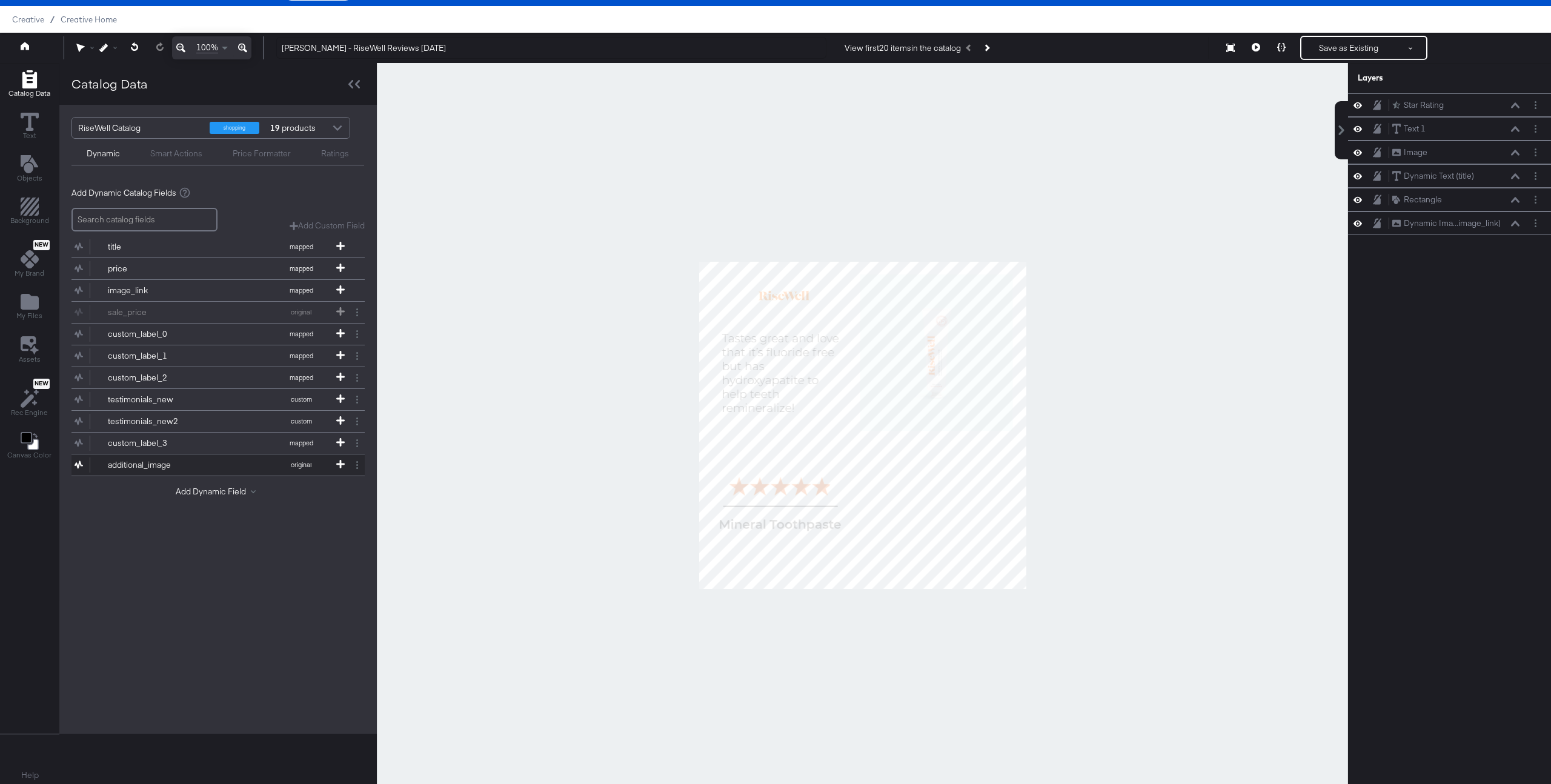
click at [191, 464] on div "additional_image" at bounding box center [152, 464] width 88 height 11
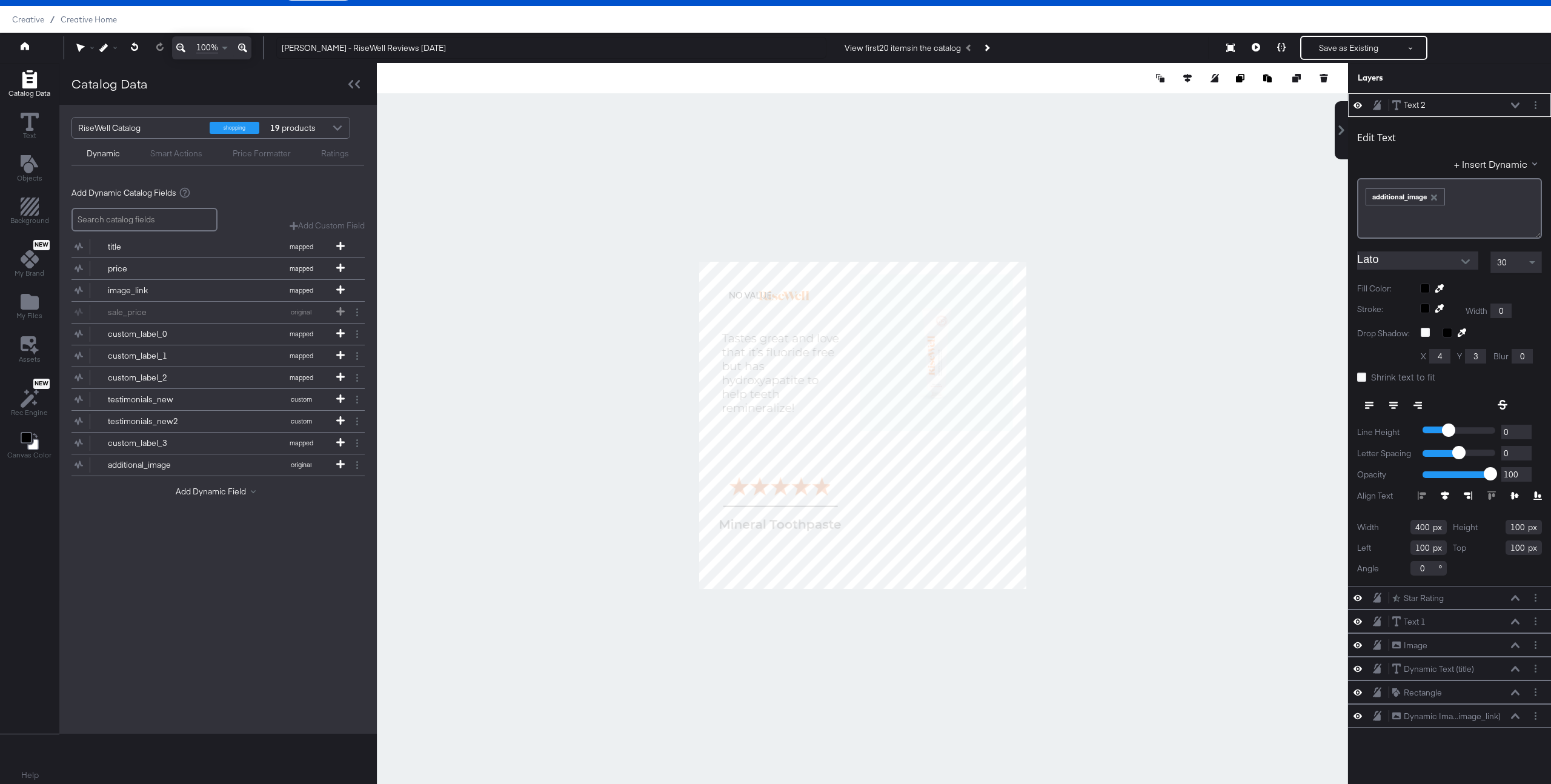
type input "99"
type input "260"
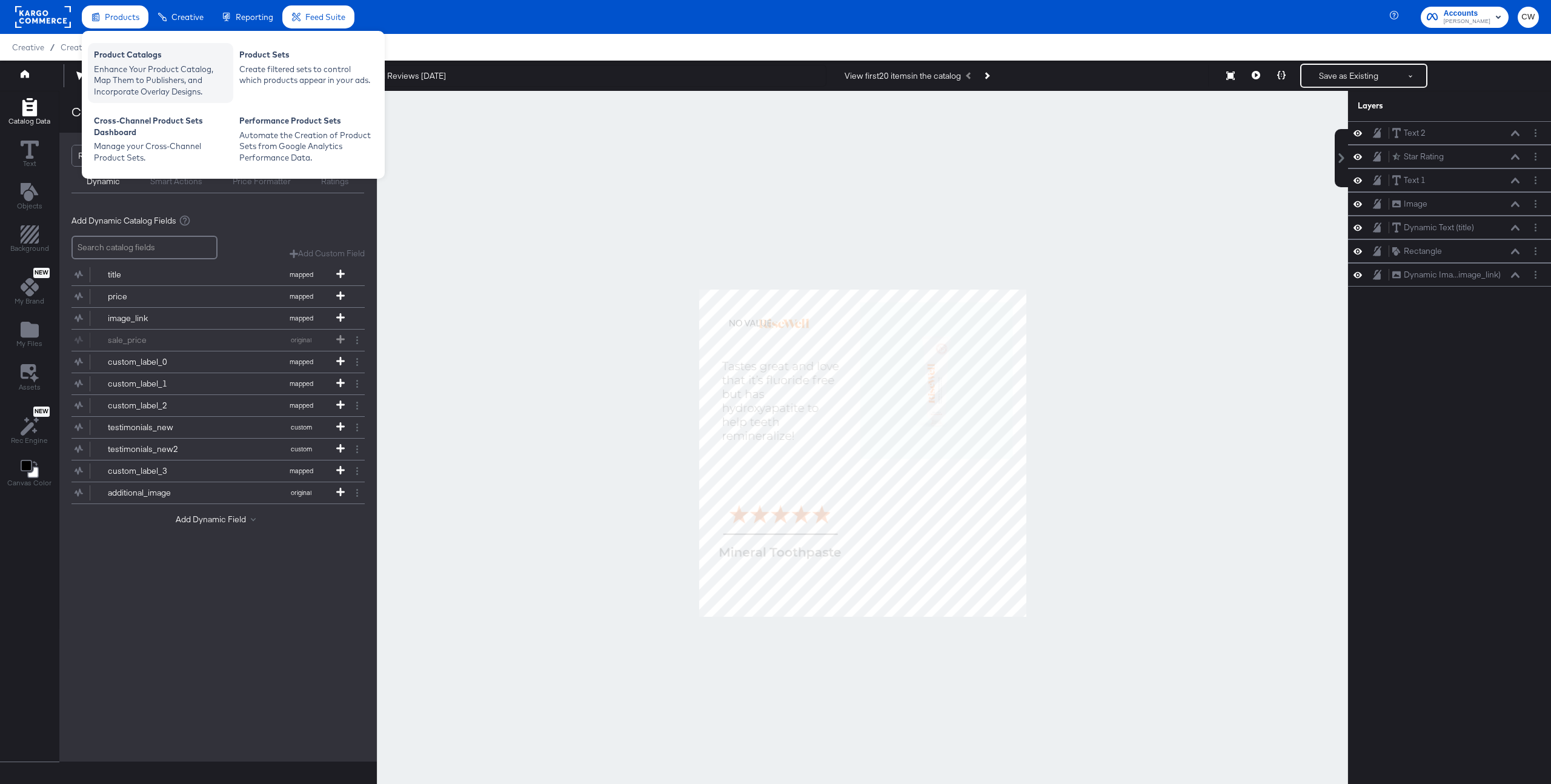
click at [185, 64] on div "Enhance Your Product Catalog, Map Them to Publishers, and Incorporate Overlay D…" at bounding box center [160, 80] width 133 height 34
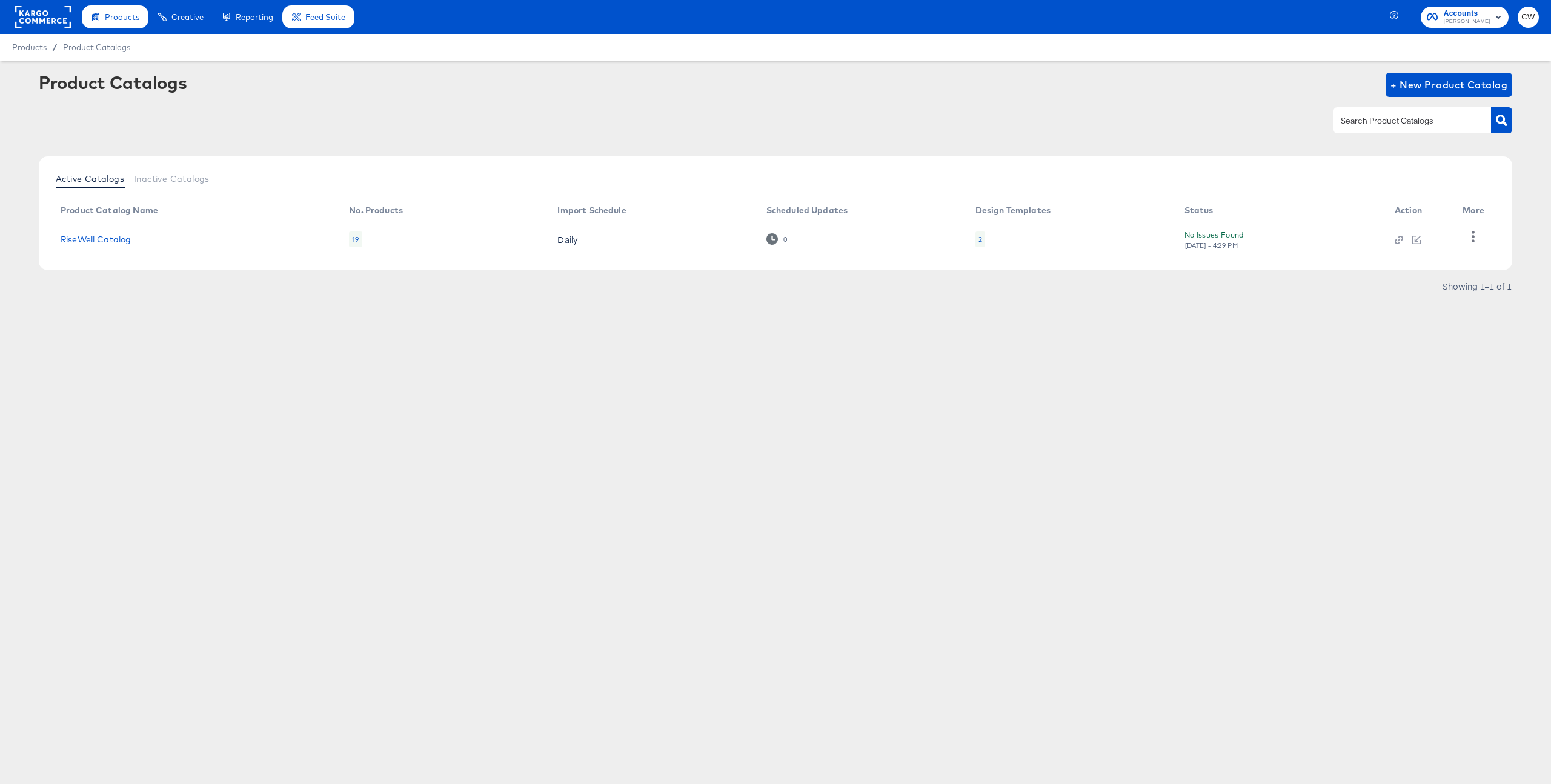
click at [1234, 249] on div "No Issues Found Tue, Jul 29th - 4:29 PM" at bounding box center [1277, 239] width 186 height 21
click at [1234, 248] on div "No Issues Found Tue, Jul 29th - 4:29 PM" at bounding box center [1277, 239] width 186 height 21
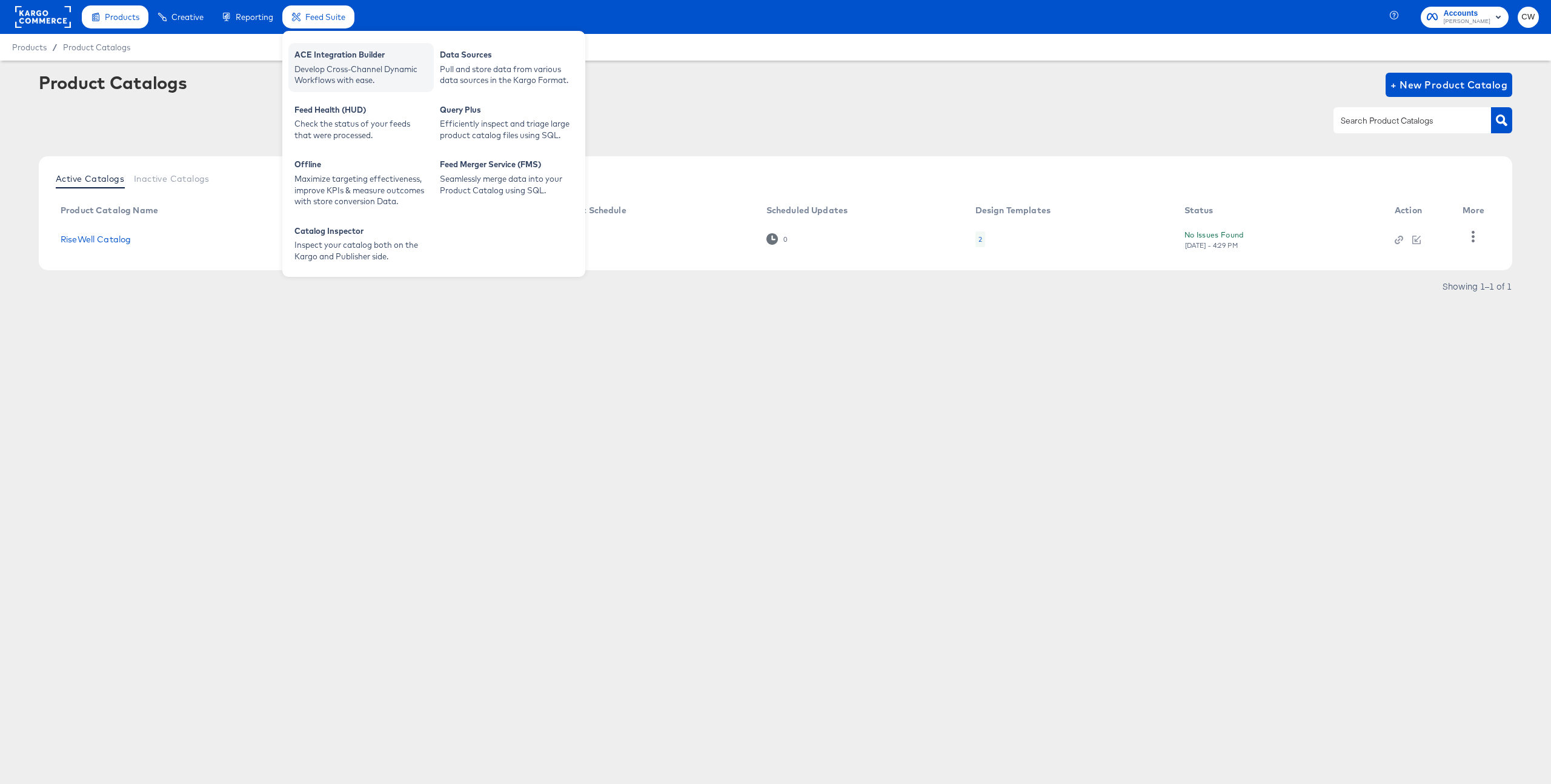
click at [385, 77] on div "Develop Cross-Channel Dynamic Workflows with ease." at bounding box center [361, 75] width 133 height 23
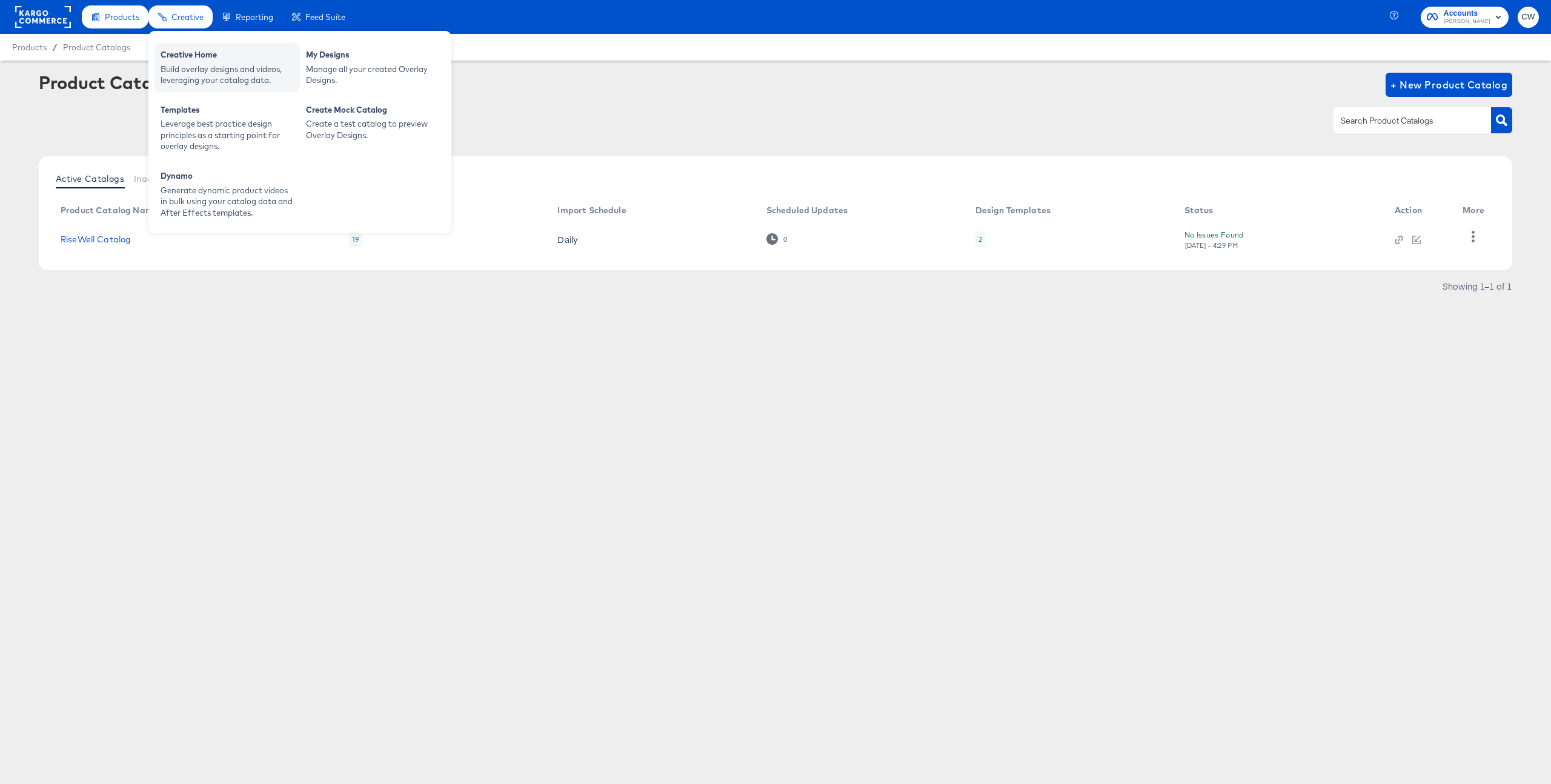
click at [191, 58] on div "Creative Home" at bounding box center [226, 56] width 133 height 15
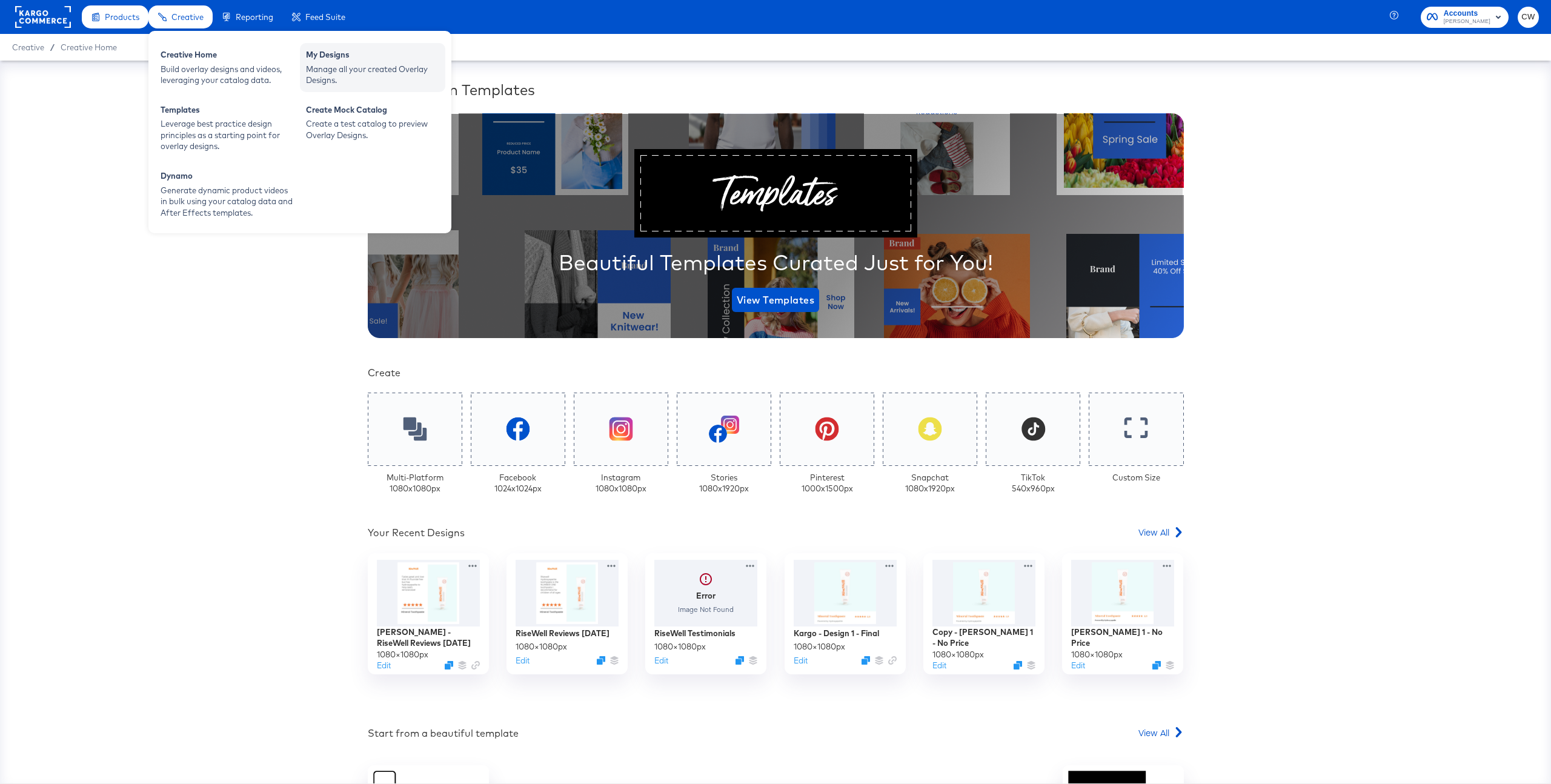
click at [352, 72] on div "Manage all your created Overlay Designs." at bounding box center [372, 75] width 133 height 23
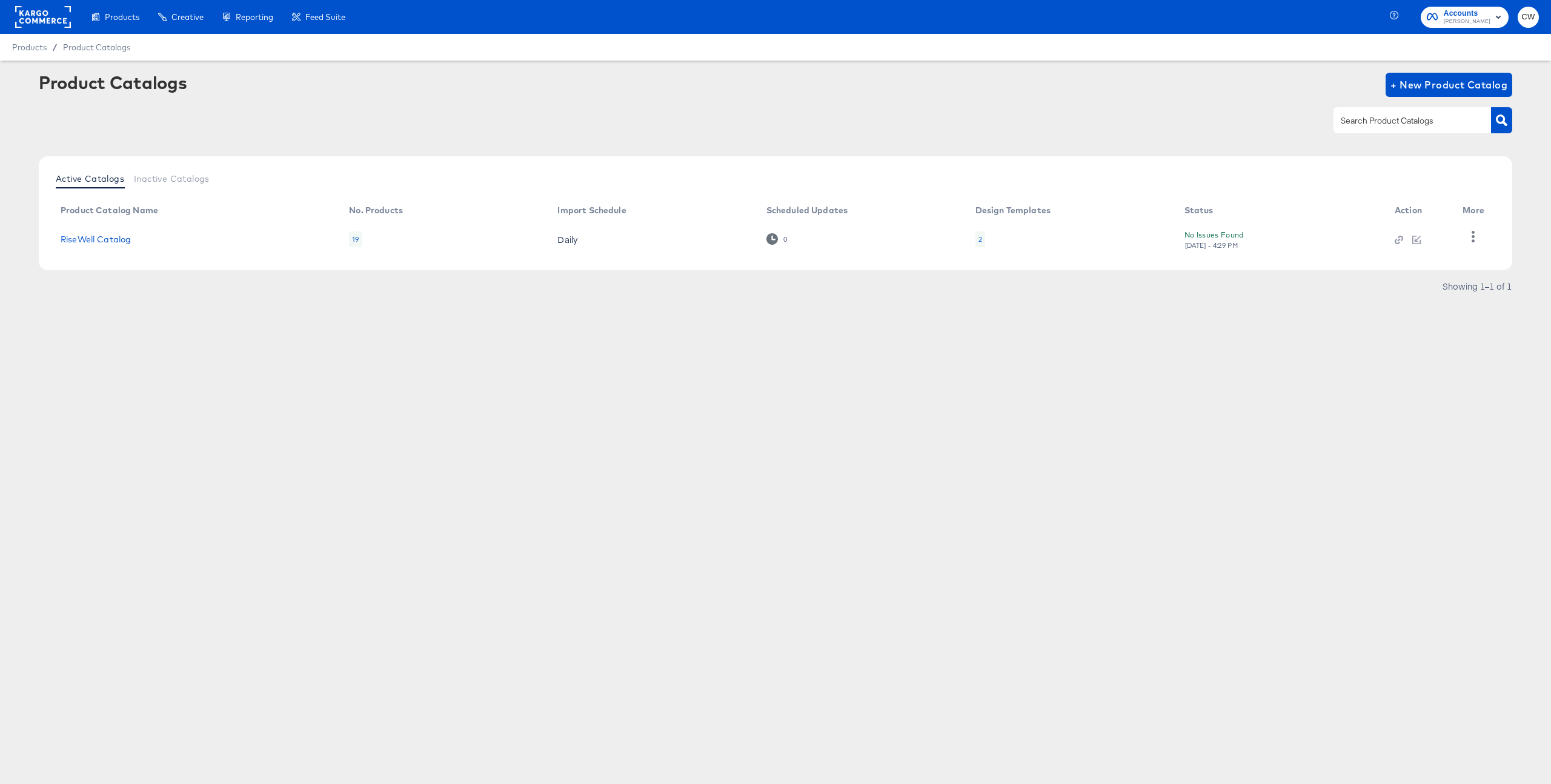
drag, startPoint x: 1198, startPoint y: 251, endPoint x: 1289, endPoint y: 256, distance: 91.1
click at [1289, 256] on td "No Issues Found Tue, Jul 29th - 4:29 PM" at bounding box center [1279, 239] width 210 height 38
click at [108, 238] on link "RiseWell Catalog" at bounding box center [95, 239] width 70 height 10
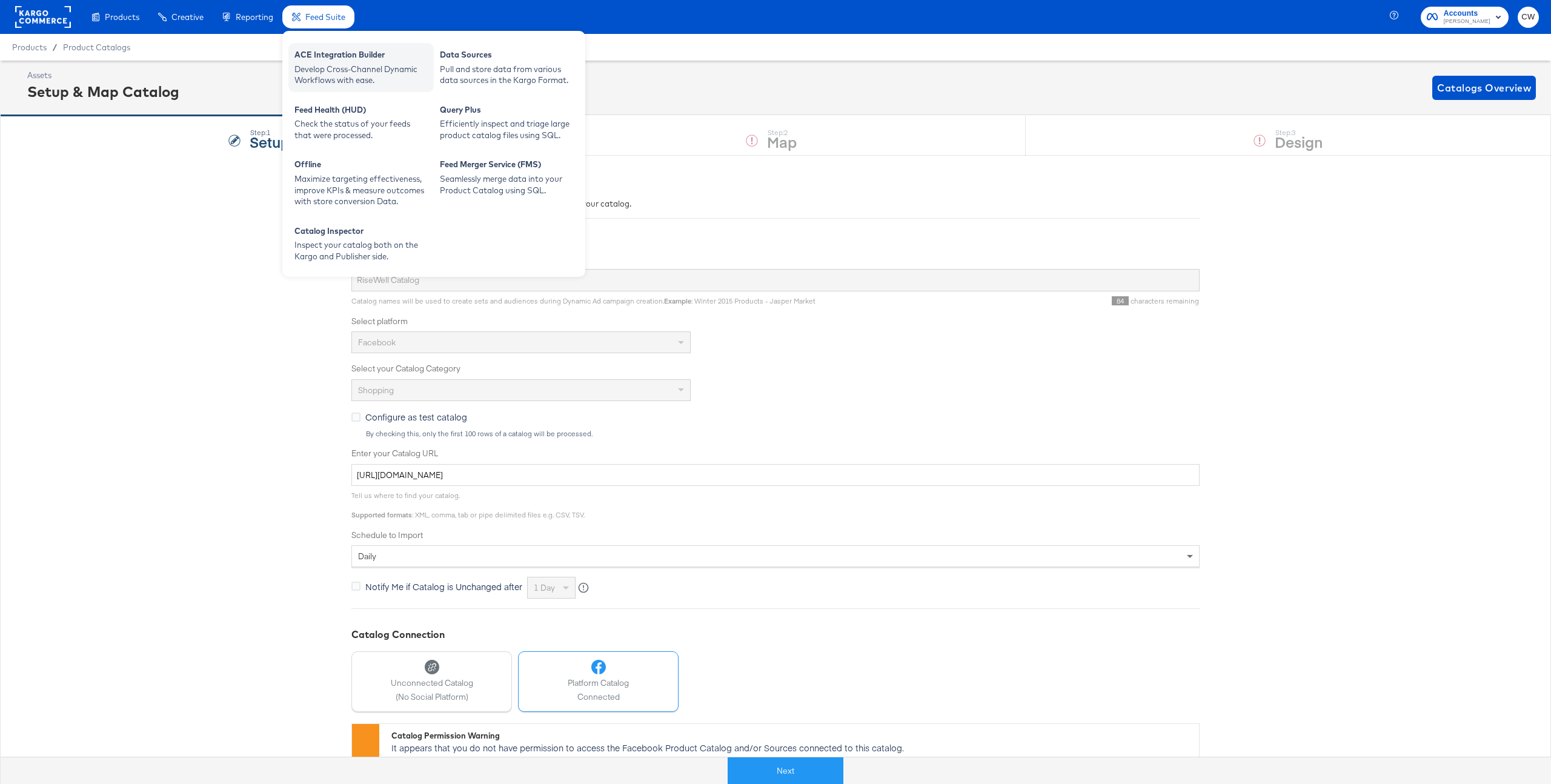
click at [357, 69] on div "Develop Cross-Channel Dynamic Workflows with ease." at bounding box center [361, 75] width 133 height 23
